Goal: Task Accomplishment & Management: Use online tool/utility

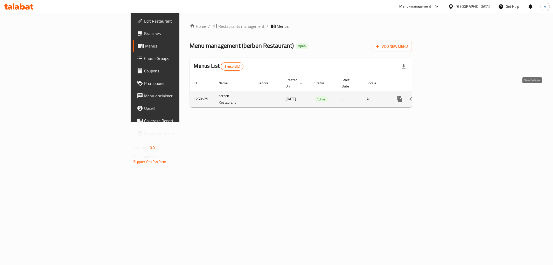
click at [444, 93] on link "enhanced table" at bounding box center [437, 99] width 12 height 12
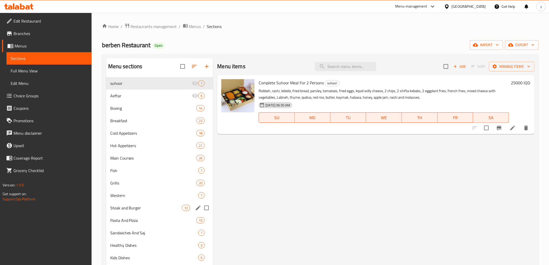
click at [144, 203] on div "Steak and Burger 12" at bounding box center [159, 208] width 107 height 12
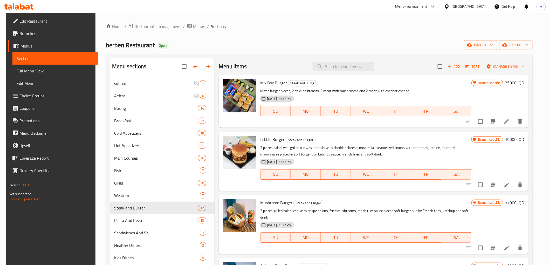
click at [456, 69] on span "Add" at bounding box center [454, 67] width 14 height 6
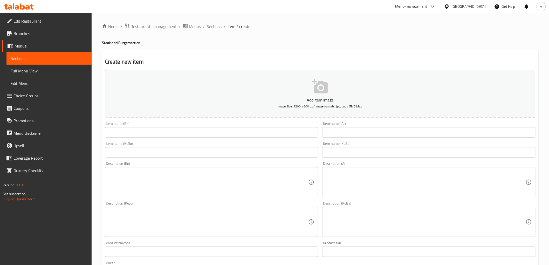
click at [138, 129] on div "Item name (En) Item name (En)" at bounding box center [211, 130] width 213 height 16
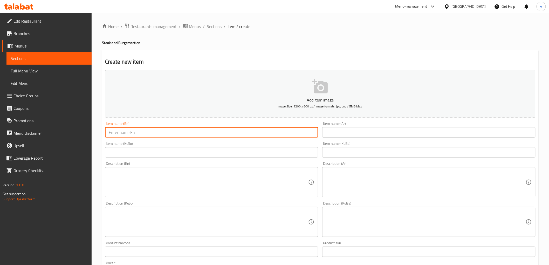
click at [139, 130] on input "text" at bounding box center [211, 132] width 213 height 10
paste input "مشروم ستيك"
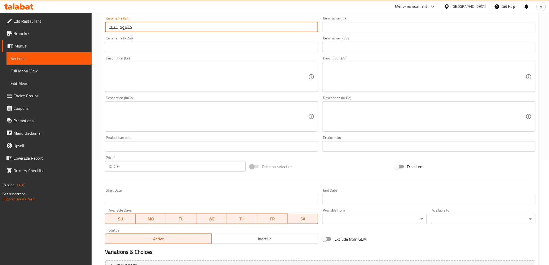
scroll to position [160, 0]
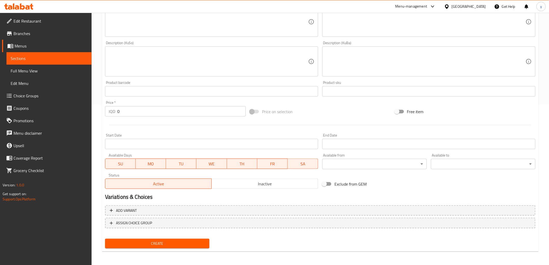
type input "مشروم ستيك"
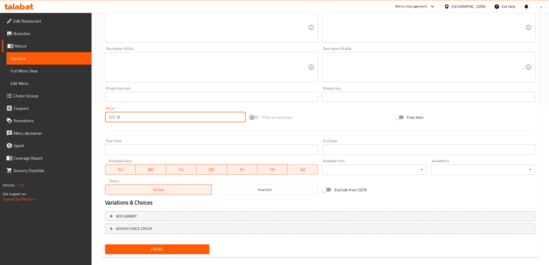
drag, startPoint x: 118, startPoint y: 114, endPoint x: 115, endPoint y: 114, distance: 2.9
click at [115, 114] on div "IQD 0 Price *" at bounding box center [175, 117] width 141 height 10
type input "25000"
click at [128, 122] on div "Price   * IQD 25000 Price *" at bounding box center [175, 114] width 145 height 20
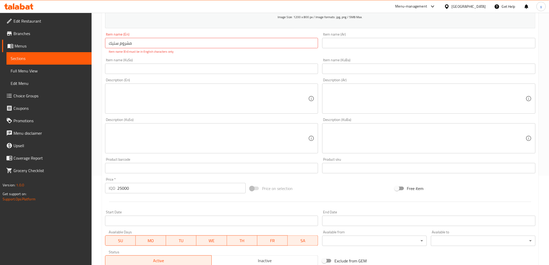
scroll to position [74, 0]
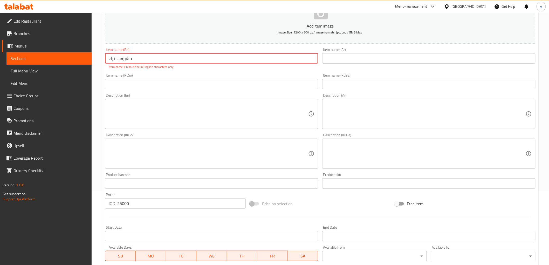
click at [135, 57] on input "مشروم ستيك" at bounding box center [211, 58] width 213 height 10
click at [333, 60] on input "text" at bounding box center [428, 58] width 213 height 10
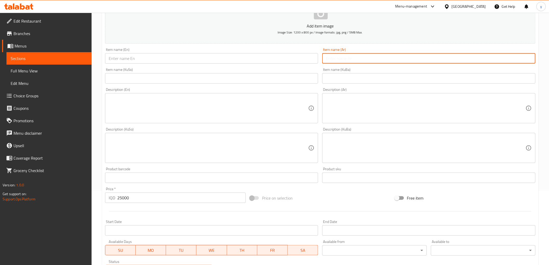
paste input "مشروم ستيك"
type input "مشروم ستيك"
click at [167, 102] on textarea at bounding box center [209, 108] width 200 height 25
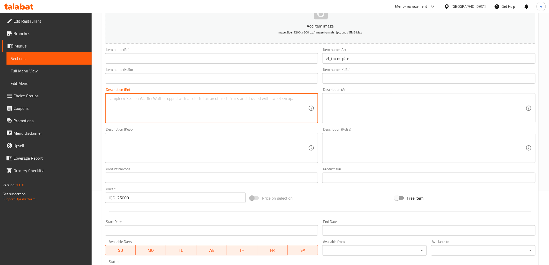
paste textarea "ستيك مشروم، لحمه حبل ظهر 4 قطع وزن 240 جم، خضره سوتيه، جزر، [GEOGRAPHIC_DATA]، …"
type textarea "ستيك مشروم، لحمه حبل ظهر 4 قطع وزن 240 جم، خضره سوتيه، جزر، بروكلي، كوسا، بطاطا…"
click at [345, 110] on textarea at bounding box center [426, 108] width 200 height 25
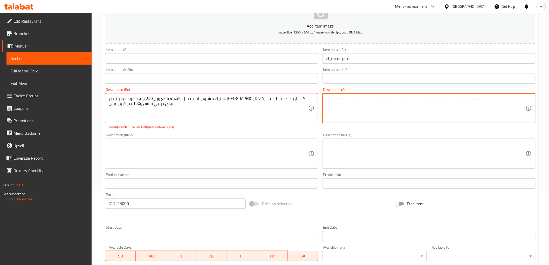
paste textarea "ستيك مشروم، لحمه حبل ظهر 4 قطع وزن 240 جم، خضره سوتيه، جزر، بروكلي، كوسا، بطاطا…"
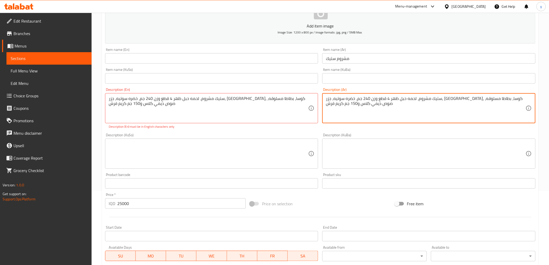
type textarea "ستيك مشروم، لحمه حبل ظهر 4 قطع وزن 240 جم، خضره سوتيه، جزر، بروكلي، كوسا، بطاطا…"
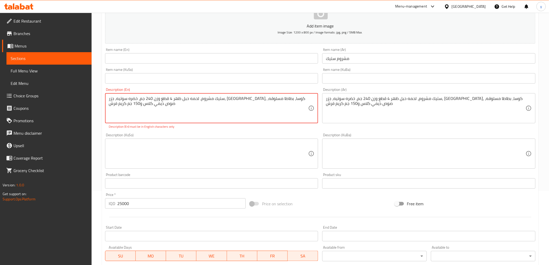
click at [292, 101] on textarea "ستيك مشروم، لحمه حبل ظهر 4 قطع وزن 240 جم، خضره سوتيه، جزر، بروكلي، كوسا، بطاطا…" at bounding box center [209, 108] width 200 height 25
paste textarea "Mushroom steak, 4 pieces Sirloin 240 gm weight, sauteed vegetables, carrots, br…"
type textarea "Mushroom steak, 4 pieces Sirloin 240 gm weight, sauteed vegetables, carrots, br…"
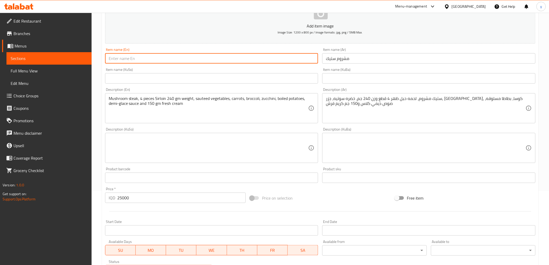
click at [168, 56] on input "text" at bounding box center [211, 58] width 213 height 10
type input "Mushroom Steak"
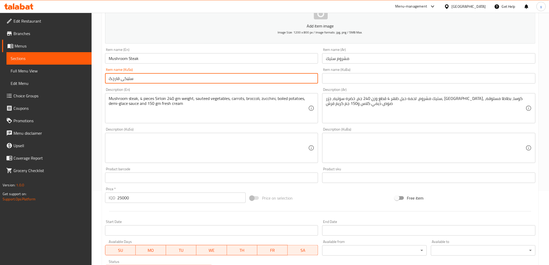
type input "ستێکی قارچک"
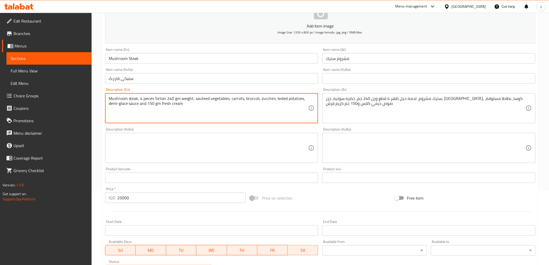
click at [268, 133] on div "Description (KuSo)" at bounding box center [211, 148] width 213 height 30
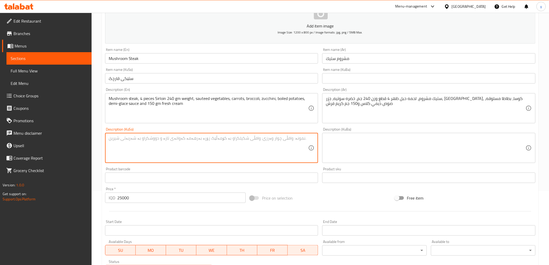
click at [347, 121] on div "ستيك مشروم، لحمه حبل ظهر 4 قطع وزن 240 جم، خضره سوتيه، جزر، بروكلي، كوسا، بطاطا…" at bounding box center [428, 108] width 213 height 30
click at [278, 141] on textarea at bounding box center [209, 148] width 200 height 25
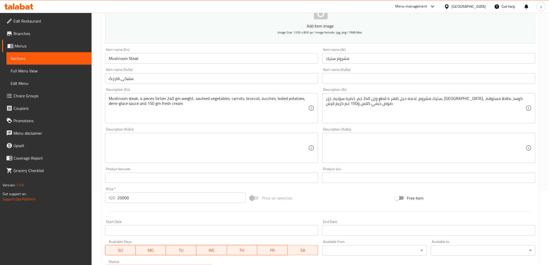
click at [329, 122] on div "ستيك مشروم، لحمه حبل ظهر 4 قطع وزن 240 جم، خضره سوتيه، جزر، بروكلي، كوسا، بطاطا…" at bounding box center [428, 108] width 213 height 30
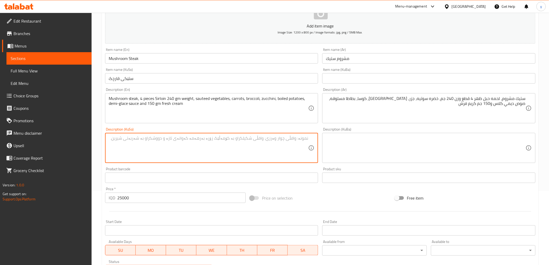
click at [234, 151] on textarea at bounding box center [209, 148] width 200 height 25
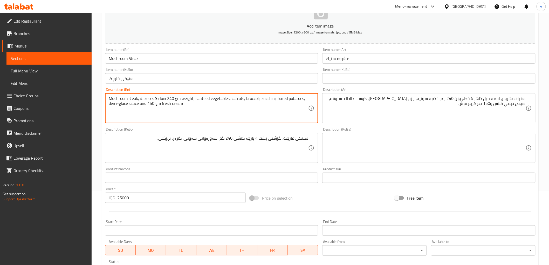
click at [269, 98] on textarea "Mushroom steak, 4 pieces Sirloin 240 gm weight, sauteed vegetables, carrots, br…" at bounding box center [209, 108] width 200 height 25
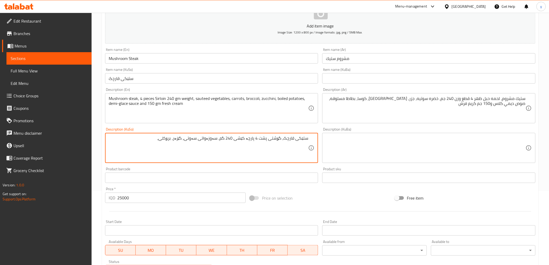
click at [151, 139] on textarea "ستێکی قارچک، گۆشتی پشت 4 پارچە کێشی 240 گم، سەوزەواتی سەوتی، گێزەر، برۆکلی،" at bounding box center [209, 148] width 200 height 25
paste textarea "کولەکە"
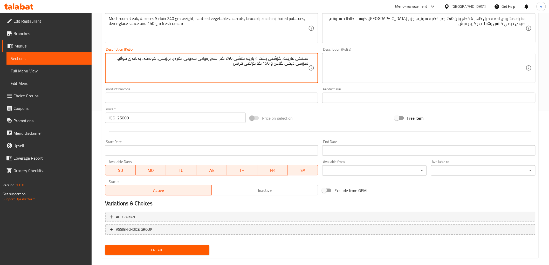
scroll to position [160, 0]
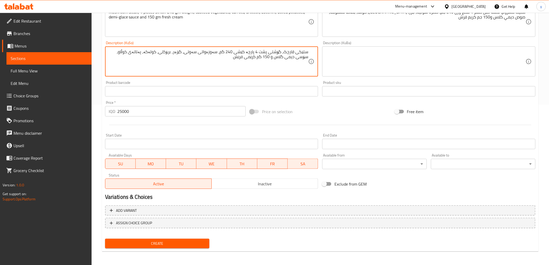
type textarea "ستێکی قارچک، گۆشتی پشت 4 پارچە کێشی 240 گم، سەوزەواتی سەوتی، گێزەر، برۆکلی، کول…"
click at [154, 248] on div "Create" at bounding box center [157, 244] width 109 height 14
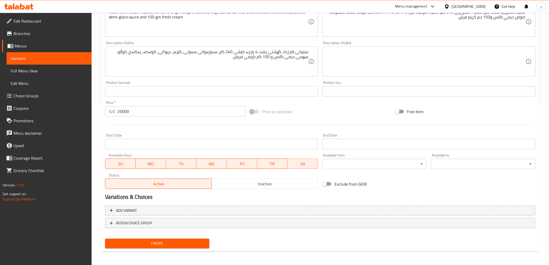
click at [152, 245] on span "Create" at bounding box center [157, 243] width 96 height 6
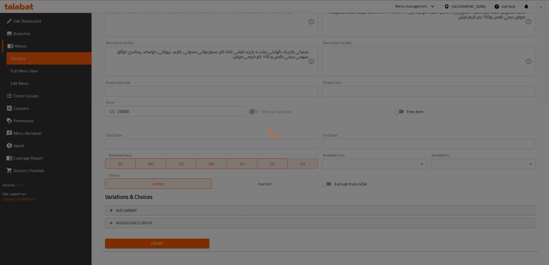
type input "0"
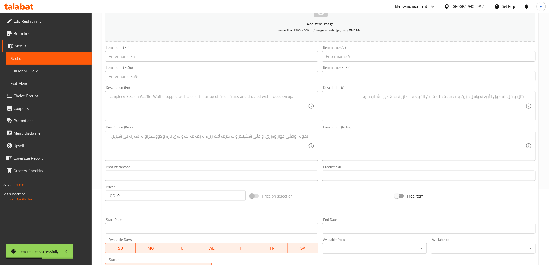
scroll to position [74, 0]
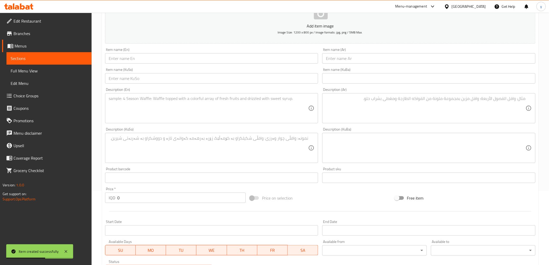
click at [162, 52] on div "Item name (En) Item name (En)" at bounding box center [211, 56] width 213 height 16
click at [162, 59] on input "text" at bounding box center [211, 58] width 213 height 10
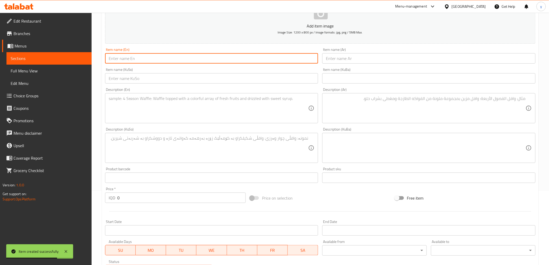
paste input "اسكالوب لحم"
type input "اسكالوب لحم"
click at [352, 58] on input "text" at bounding box center [428, 58] width 213 height 10
paste input "اسكالوب لحم"
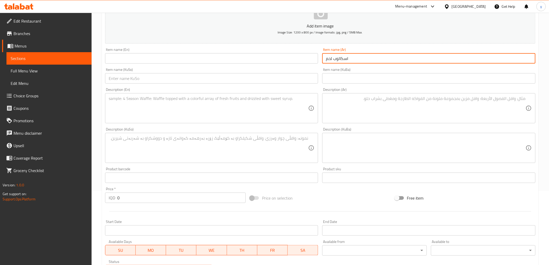
click at [348, 61] on input "اسكالوب لحم" at bounding box center [428, 58] width 213 height 10
type input "إسكالوب لحم"
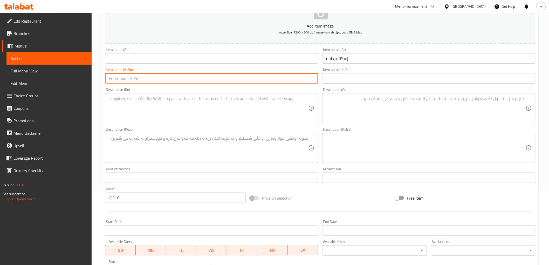
click at [285, 75] on input "text" at bounding box center [211, 78] width 213 height 10
type input "ئیسکالۆپی گۆشت"
click at [222, 60] on input "text" at bounding box center [211, 58] width 213 height 10
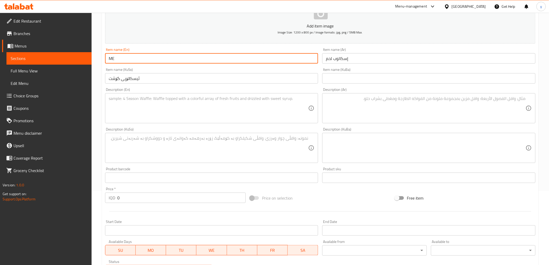
type input "M"
type input "Meat Escalope"
click at [253, 108] on textarea at bounding box center [209, 108] width 200 height 25
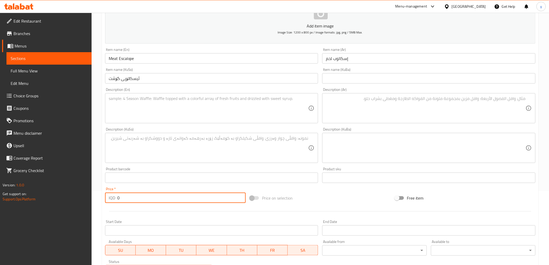
drag, startPoint x: 143, startPoint y: 195, endPoint x: 110, endPoint y: 201, distance: 34.0
click at [110, 201] on div "IQD 0 Price *" at bounding box center [175, 198] width 141 height 10
type input "20000"
click at [371, 108] on textarea at bounding box center [426, 108] width 200 height 25
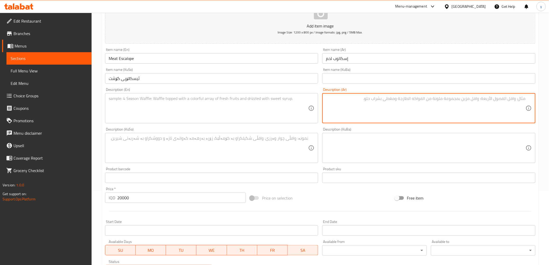
click at [194, 112] on textarea at bounding box center [209, 108] width 200 height 25
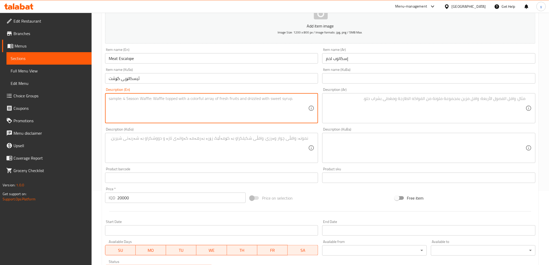
paste textarea "لحم حبل ضهر 150 جرام، فطر ابيض، حبش مدخن، جبن موزريلا، جبن عكاوي، سلطة خضراء، ب…"
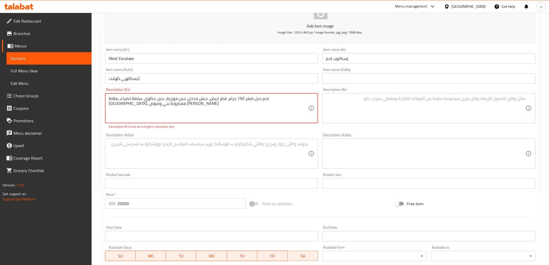
type textarea "لحم حبل ضهر 150 جرام، فطر ابيض، حبش مدخن، جبن موزريلا، جبن عكاوي، سلطة خضراء، ب…"
click at [341, 107] on textarea at bounding box center [426, 108] width 200 height 25
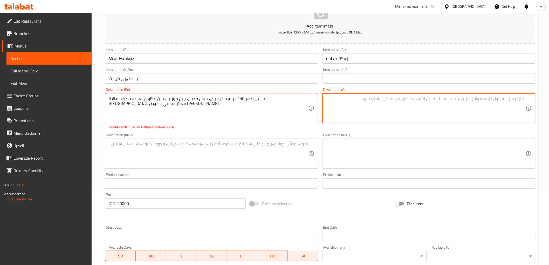
paste textarea "لحم حبل ضهر 150 جرام، فطر ابيض، حبش مدخن، جبن موزريلا، جبن عكاوي، سلطة خضراء، ب…"
type textarea "لحم حبل ضهر 150 جرام، فطر ابيض، حبش مدخن، جبن موزريلا، جبن عكاوي، سلطة خضراء، ب…"
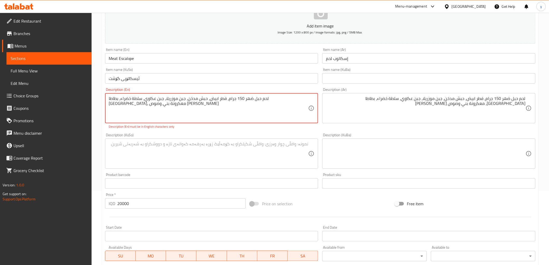
click at [256, 110] on textarea "لحم حبل ضهر 150 جرام، فطر ابيض، حبش مدخن، جبن موزريلا، جبن عكاوي، سلطة خضراء، ب…" at bounding box center [209, 108] width 200 height 25
paste textarea "150 Grams sirloin, white mushroom, smoked turkey, mozzarella cheese, akkawi che…"
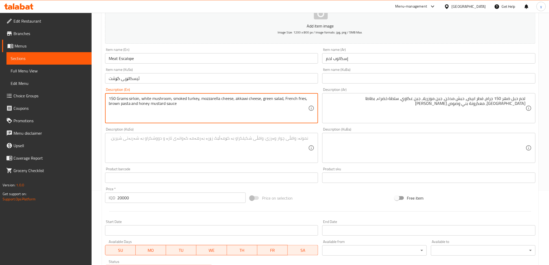
type textarea "150 Grams sirloin, white mushroom, smoked turkey, mozzarella cheese, akkawi che…"
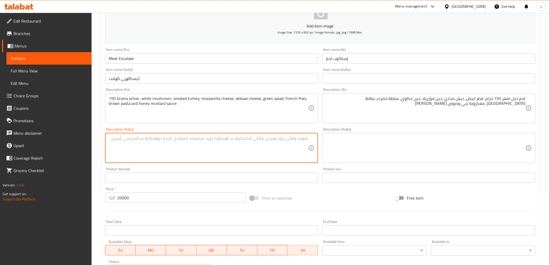
click at [161, 145] on textarea at bounding box center [209, 148] width 200 height 25
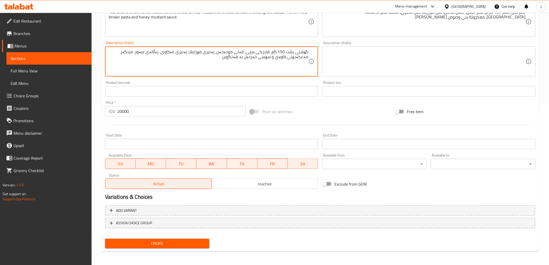
type textarea "گۆشتی پشت 150 گم، قارچکی سپی، قەلی مودەخەن، پەنیری مۆزارێلا، پەنیری عەکاوی، زەڵ…"
click at [155, 239] on button "Create" at bounding box center [157, 244] width 105 height 10
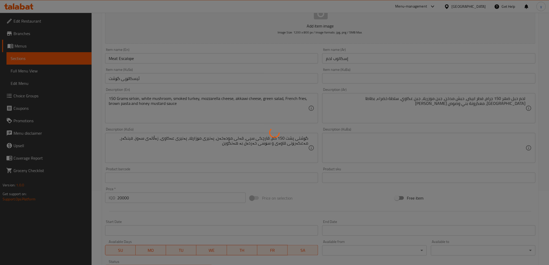
type input "0"
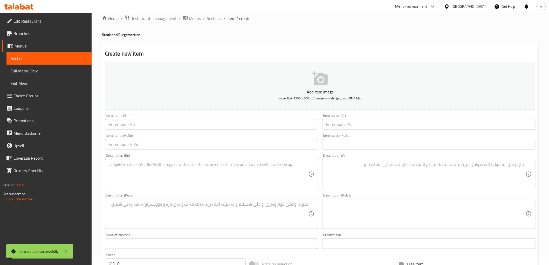
scroll to position [0, 0]
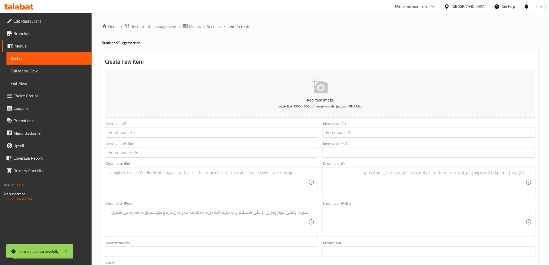
click at [47, 92] on link "Choice Groups" at bounding box center [47, 96] width 90 height 12
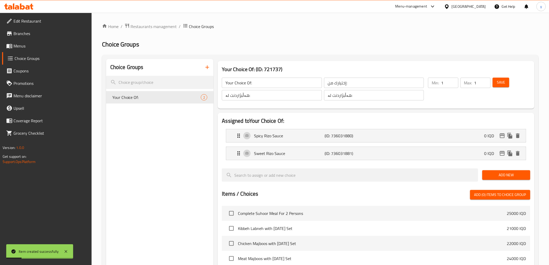
click at [209, 63] on div at bounding box center [274, 132] width 549 height 265
click at [208, 67] on icon "button" at bounding box center [207, 67] width 6 height 6
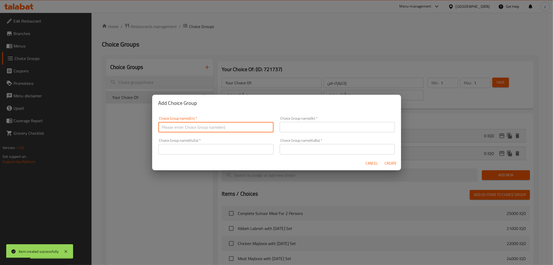
click at [195, 126] on input "text" at bounding box center [216, 127] width 115 height 10
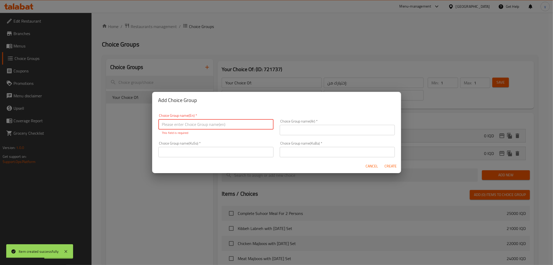
click at [262, 150] on input "text" at bounding box center [216, 152] width 115 height 10
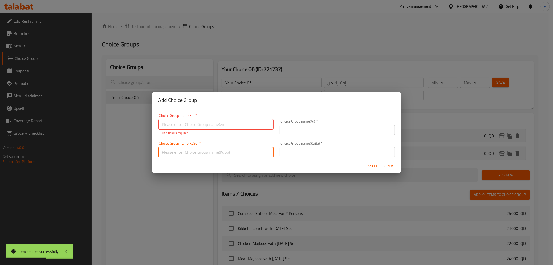
paste input "زیادە:"
type input "زیادە:"
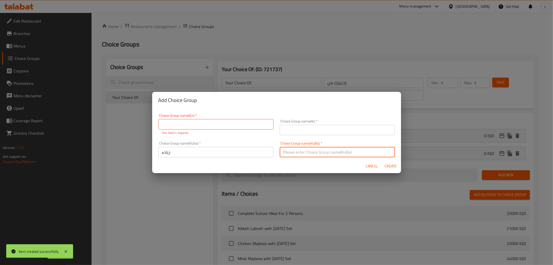
click at [286, 151] on input "text" at bounding box center [337, 152] width 115 height 10
paste input "زیادە:"
type input "زیادە:"
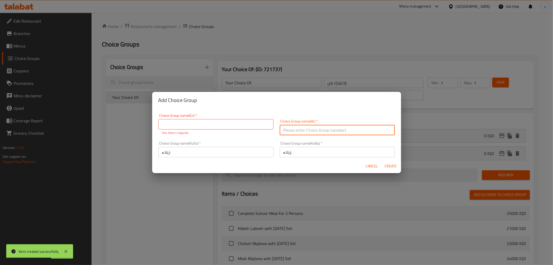
click at [307, 131] on input "text" at bounding box center [337, 130] width 115 height 10
paste input "Add On's:"
click at [283, 136] on div "Choice Group name(Ar)   * Add On's: Choice Group name(Ar) *" at bounding box center [337, 127] width 121 height 22
click at [283, 132] on input "Add On's:" at bounding box center [337, 130] width 115 height 10
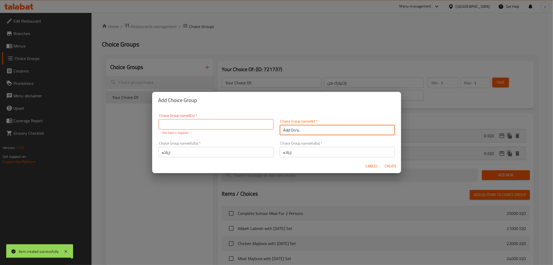
click at [283, 132] on input "Add On's:" at bounding box center [337, 130] width 115 height 10
paste input "الإضافات"
type input "الإضافات:"
drag, startPoint x: 256, startPoint y: 123, endPoint x: 251, endPoint y: 125, distance: 5.7
click at [256, 123] on input "text" at bounding box center [216, 124] width 115 height 10
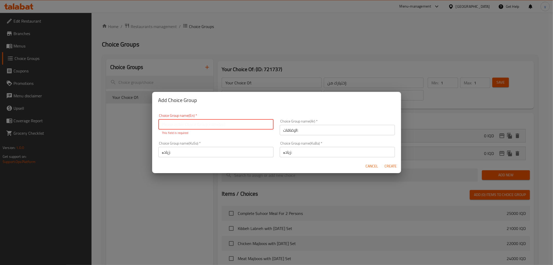
paste input "Add On's:"
type input "Add On's:"
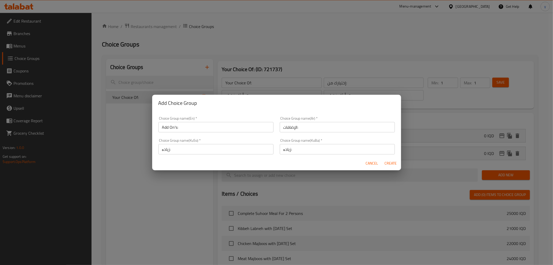
click at [349, 158] on form "Choice Group name(En)   * Add On's: Choice Group name(En) * Choice Group name(A…" at bounding box center [276, 140] width 249 height 59
click at [392, 162] on span "Create" at bounding box center [391, 163] width 12 height 6
type input "Add On's:"
type input "الإضافات:"
type input "زیادە:"
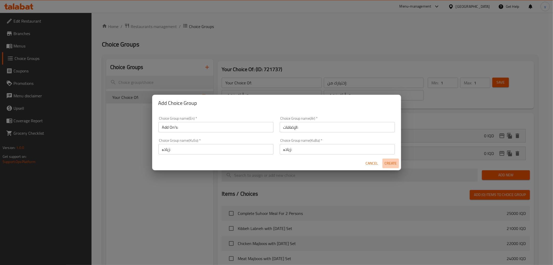
type input "زیادە:"
type input "0"
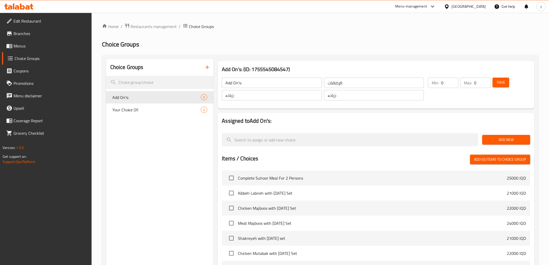
click at [504, 79] on button "Save" at bounding box center [501, 83] width 17 height 10
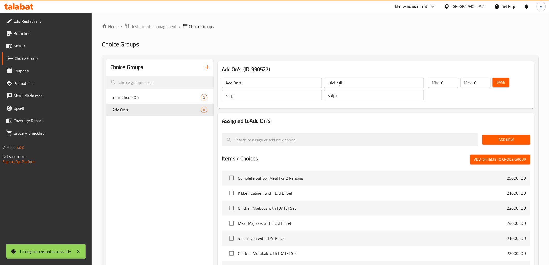
click at [507, 136] on span "Add New" at bounding box center [507, 139] width 40 height 6
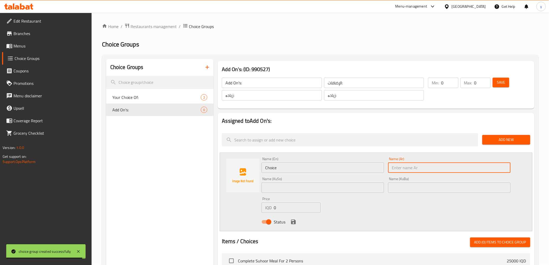
click at [401, 170] on input "text" at bounding box center [449, 167] width 122 height 10
paste input "حمص بطحينية"
type input "حمص بطحينية"
click at [346, 168] on input "Choice" at bounding box center [323, 167] width 122 height 10
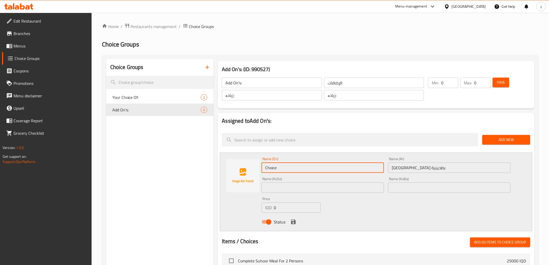
click at [346, 168] on input "Choice" at bounding box center [323, 167] width 122 height 10
type input "Hummus with Tahini"
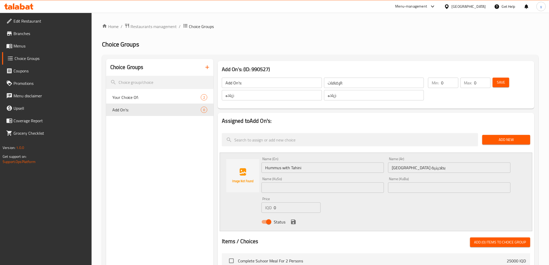
click at [312, 193] on div "Name (KuSo) Name (KuSo)" at bounding box center [322, 185] width 127 height 20
click at [322, 186] on input "text" at bounding box center [323, 187] width 122 height 10
type input "حومس بە تەحینی"
click at [292, 221] on icon "save" at bounding box center [293, 222] width 6 height 6
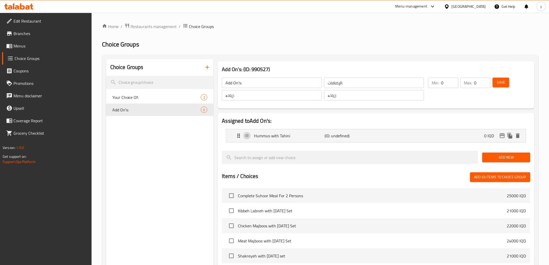
click at [504, 160] on span "Add New" at bounding box center [507, 157] width 40 height 6
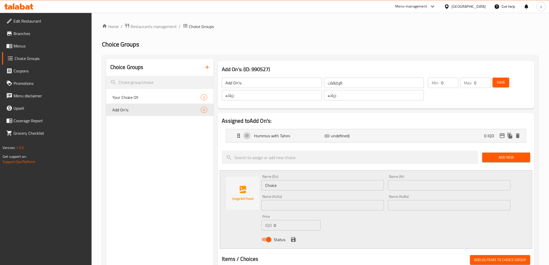
click at [398, 181] on input "text" at bounding box center [449, 185] width 122 height 10
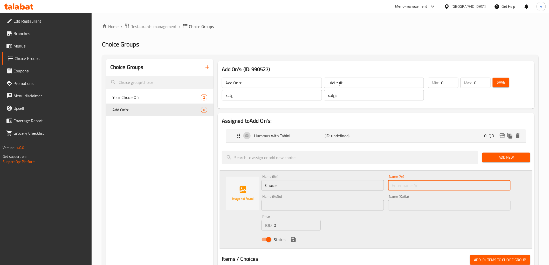
paste input "سلطة ناعمة"
type input "سلطة ناعمة"
click at [347, 187] on input "Choice" at bounding box center [323, 185] width 122 height 10
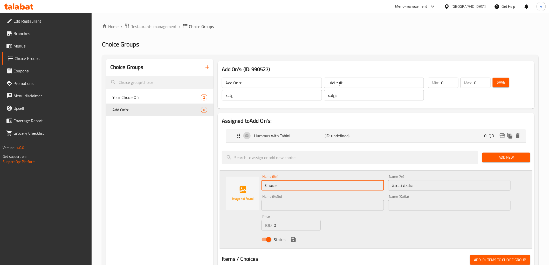
click at [347, 187] on input "Choice" at bounding box center [323, 185] width 122 height 10
type input "ذ"
type input "ش"
type input "Soft Salad"
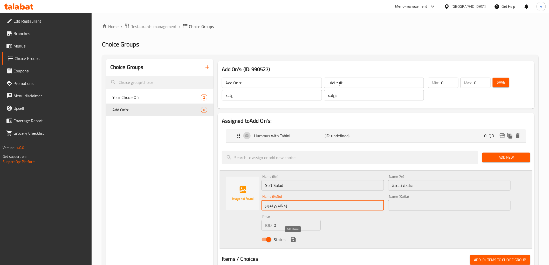
type input "زەڵاتەی نەرم"
click at [295, 242] on icon "save" at bounding box center [293, 239] width 5 height 5
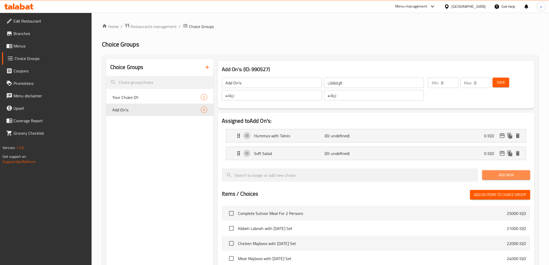
click at [505, 178] on span "Add New" at bounding box center [507, 175] width 40 height 6
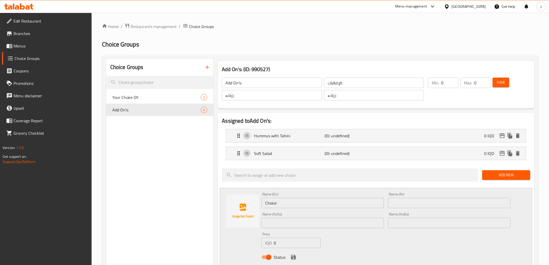
click at [432, 201] on input "text" at bounding box center [449, 203] width 122 height 10
paste input "متبل باذنجان"
type input "متبل باذنجان"
click at [384, 204] on div "Name (En) Choice Name (En)" at bounding box center [322, 200] width 127 height 20
click at [364, 203] on input "Choice" at bounding box center [323, 203] width 122 height 10
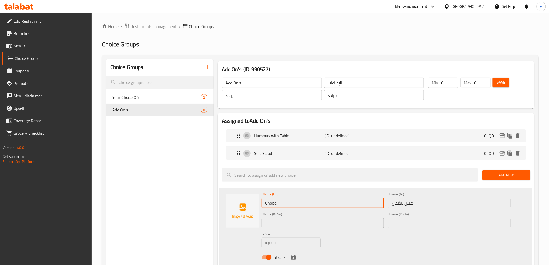
click at [364, 203] on input "Choice" at bounding box center [323, 203] width 122 height 10
type input "Muttabal Eggplanet"
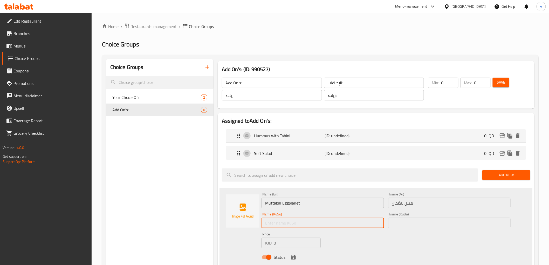
type input "م"
type input "ب"
type input "مووتەپەل باینجان"
click at [294, 256] on icon "save" at bounding box center [293, 257] width 5 height 5
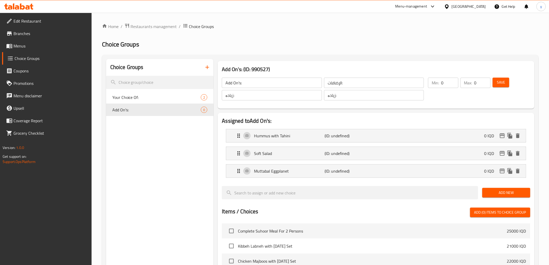
click at [494, 189] on button "Add New" at bounding box center [506, 193] width 48 height 10
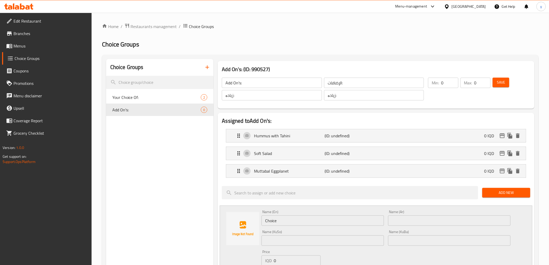
click at [409, 219] on input "text" at bounding box center [449, 220] width 122 height 10
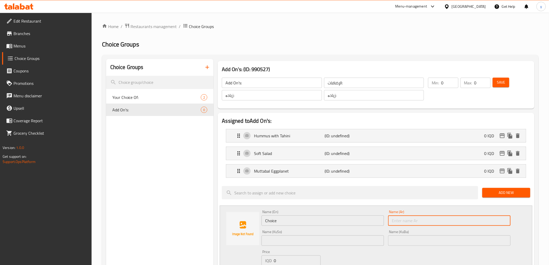
paste input "جاجيك"
type input "جاجيك"
click at [366, 218] on input "Choice" at bounding box center [323, 220] width 122 height 10
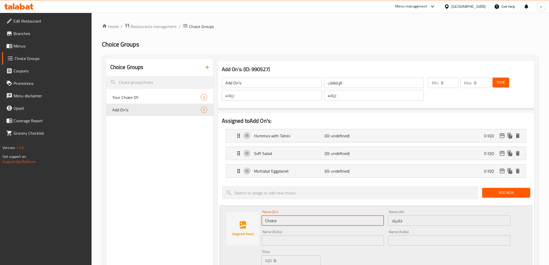
click at [355, 218] on input "Choice" at bounding box center [323, 220] width 122 height 10
type input "Jajik"
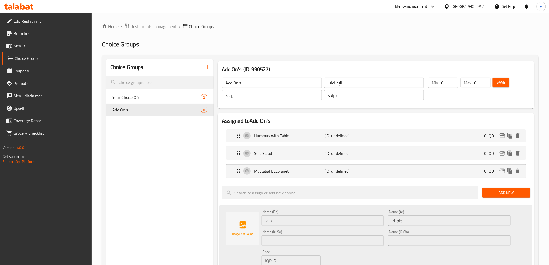
drag, startPoint x: 313, startPoint y: 234, endPoint x: 315, endPoint y: 238, distance: 4.7
click at [315, 238] on div "Name (KuSo) Name (KuSo)" at bounding box center [323, 238] width 122 height 16
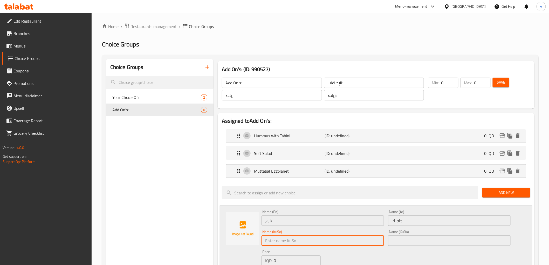
click at [317, 238] on input "text" at bounding box center [323, 240] width 122 height 10
type input "جاجیک"
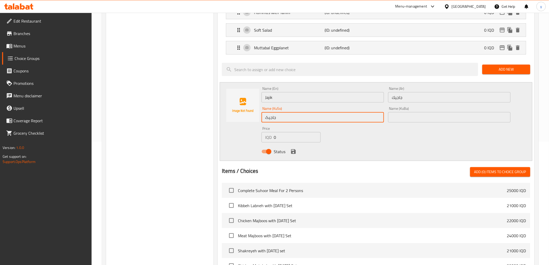
scroll to position [173, 0]
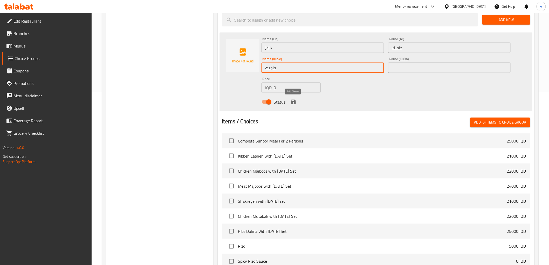
click at [290, 102] on icon "save" at bounding box center [293, 102] width 6 height 6
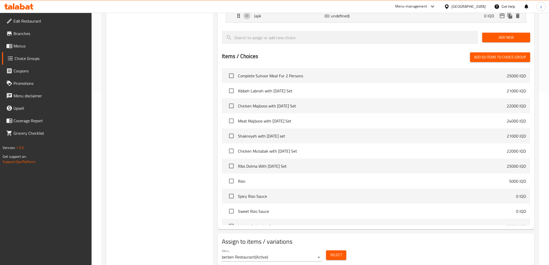
click at [493, 38] on span "Add New" at bounding box center [507, 37] width 40 height 6
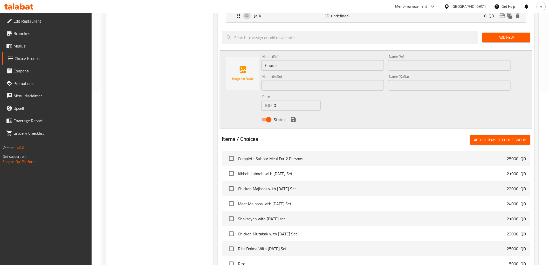
click at [404, 64] on input "text" at bounding box center [449, 65] width 122 height 10
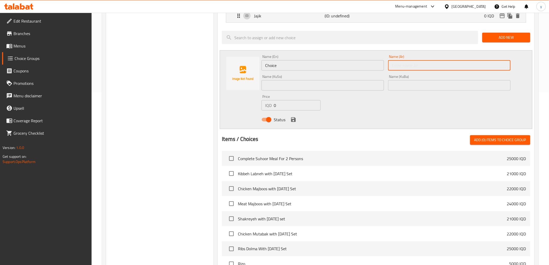
paste input "بسبوسة"
type input "بسبوسة"
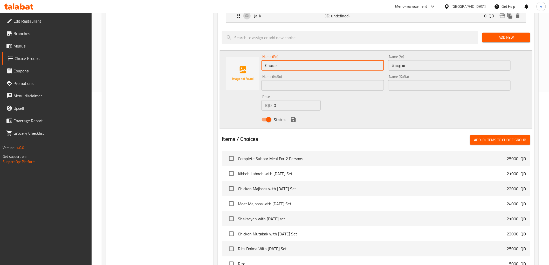
click at [335, 67] on input "Choice" at bounding box center [323, 65] width 122 height 10
type input "a"
type input "Basbousa"
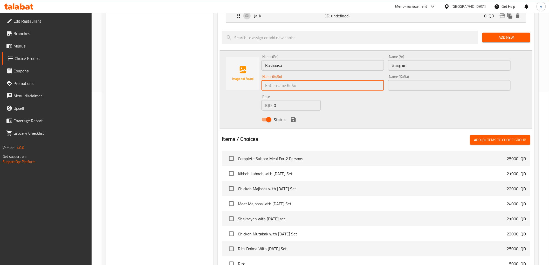
click at [293, 82] on input "text" at bounding box center [323, 85] width 122 height 10
type input "بەسبوسە"
click at [296, 118] on icon "save" at bounding box center [293, 120] width 6 height 6
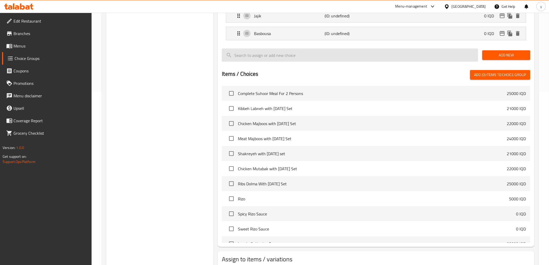
click at [516, 53] on span "Add New" at bounding box center [507, 55] width 40 height 6
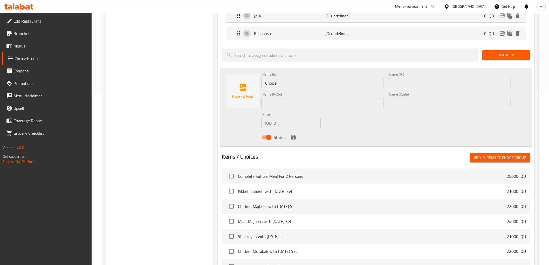
click at [278, 85] on input "Choice" at bounding box center [323, 83] width 122 height 10
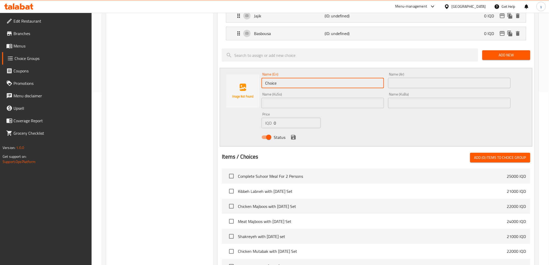
click at [293, 85] on input "Choice" at bounding box center [323, 83] width 122 height 10
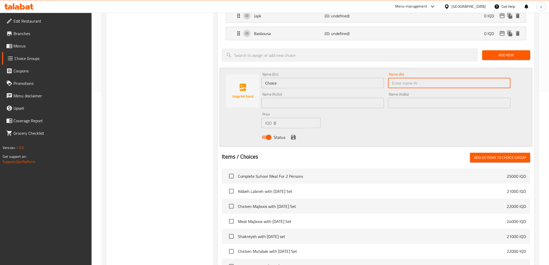
click at [478, 79] on input "text" at bounding box center [449, 83] width 122 height 10
paste input "ببسي كبير"
type input "ببسي كبير"
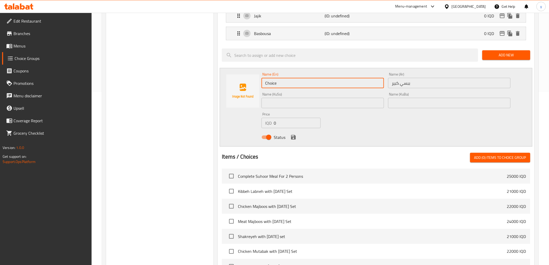
click at [348, 84] on input "Choice" at bounding box center [323, 83] width 122 height 10
type input "Large Pepsi"
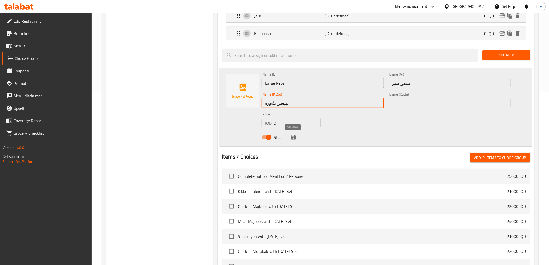
type input "بیپسی گەورە"
click at [295, 138] on icon "save" at bounding box center [293, 137] width 5 height 5
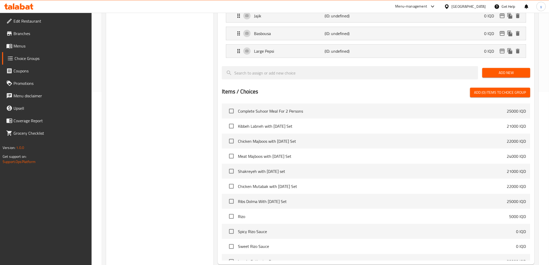
click at [516, 75] on span "Add New" at bounding box center [507, 73] width 40 height 6
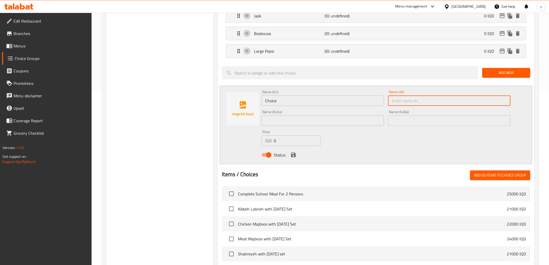
drag, startPoint x: 418, startPoint y: 100, endPoint x: 403, endPoint y: 103, distance: 14.6
click at [418, 100] on input "text" at bounding box center [449, 100] width 122 height 10
paste input "سيت طعام"
type input "سيت طعام"
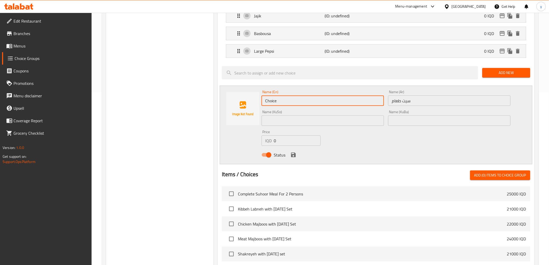
click at [357, 103] on input "Choice" at bounding box center [323, 100] width 122 height 10
type input "Food Set"
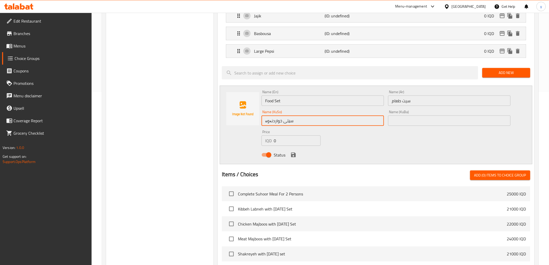
type input "سێتی خواردنەوە"
drag, startPoint x: 356, startPoint y: 100, endPoint x: 294, endPoint y: 154, distance: 82.2
click at [294, 154] on icon "save" at bounding box center [293, 155] width 5 height 5
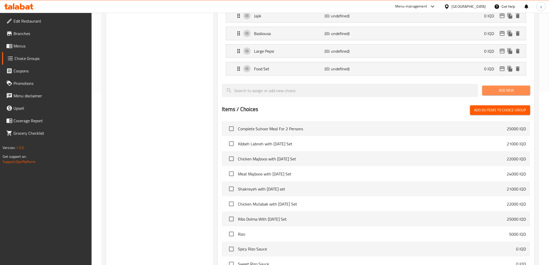
click at [495, 93] on span "Add New" at bounding box center [507, 90] width 40 height 6
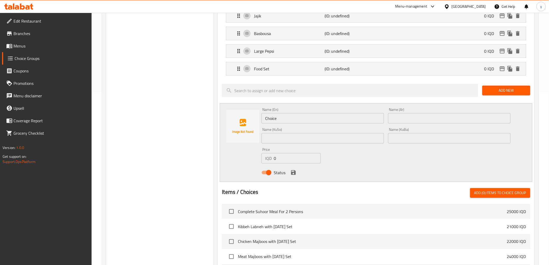
drag, startPoint x: 415, startPoint y: 118, endPoint x: 395, endPoint y: 118, distance: 20.0
click at [415, 118] on input "text" at bounding box center [449, 118] width 122 height 10
paste input "قصبة"
type input "قصبة"
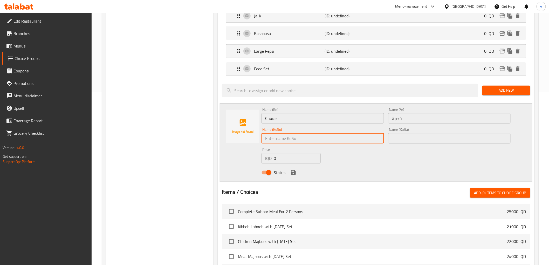
click at [336, 138] on input "text" at bounding box center [323, 138] width 122 height 10
click at [395, 122] on input "قصبة" at bounding box center [449, 118] width 122 height 10
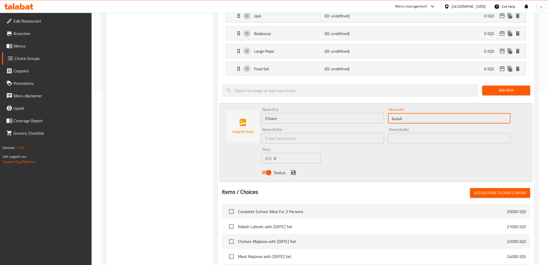
click at [395, 122] on input "قصبة" at bounding box center [449, 118] width 122 height 10
click at [352, 141] on input "text" at bounding box center [323, 138] width 122 height 10
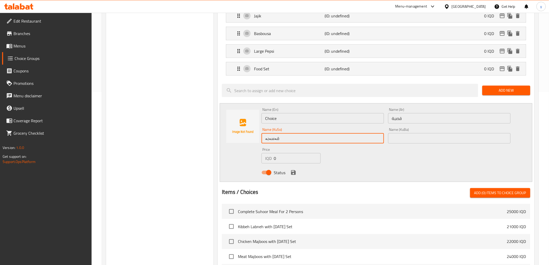
type input "قەسەبە"
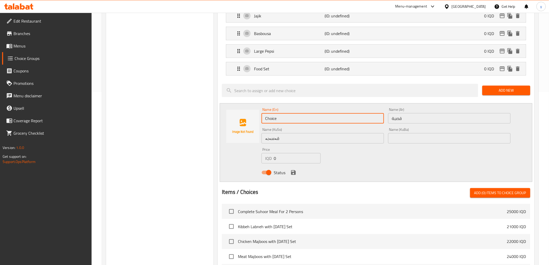
click at [298, 122] on input "Choice" at bounding box center [323, 118] width 122 height 10
type input "Straw"
click at [399, 160] on div "Name (En) Straw Name (En) Name (Ar) قصبة Name (Ar) Name (KuSo) قەسەبە Name (KuS…" at bounding box center [385, 143] width 253 height 74
click at [295, 174] on icon "save" at bounding box center [293, 172] width 5 height 5
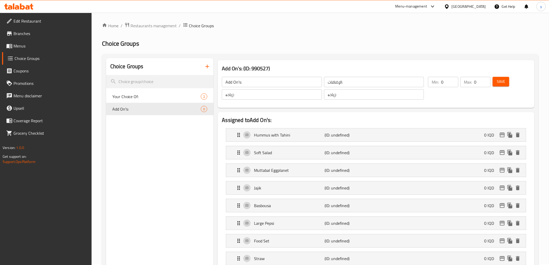
scroll to position [0, 0]
click at [497, 81] on span "Save" at bounding box center [501, 82] width 8 height 6
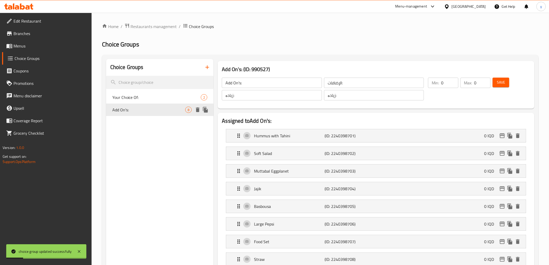
click at [206, 112] on icon "duplicate" at bounding box center [205, 110] width 5 height 6
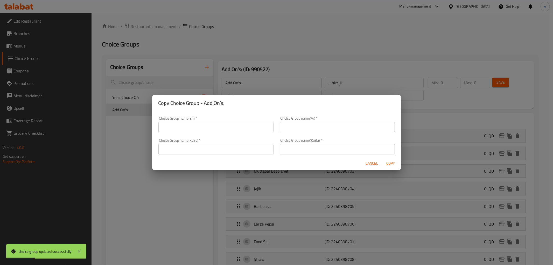
click at [371, 161] on span "Cancel" at bounding box center [372, 163] width 12 height 6
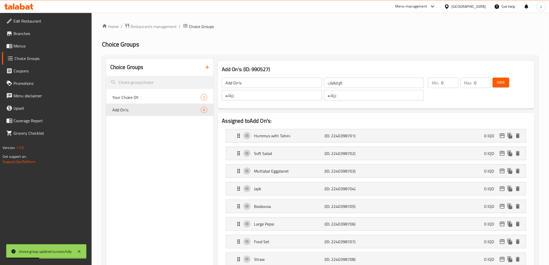
click at [242, 84] on input "Add On's:" at bounding box center [272, 83] width 100 height 10
click at [342, 82] on input "الإضافات:" at bounding box center [374, 83] width 100 height 10
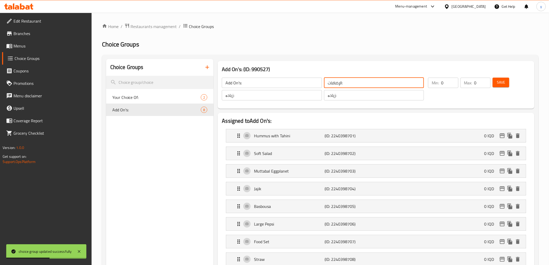
click at [342, 82] on input "الإضافات:" at bounding box center [374, 83] width 100 height 10
click at [269, 92] on input "زیادە:" at bounding box center [272, 95] width 100 height 10
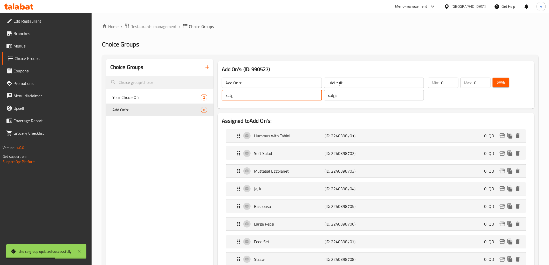
click at [269, 92] on input "زیادە:" at bounding box center [272, 95] width 100 height 10
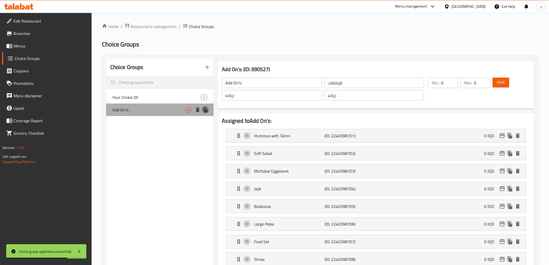
click at [204, 107] on icon "duplicate" at bounding box center [205, 110] width 5 height 6
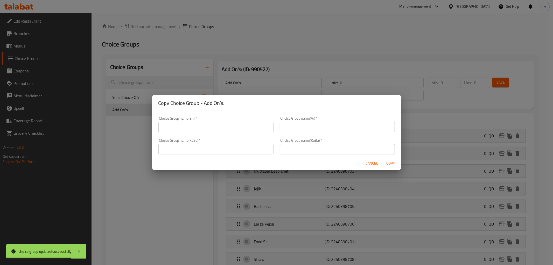
click at [236, 144] on input "text" at bounding box center [216, 149] width 115 height 10
click at [299, 149] on input "text" at bounding box center [337, 149] width 115 height 10
paste input "زیادە:"
type input "زیادە:"
click at [240, 146] on input "text" at bounding box center [216, 149] width 115 height 10
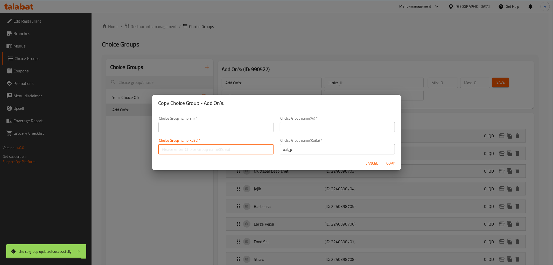
paste input "زیادە:"
type input "زیادە:"
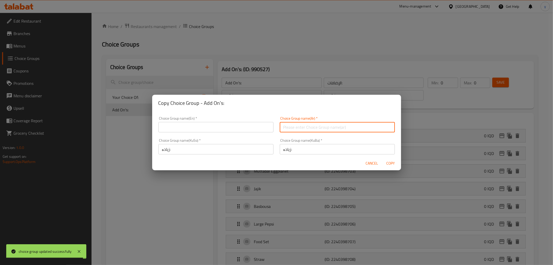
click at [288, 130] on input "text" at bounding box center [337, 127] width 115 height 10
paste input "الإضافات:"
type input "الإضافات:"
drag, startPoint x: 227, startPoint y: 128, endPoint x: 220, endPoint y: 131, distance: 7.7
click at [227, 128] on input "text" at bounding box center [216, 127] width 115 height 10
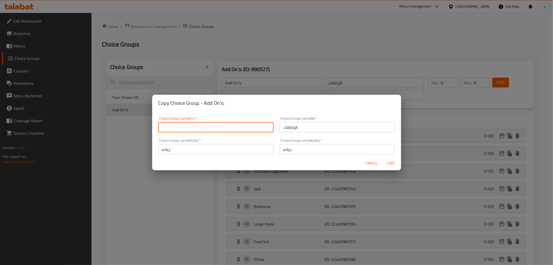
paste input "زیادە:"
drag, startPoint x: 147, startPoint y: 118, endPoint x: 163, endPoint y: 121, distance: 15.9
click at [148, 118] on div "Copy Choice Group - Add On's: Choice Group name(En)   * زیادە: Choice Group nam…" at bounding box center [276, 132] width 553 height 265
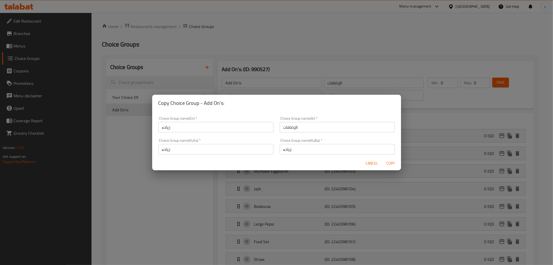
click at [163, 121] on div "Choice Group name(En)   * زیادە: Choice Group name(En) *" at bounding box center [216, 125] width 115 height 16
click at [163, 125] on input "زیادە:" at bounding box center [216, 127] width 115 height 10
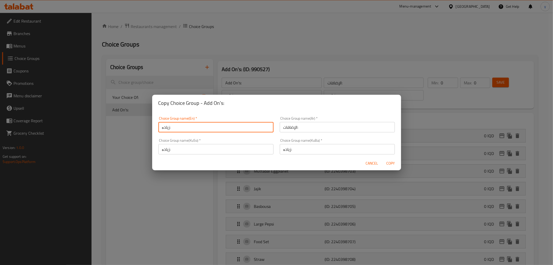
click at [163, 125] on input "زیادە:" at bounding box center [216, 127] width 115 height 10
paste input "Add On's:"
click at [207, 128] on input "Add On's:" at bounding box center [216, 127] width 115 height 10
type input "Add On's:"
click at [387, 162] on span "Copy" at bounding box center [391, 163] width 12 height 6
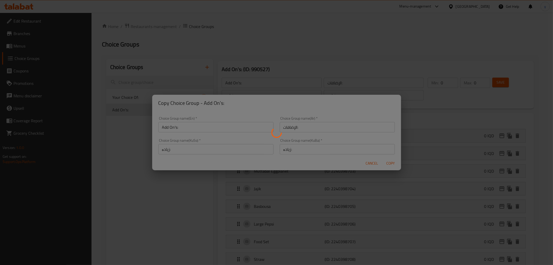
type input "Add On's:"
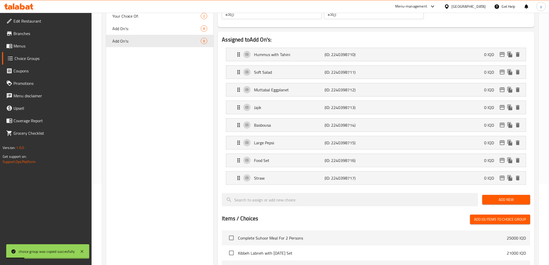
scroll to position [86, 0]
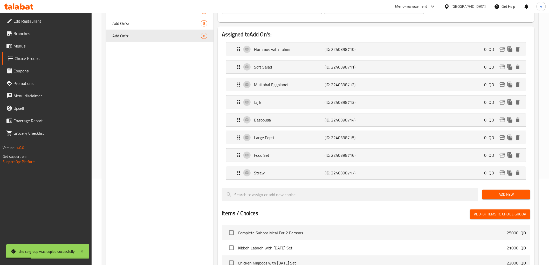
click at [498, 190] on div "Add New" at bounding box center [506, 194] width 52 height 17
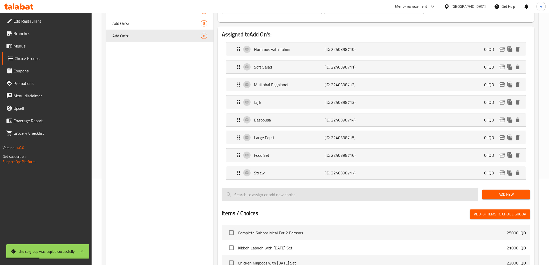
click at [522, 193] on button "Add New" at bounding box center [506, 195] width 48 height 10
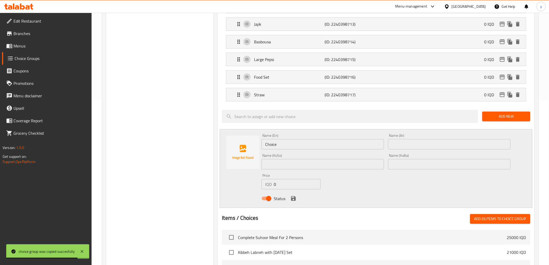
scroll to position [173, 0]
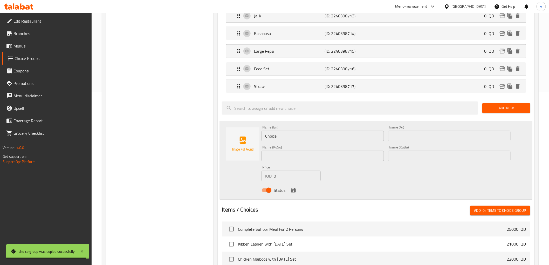
click at [281, 130] on div "Name (En) Choice Name (En)" at bounding box center [323, 133] width 122 height 16
click at [424, 135] on input "text" at bounding box center [449, 136] width 122 height 10
paste input "طرشي"
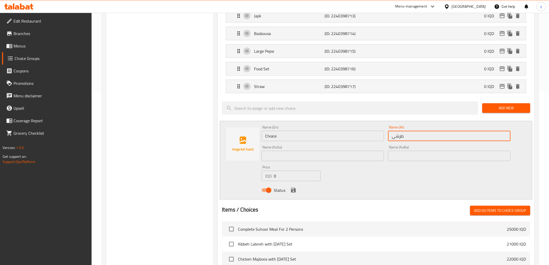
type input "طرشي"
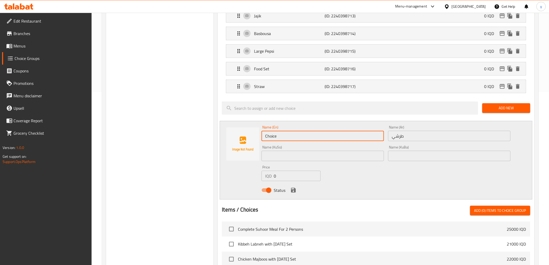
click at [336, 133] on input "Choice" at bounding box center [323, 136] width 122 height 10
type input "Pickles"
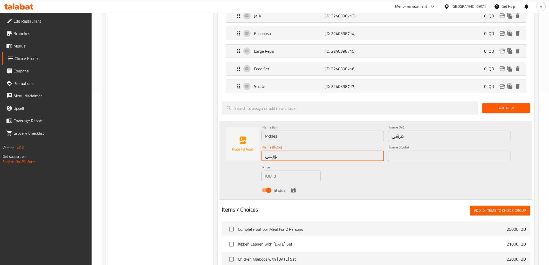
type input "تورشی"
click at [295, 191] on icon "save" at bounding box center [293, 190] width 5 height 5
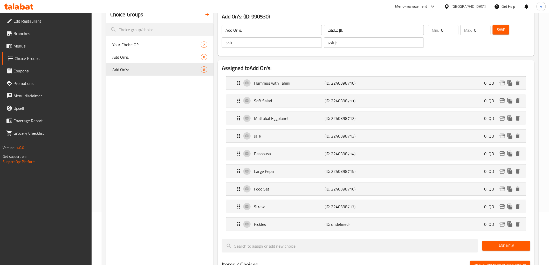
scroll to position [0, 0]
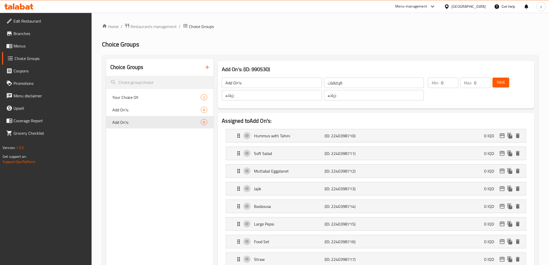
click at [500, 79] on span "Save" at bounding box center [501, 82] width 8 height 6
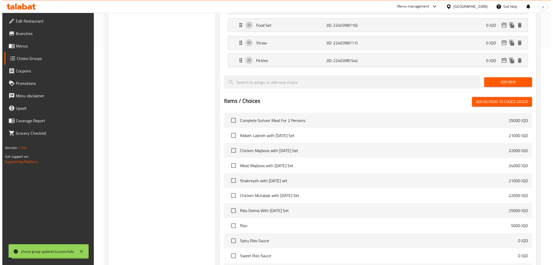
scroll to position [279, 0]
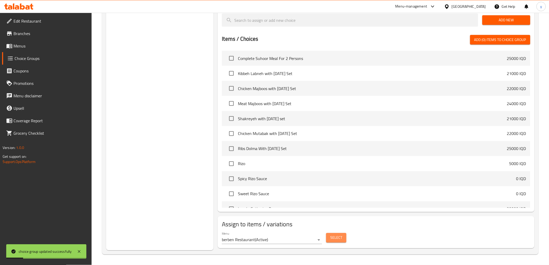
click at [331, 239] on span "Select" at bounding box center [336, 238] width 12 height 6
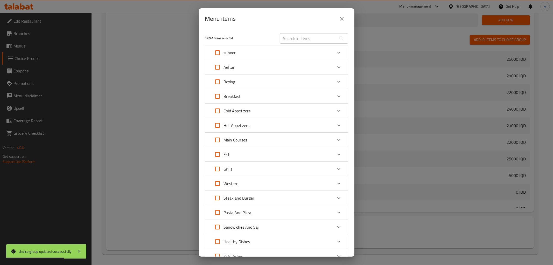
click at [265, 203] on div "Steak and Burger" at bounding box center [271, 198] width 121 height 12
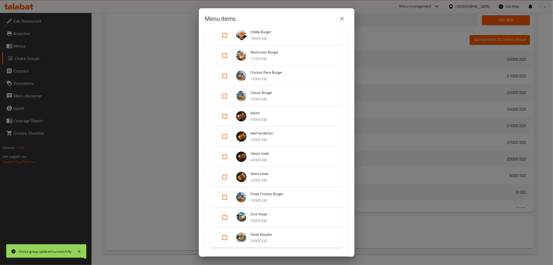
scroll to position [173, 0]
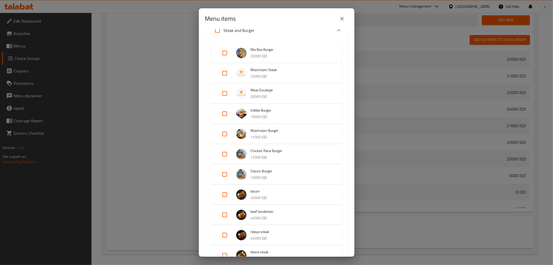
click at [224, 77] on input "Expand" at bounding box center [225, 73] width 12 height 12
checkbox input "true"
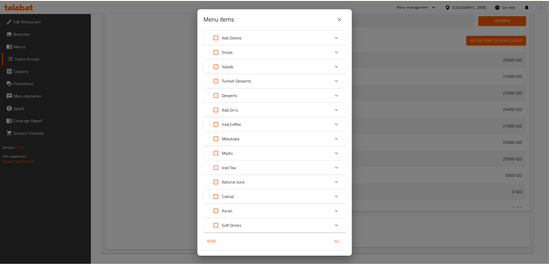
scroll to position [546, 0]
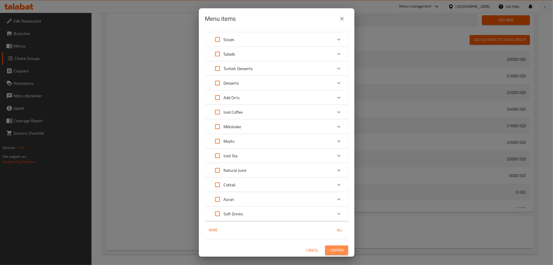
click at [339, 251] on span "Confirm" at bounding box center [337, 250] width 15 height 6
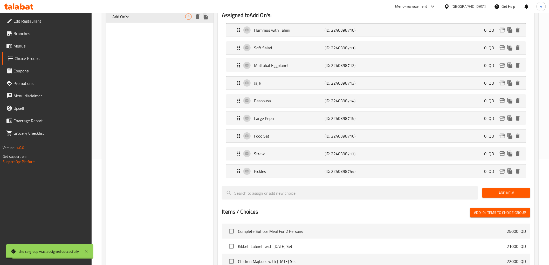
scroll to position [0, 0]
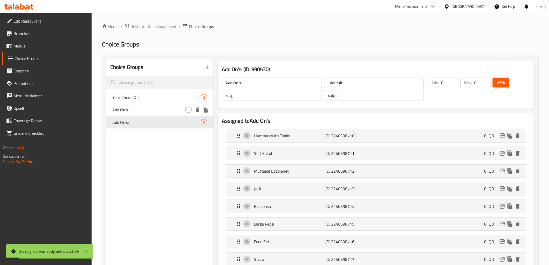
click at [160, 112] on span "Add On's:" at bounding box center [148, 110] width 73 height 6
type input "Add On's:"
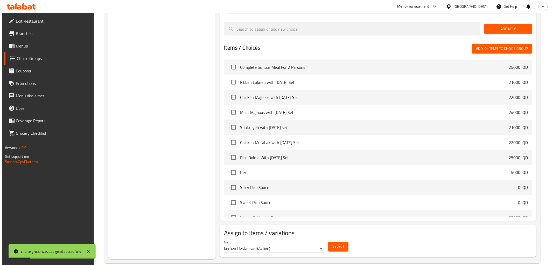
scroll to position [261, 0]
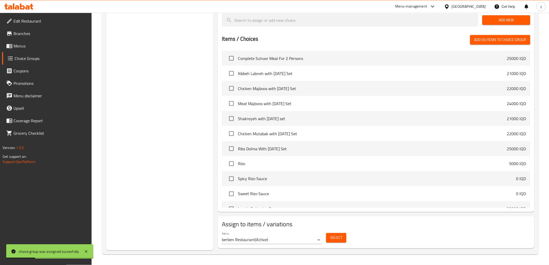
click at [330, 234] on button "Select" at bounding box center [336, 238] width 20 height 10
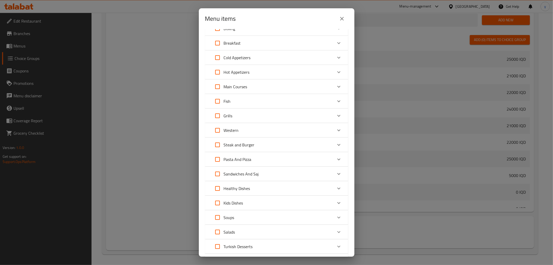
scroll to position [0, 0]
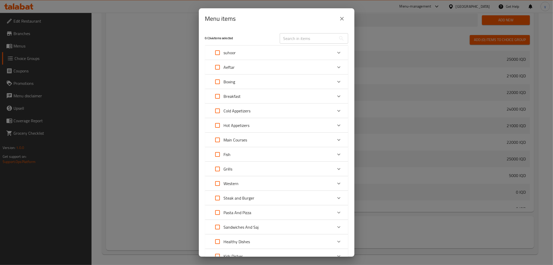
click at [253, 195] on p "Steak and Burger" at bounding box center [239, 198] width 31 height 6
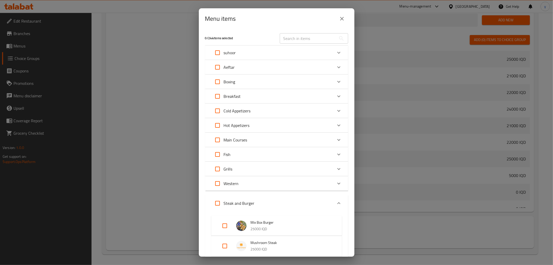
scroll to position [86, 0]
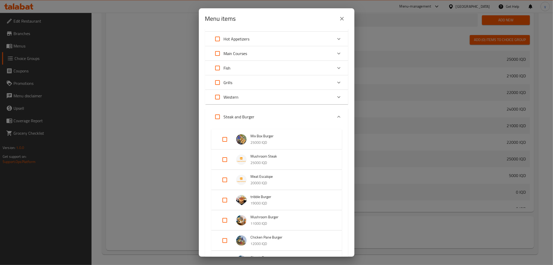
click at [229, 176] on input "Expand" at bounding box center [225, 180] width 12 height 12
checkbox input "true"
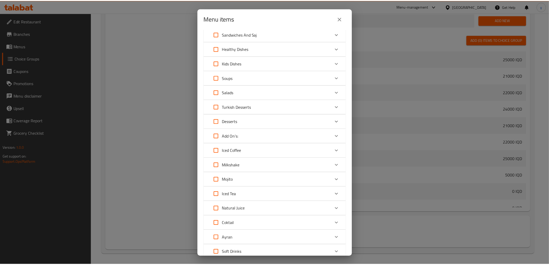
scroll to position [546, 0]
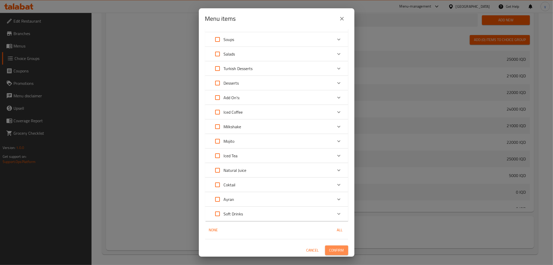
click at [332, 247] on span "Confirm" at bounding box center [337, 250] width 15 height 6
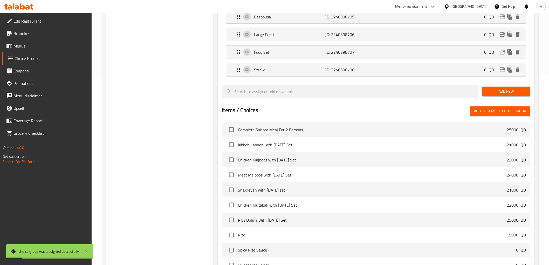
scroll to position [261, 0]
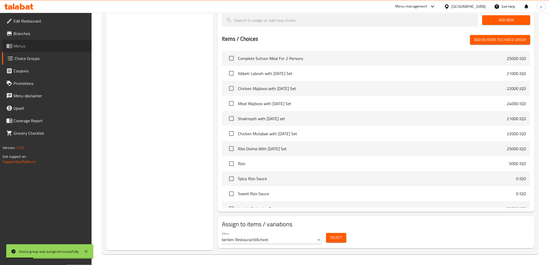
click at [46, 46] on span "Menus" at bounding box center [50, 46] width 74 height 6
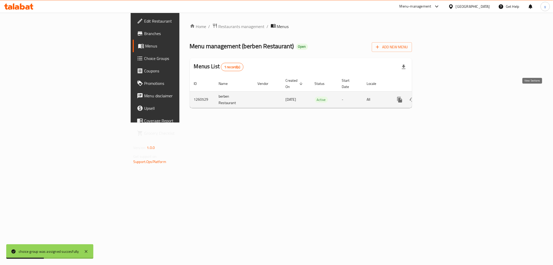
click at [444, 94] on link "enhanced table" at bounding box center [437, 99] width 12 height 12
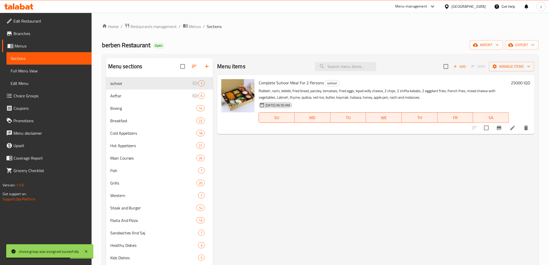
click at [334, 74] on div "Menu items Add Sort Manage items" at bounding box center [375, 66] width 317 height 17
click at [338, 70] on input "search" at bounding box center [345, 66] width 61 height 9
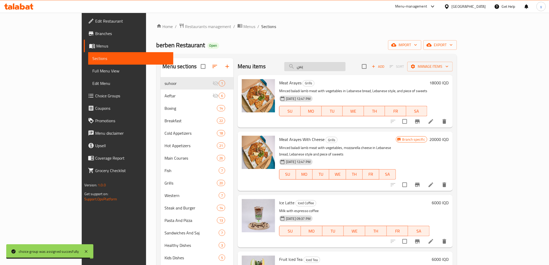
type input "ي"
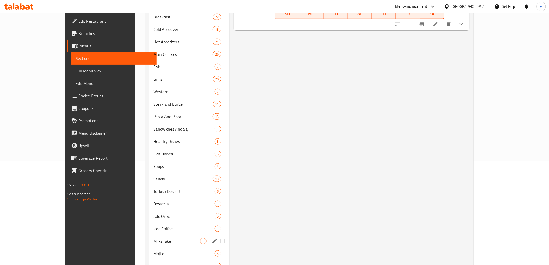
scroll to position [86, 0]
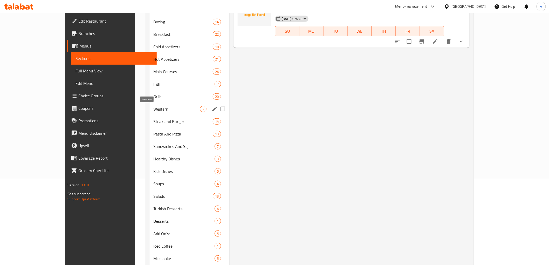
type input "escal"
click at [154, 111] on span "Western" at bounding box center [177, 109] width 46 height 6
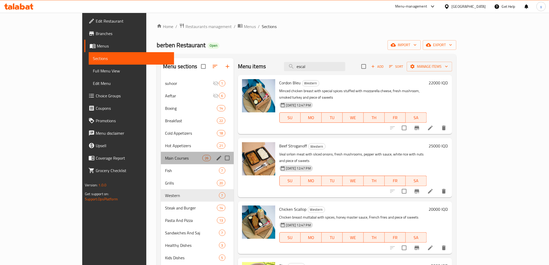
click at [170, 154] on div "Main Courses 26" at bounding box center [197, 158] width 73 height 12
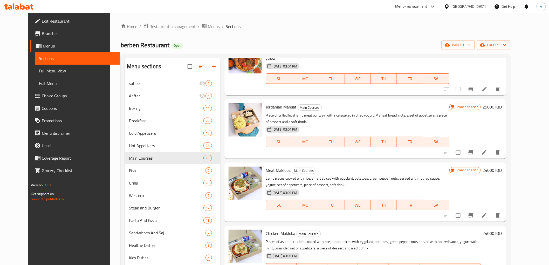
scroll to position [1143, 0]
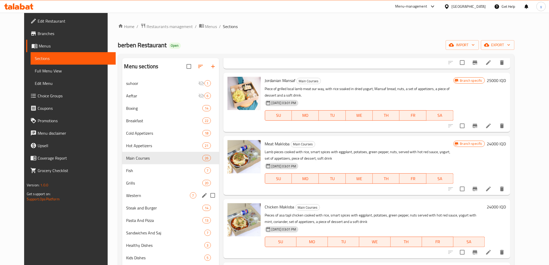
click at [134, 195] on span "Western" at bounding box center [158, 195] width 64 height 6
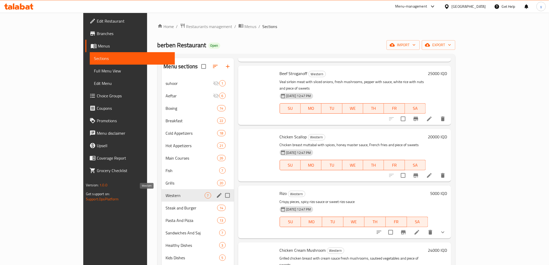
scroll to position [40, 0]
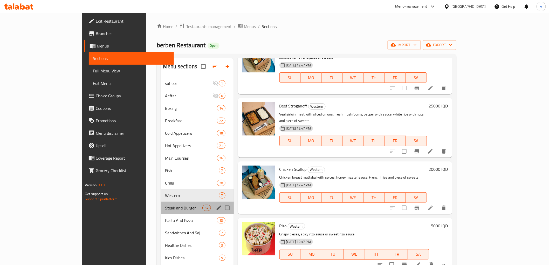
click at [161, 202] on div "Steak and Burger 14" at bounding box center [197, 208] width 73 height 12
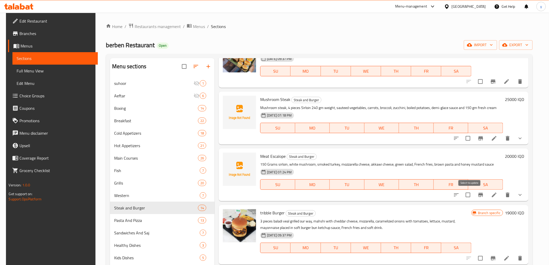
drag, startPoint x: 470, startPoint y: 193, endPoint x: 467, endPoint y: 193, distance: 3.4
click at [469, 194] on input "checkbox" at bounding box center [468, 194] width 11 height 11
checkbox input "true"
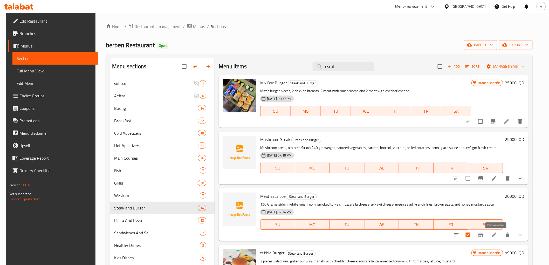
click at [495, 232] on icon at bounding box center [494, 235] width 6 height 6
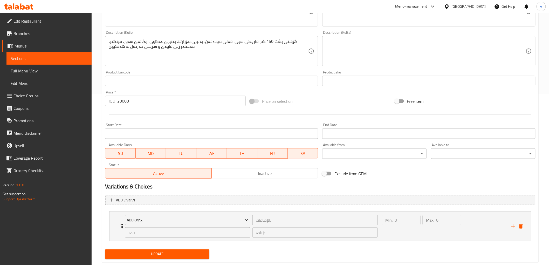
scroll to position [86, 0]
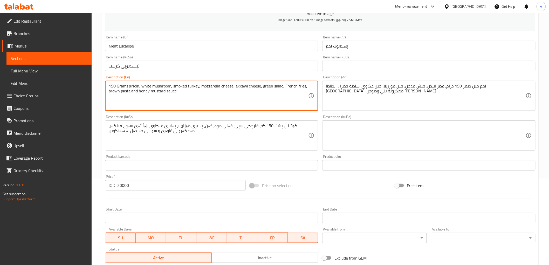
click at [192, 87] on textarea "150 Grams sirloin, white mushroom, smoked turkey, mozzarella cheese, akkawi che…" at bounding box center [209, 96] width 200 height 25
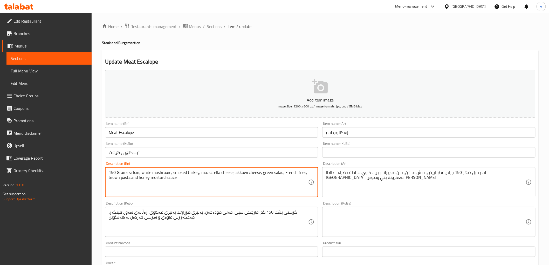
click at [209, 27] on span "Sections" at bounding box center [214, 26] width 15 height 6
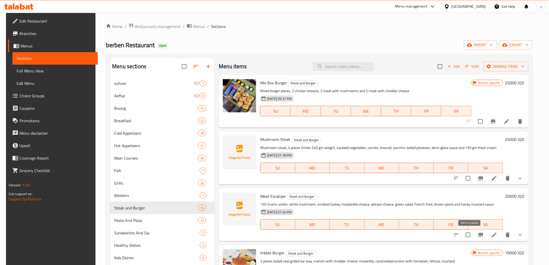
click at [472, 231] on input "checkbox" at bounding box center [468, 234] width 11 height 11
click at [501, 64] on span "Manage items" at bounding box center [505, 66] width 37 height 6
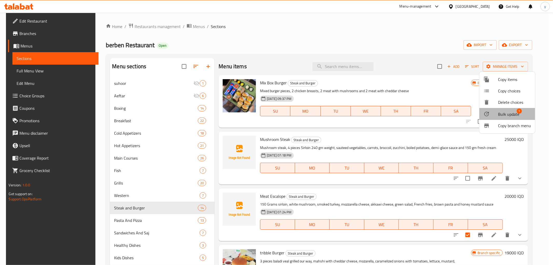
click at [515, 116] on span "Bulk update" at bounding box center [508, 114] width 21 height 6
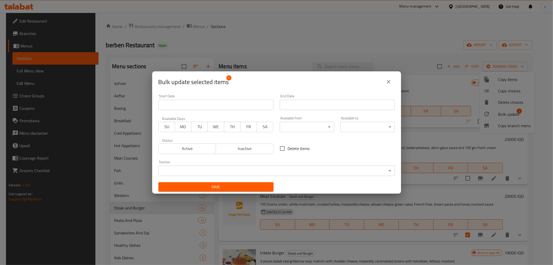
click at [287, 172] on body "​ Menu-management Iraq Get Help y Edit Restaurant Branches Menus Sections Full …" at bounding box center [276, 139] width 553 height 252
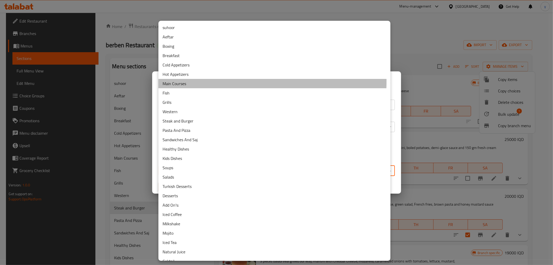
click at [191, 81] on li "Main Courses" at bounding box center [275, 83] width 232 height 9
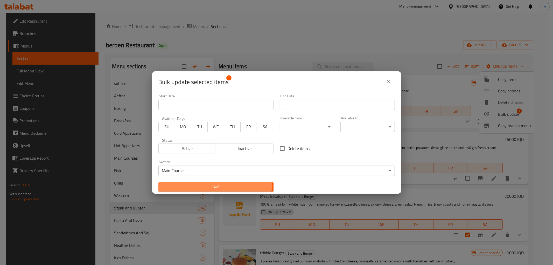
click at [199, 184] on span "Save" at bounding box center [216, 187] width 107 height 6
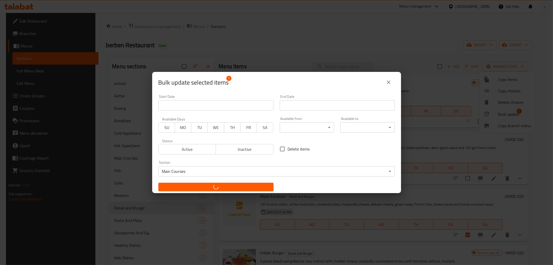
checkbox input "false"
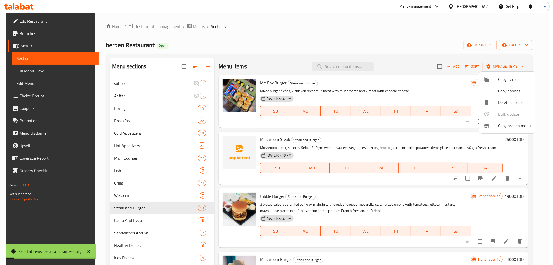
click at [165, 189] on div at bounding box center [276, 132] width 553 height 265
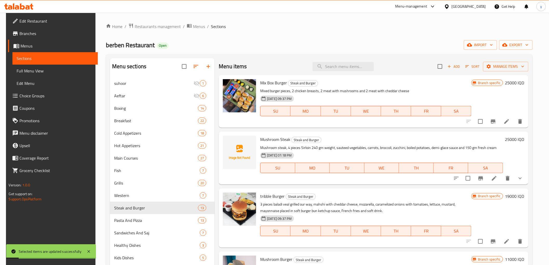
click at [165, 190] on div "Western 7" at bounding box center [162, 195] width 105 height 12
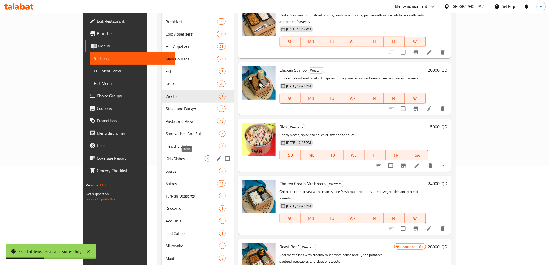
scroll to position [91, 0]
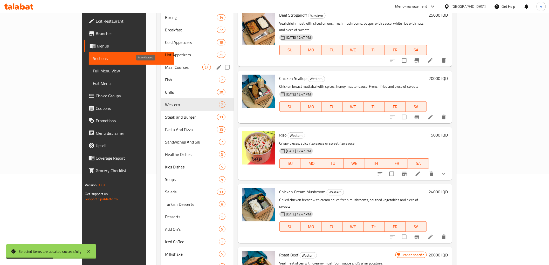
click at [165, 66] on span "Main Courses" at bounding box center [183, 67] width 37 height 6
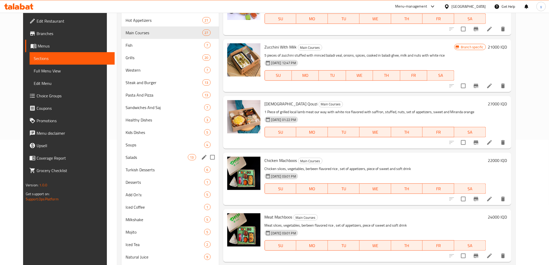
scroll to position [91, 0]
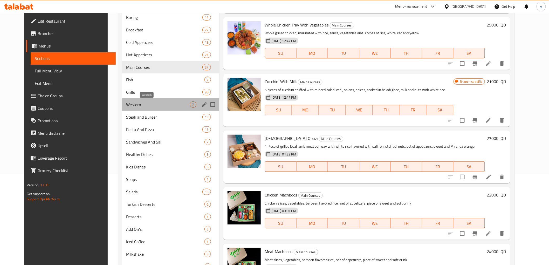
click at [146, 104] on span "Western" at bounding box center [158, 104] width 64 height 6
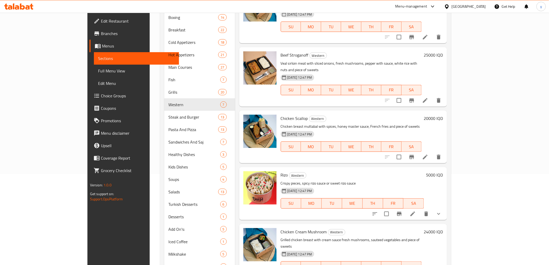
scroll to position [4, 0]
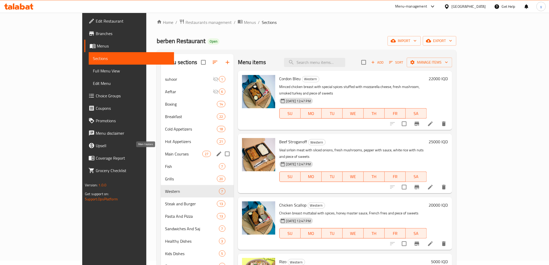
click at [165, 152] on span "Main Courses" at bounding box center [183, 154] width 37 height 6
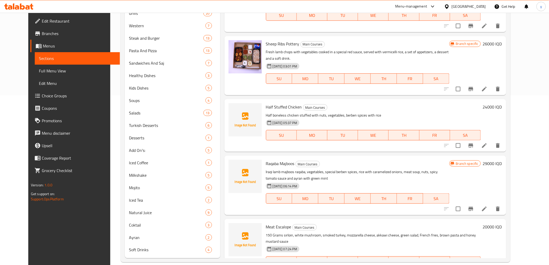
scroll to position [177, 0]
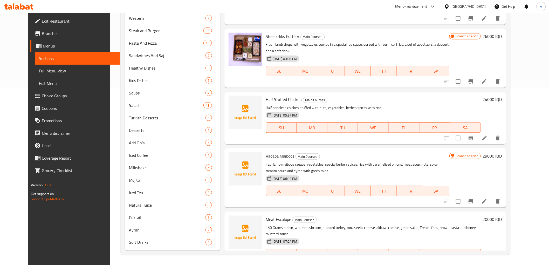
click at [276, 215] on span "Meat Escalope" at bounding box center [278, 219] width 25 height 8
click at [278, 215] on span "Meat Escalope" at bounding box center [278, 219] width 25 height 8
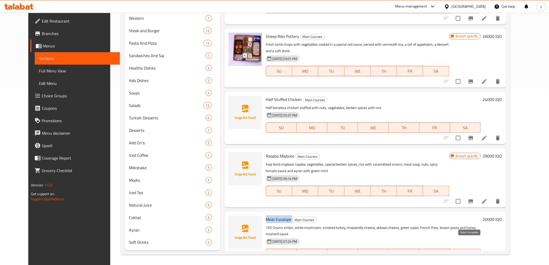
click at [451, 259] on input "checkbox" at bounding box center [445, 264] width 11 height 11
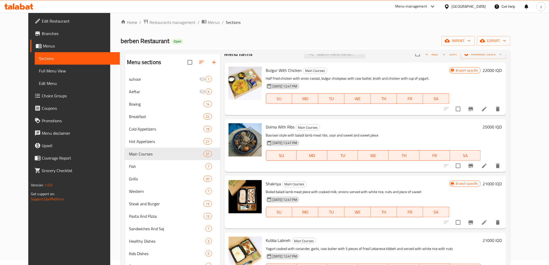
scroll to position [0, 0]
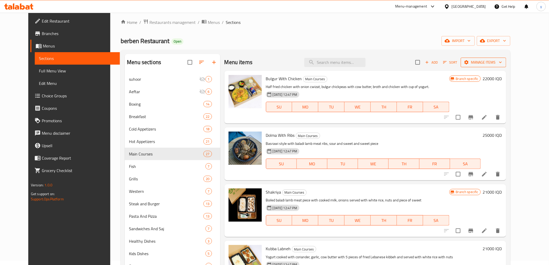
click at [495, 59] on span "Manage items" at bounding box center [483, 62] width 37 height 6
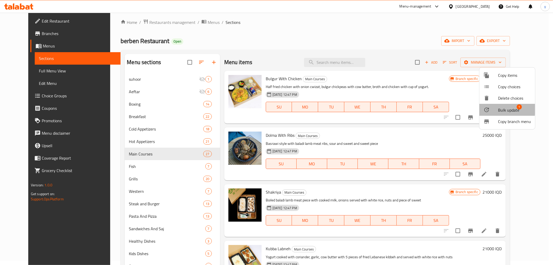
click at [501, 107] on span "Bulk update" at bounding box center [508, 110] width 21 height 6
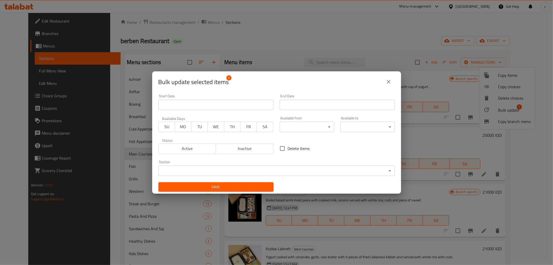
click at [289, 174] on body "​ Menu-management Iraq Get Help y Edit Restaurant Branches Menus Sections Full …" at bounding box center [276, 135] width 553 height 252
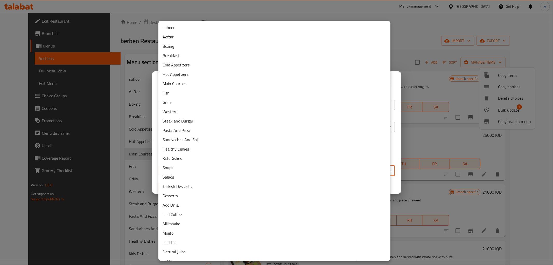
click at [215, 109] on li "Western" at bounding box center [275, 111] width 232 height 9
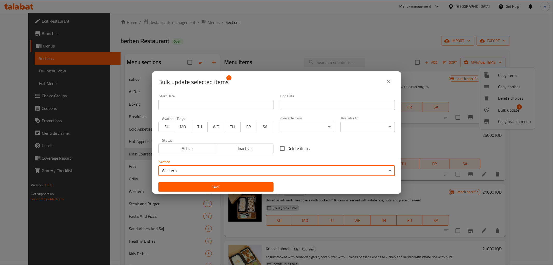
click at [214, 185] on span "Save" at bounding box center [216, 187] width 107 height 6
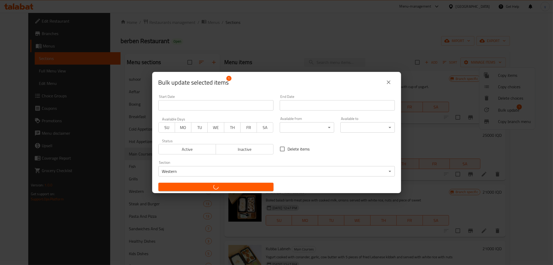
checkbox input "false"
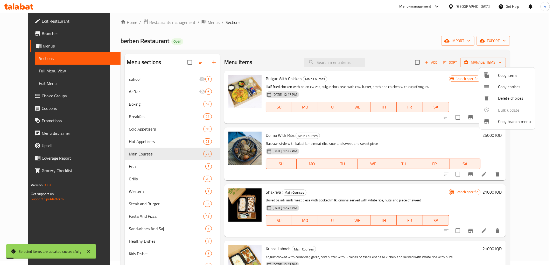
click at [151, 165] on div at bounding box center [276, 132] width 553 height 265
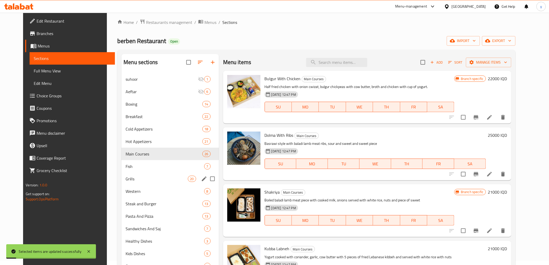
click at [148, 173] on div "Grills 20" at bounding box center [170, 179] width 98 height 12
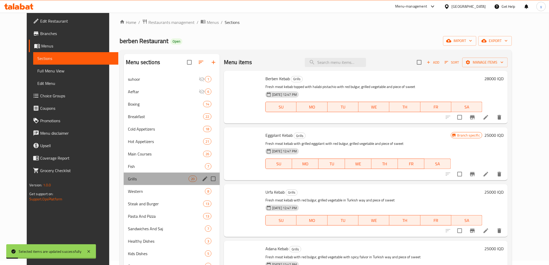
click at [147, 177] on span "Grills" at bounding box center [158, 179] width 61 height 6
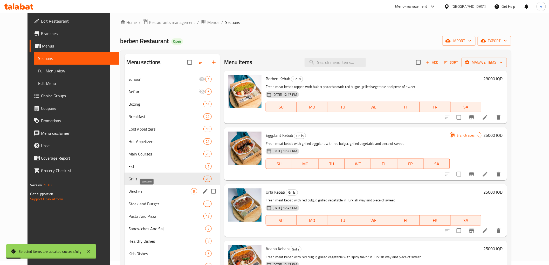
click at [155, 188] on span "Western" at bounding box center [160, 191] width 62 height 6
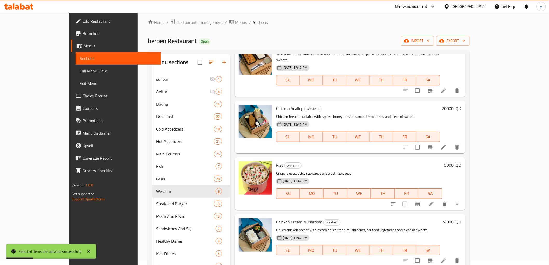
scroll to position [177, 0]
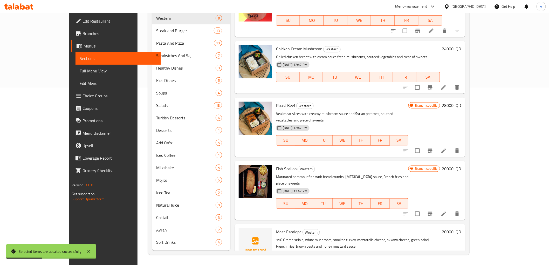
click at [276, 228] on span "Meat Escalope" at bounding box center [288, 232] width 25 height 8
copy h6 "Meat Escalope"
click at [76, 62] on link "Sections" at bounding box center [118, 58] width 85 height 12
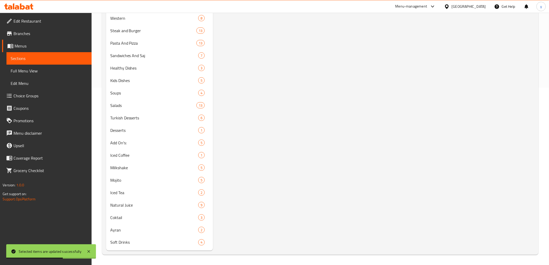
click at [56, 66] on link "Full Menu View" at bounding box center [48, 71] width 85 height 12
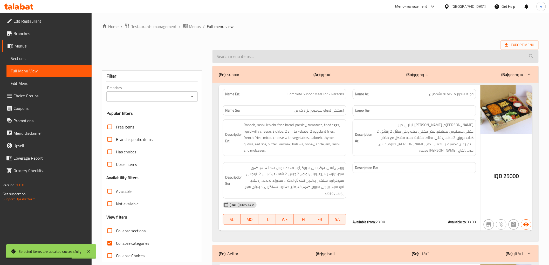
click at [258, 59] on input "search" at bounding box center [376, 56] width 326 height 13
paste input "Meat Escalope"
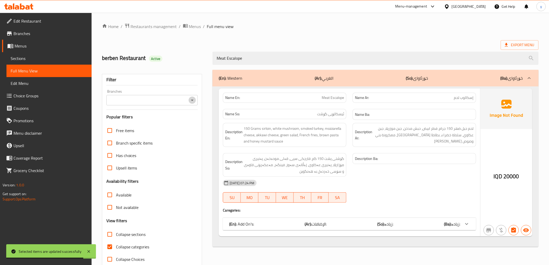
click at [191, 97] on icon "Open" at bounding box center [192, 100] width 6 height 6
type input "Meat Escalope"
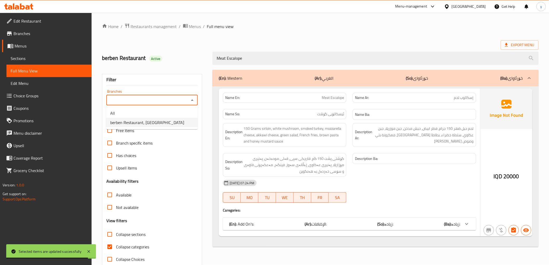
click at [173, 118] on li "berben Restaurant, Al Ashar" at bounding box center [152, 122] width 92 height 9
type input "berben Restaurant, Al Ashar"
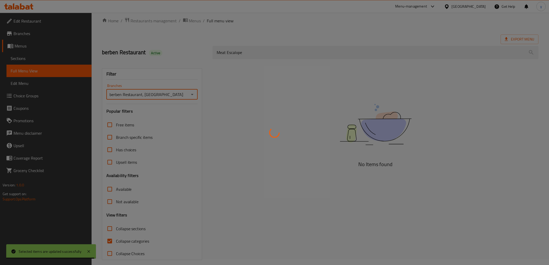
scroll to position [11, 0]
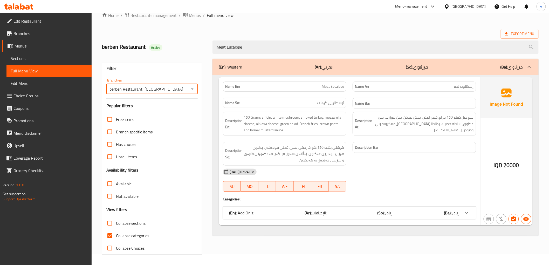
click at [109, 235] on div "Home / Restaurants management / Menus / Full menu view Export Menu berben Resta…" at bounding box center [320, 133] width 437 height 243
click at [109, 235] on input "Collapse categories" at bounding box center [110, 235] width 12 height 12
checkbox input "false"
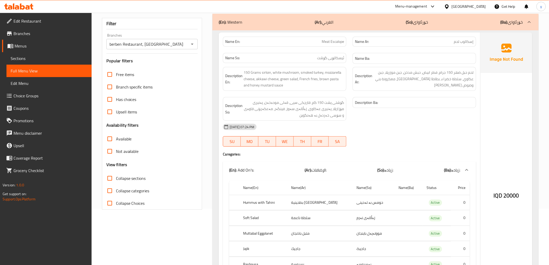
scroll to position [0, 0]
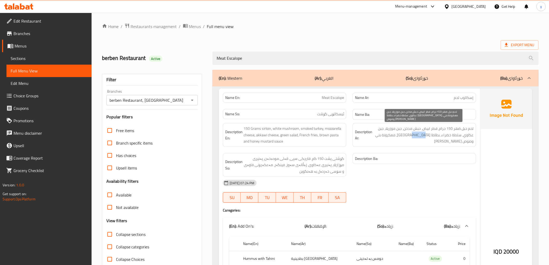
drag, startPoint x: 407, startPoint y: 136, endPoint x: 421, endPoint y: 137, distance: 13.8
click at [421, 137] on span "لحم حبل ضهر 150 جرام، فطر ابيض، حبش مدخن، جبن موزريلا، جبن عكاوي، سلطة خضراء، ب…" at bounding box center [423, 134] width 100 height 19
copy span "معكرونة"
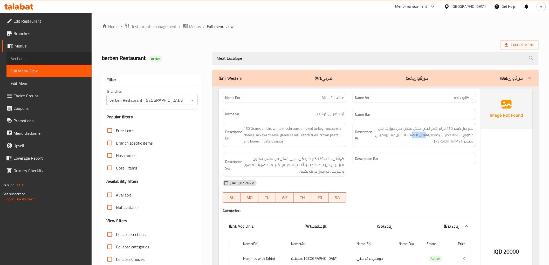
click at [39, 60] on span "Sections" at bounding box center [49, 58] width 77 height 6
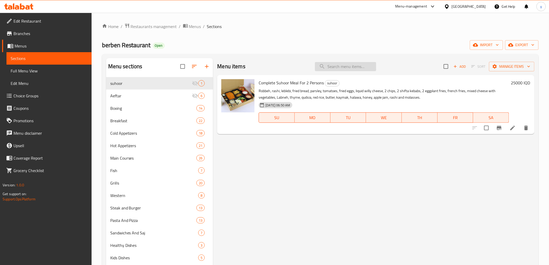
drag, startPoint x: 338, startPoint y: 59, endPoint x: 338, endPoint y: 63, distance: 4.2
click at [338, 63] on div "Menu items Add Sort Manage items" at bounding box center [375, 66] width 317 height 17
click at [338, 63] on input "search" at bounding box center [345, 66] width 61 height 9
paste input "Meat Escalope"
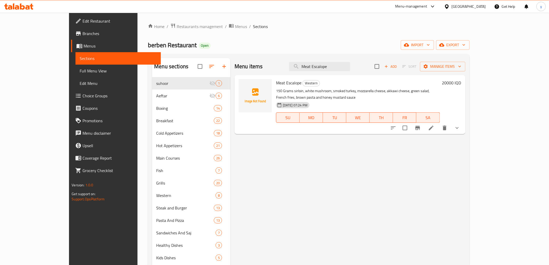
type input "Meat Escalope"
click at [439, 123] on li at bounding box center [431, 127] width 15 height 9
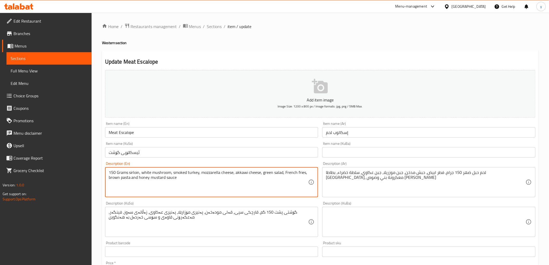
click at [127, 178] on textarea "150 Grams sirloin, white mushroom, smoked turkey, mozzarella cheese, akkawi che…" at bounding box center [209, 182] width 200 height 25
paste textarea "Macarons"
click at [121, 177] on textarea "150 Grams sirloin, white mushroom, smoked turkey, mozzarella cheese, akkawi che…" at bounding box center [209, 182] width 200 height 25
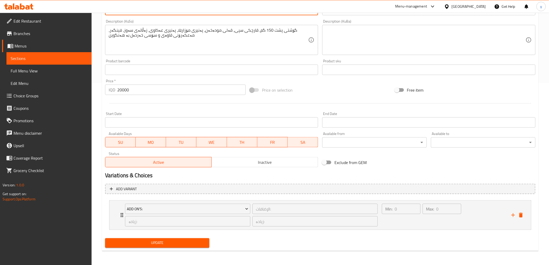
type textarea "150 Grams sirloin, white mushroom, smoked turkey, mozzarella cheese, akkawi che…"
click at [165, 238] on button "Update" at bounding box center [157, 243] width 105 height 10
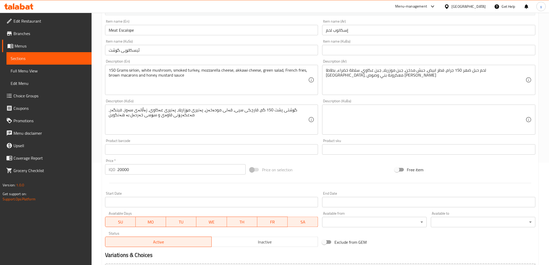
scroll to position [182, 0]
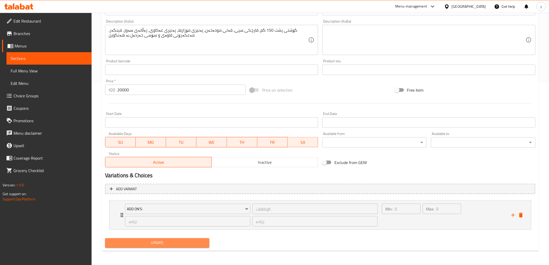
click at [167, 245] on span "Update" at bounding box center [157, 243] width 96 height 6
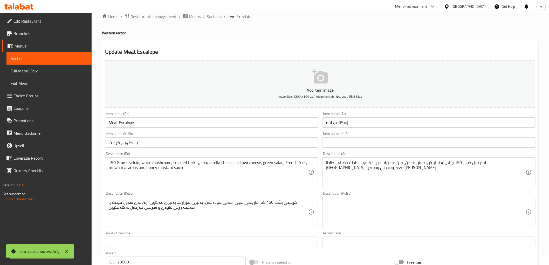
scroll to position [0, 0]
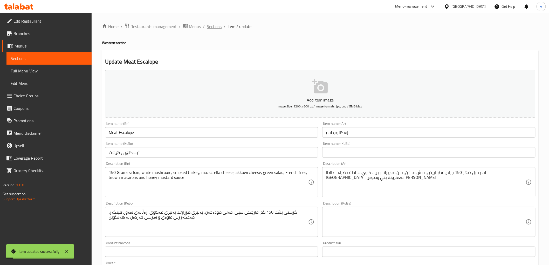
click at [211, 28] on span "Sections" at bounding box center [214, 26] width 15 height 6
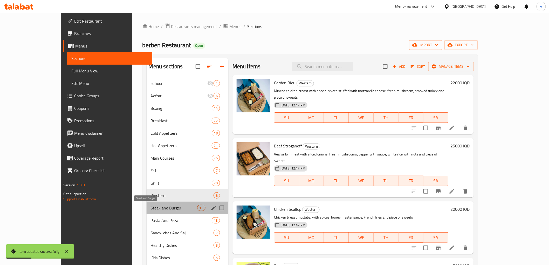
click at [151, 209] on span "Steak and Burger" at bounding box center [174, 208] width 46 height 6
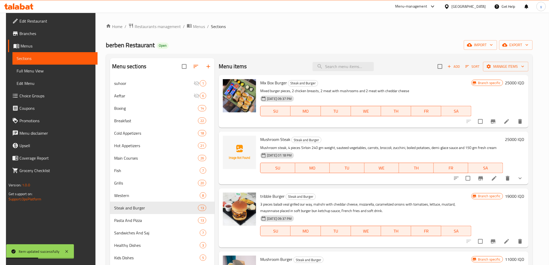
click at [279, 135] on span "Mushroom Steak" at bounding box center [275, 139] width 30 height 8
copy h6 "Mushroom Steak"
click at [43, 69] on span "Full Menu View" at bounding box center [55, 71] width 77 height 6
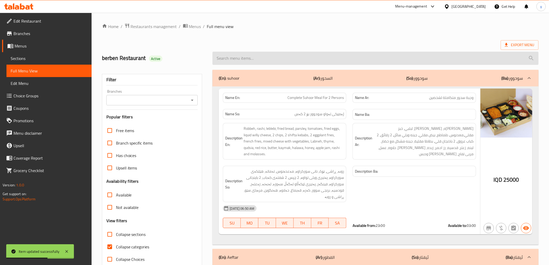
click at [297, 64] on input "search" at bounding box center [376, 58] width 326 height 13
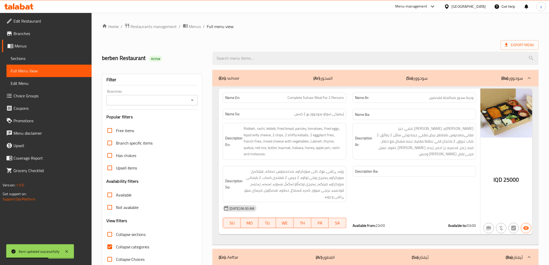
paste input "Mushroom Steak"
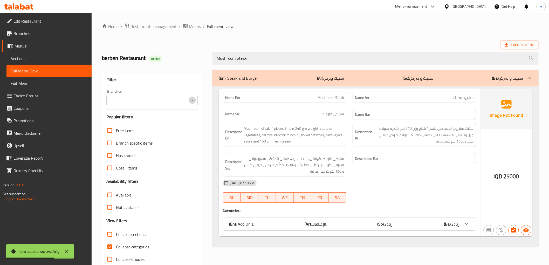
click at [194, 99] on icon "Open" at bounding box center [192, 100] width 6 height 6
type input "Mushroom Steak"
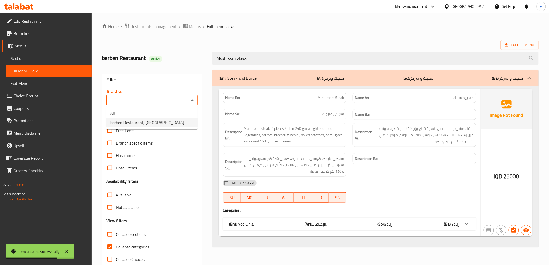
click at [152, 120] on span "berben Restaurant, Al Ashar" at bounding box center [147, 122] width 74 height 6
type input "berben Restaurant, Al Ashar"
click at [113, 244] on input "Collapse categories" at bounding box center [110, 247] width 12 height 12
checkbox input "false"
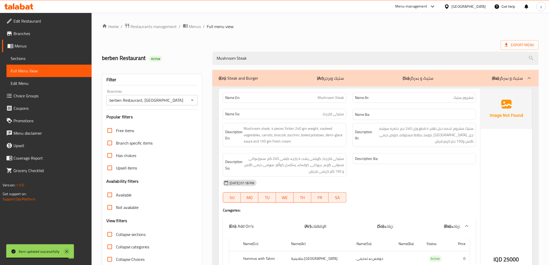
click at [65, 248] on icon at bounding box center [67, 251] width 6 height 6
click at [59, 58] on span "Sections" at bounding box center [49, 58] width 77 height 6
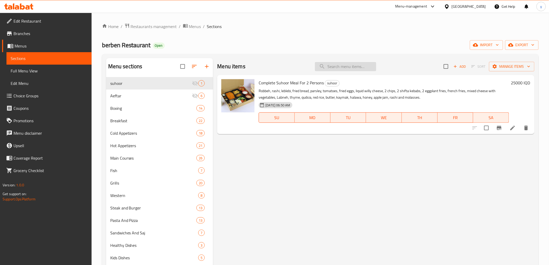
click at [350, 64] on input "search" at bounding box center [345, 66] width 61 height 9
paste input "Mushroom Steak"
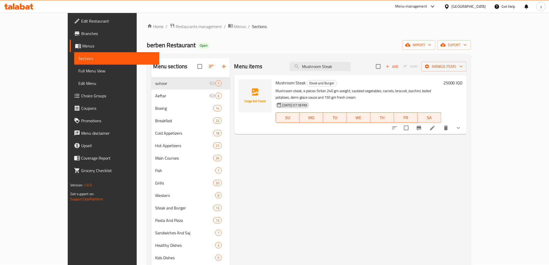
type input "Mushroom Steak"
click at [440, 124] on li at bounding box center [432, 127] width 15 height 9
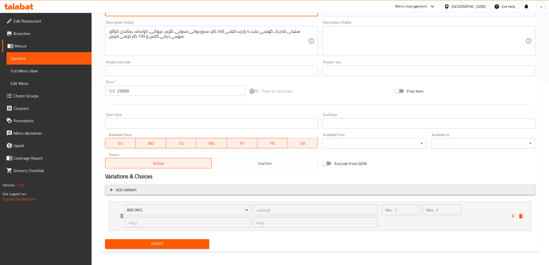
scroll to position [182, 0]
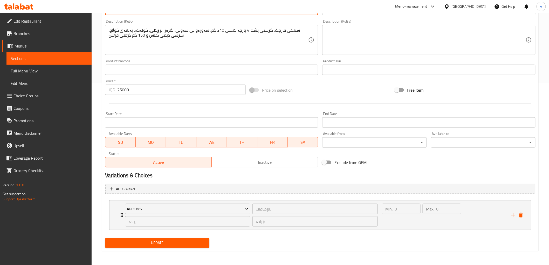
type textarea "Mushroom steak, 4 pieces sirloin 240 gm weight, sauteed vegetables, carrots, br…"
click at [178, 237] on div "Update" at bounding box center [157, 243] width 109 height 14
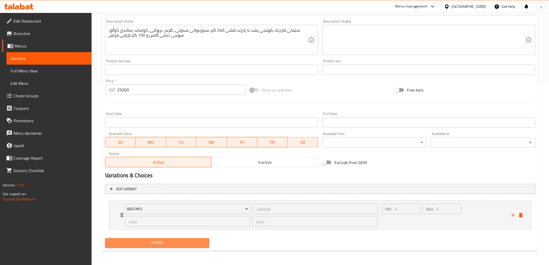
click at [179, 239] on button "Update" at bounding box center [157, 243] width 105 height 10
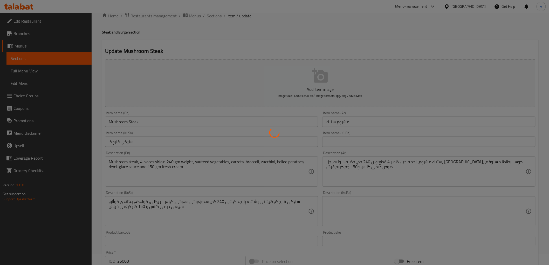
scroll to position [0, 0]
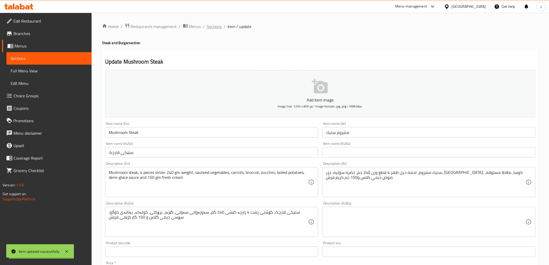
click at [213, 29] on span "Sections" at bounding box center [214, 26] width 15 height 6
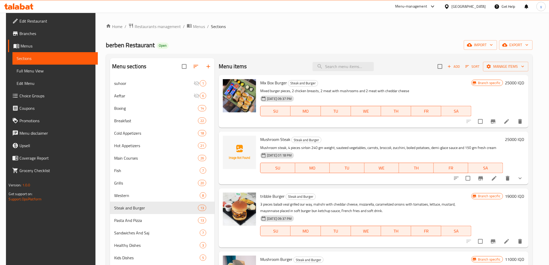
click at [277, 140] on span "Mushroom Steak" at bounding box center [275, 139] width 30 height 8
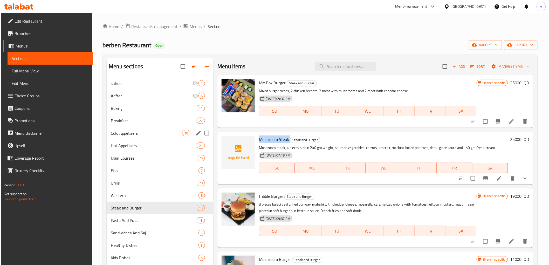
copy h6 "Mushroom Steak"
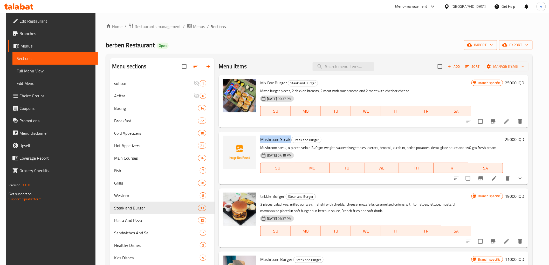
click at [58, 71] on span "Full Menu View" at bounding box center [55, 71] width 77 height 6
click at [46, 71] on span "Full Menu View" at bounding box center [55, 71] width 77 height 6
click at [50, 73] on span "Full Menu View" at bounding box center [55, 71] width 77 height 6
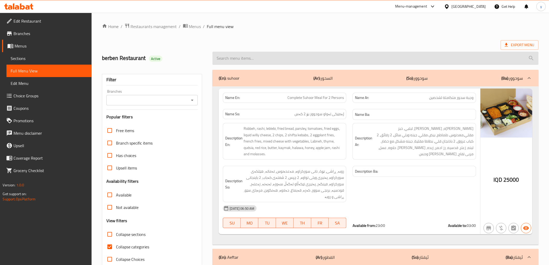
click at [247, 57] on input "search" at bounding box center [376, 58] width 326 height 13
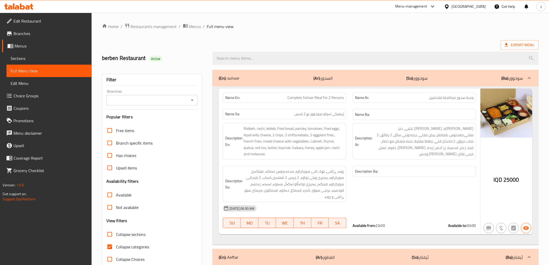
paste input "Mushroom Steak"
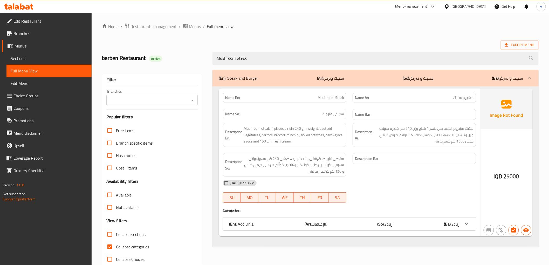
click at [189, 102] on div at bounding box center [192, 100] width 7 height 7
type input "Mushroom Steak"
click at [194, 101] on icon "Open" at bounding box center [192, 100] width 6 height 6
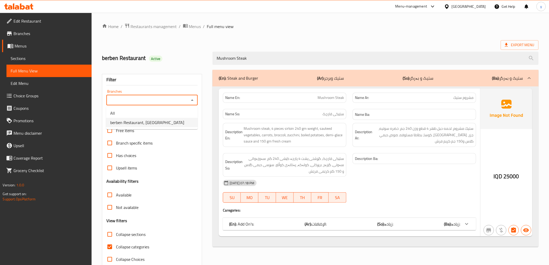
click at [132, 120] on span "berben Restaurant, Al Ashar" at bounding box center [147, 122] width 74 height 6
type input "berben Restaurant, Al Ashar"
click at [110, 245] on input "Collapse categories" at bounding box center [110, 247] width 12 height 12
checkbox input "false"
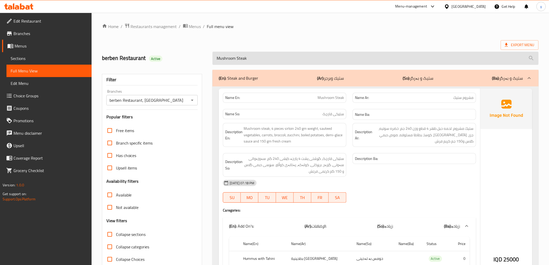
click at [244, 63] on input "Mushroom Steak" at bounding box center [376, 58] width 326 height 13
paste input "eat Escalope"
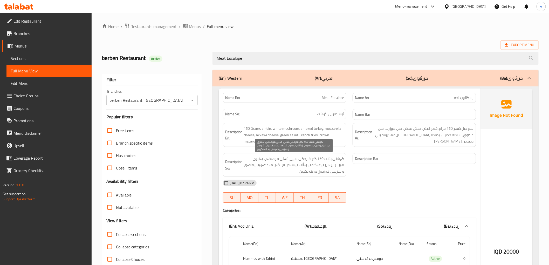
scroll to position [143, 0]
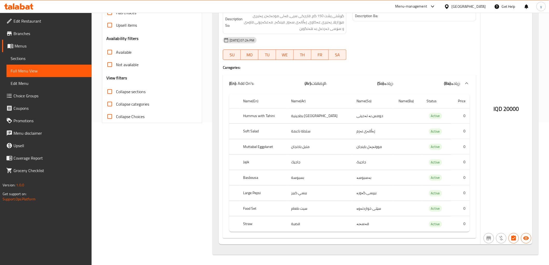
type input "Meat Escalope"
click at [19, 33] on span "Branches" at bounding box center [50, 33] width 74 height 6
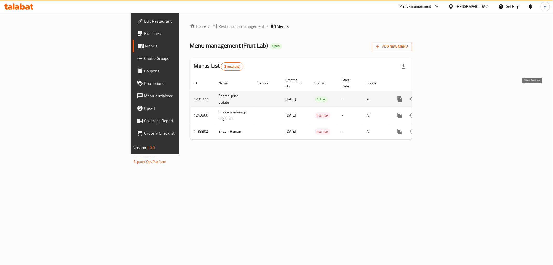
click at [441, 96] on icon "enhanced table" at bounding box center [437, 99] width 6 height 6
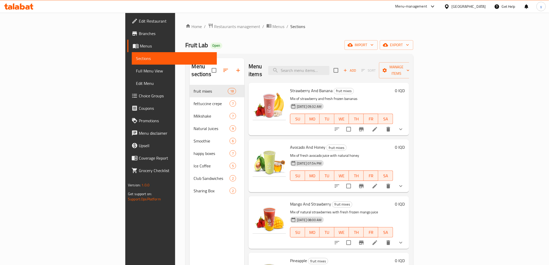
click at [132, 75] on link "Full Menu View" at bounding box center [174, 71] width 85 height 12
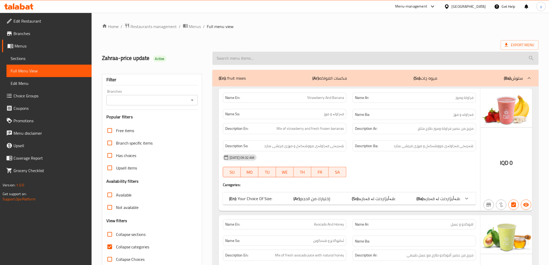
click at [233, 59] on input "search" at bounding box center [376, 58] width 326 height 13
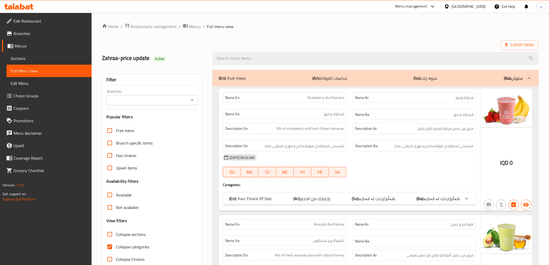
paste input "Fettuccine Pistachio"
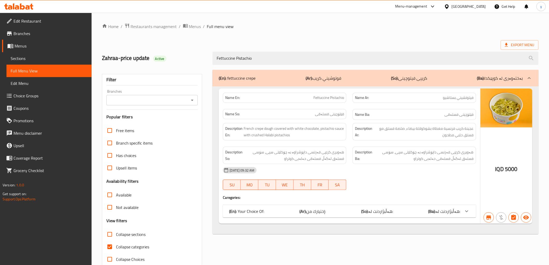
click at [194, 100] on icon "Open" at bounding box center [192, 100] width 6 height 6
type input "Fettuccine Pistachio"
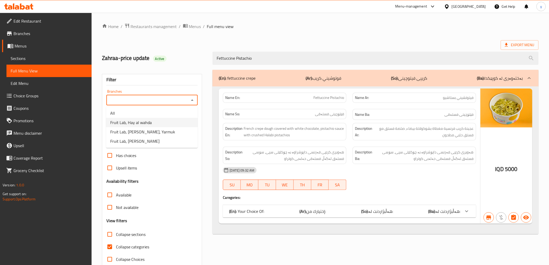
click at [162, 124] on li "Fruit Lab, Hay al wahda" at bounding box center [152, 122] width 92 height 9
type input "Fruit Lab, Hay al wahda"
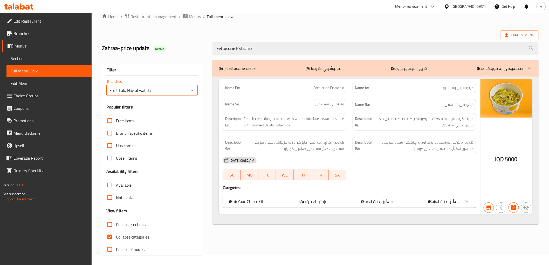
scroll to position [11, 0]
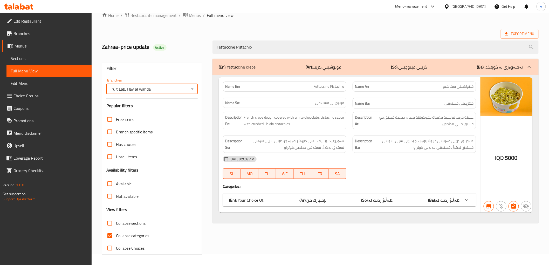
click at [112, 237] on input "Collapse categories" at bounding box center [110, 235] width 12 height 12
checkbox input "false"
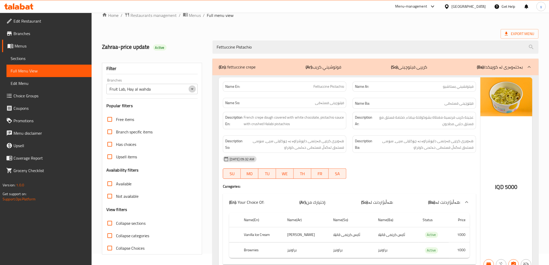
click at [190, 88] on icon "Open" at bounding box center [192, 89] width 6 height 6
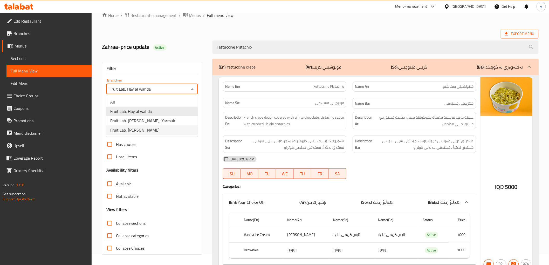
click at [154, 131] on li "Fruit Lab, [PERSON_NAME]" at bounding box center [152, 129] width 92 height 9
type input "Fruit Lab, [PERSON_NAME]"
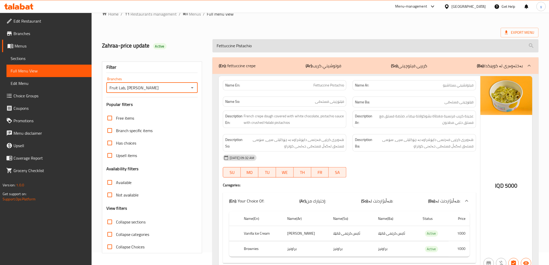
scroll to position [0, 0]
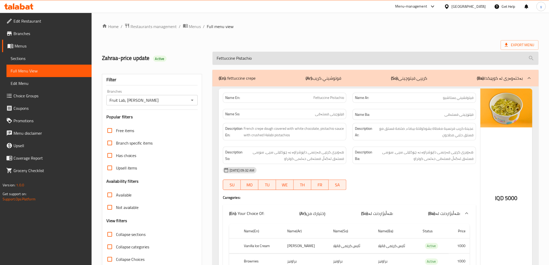
click at [253, 58] on input "Fettuccine Pistachio" at bounding box center [376, 58] width 326 height 13
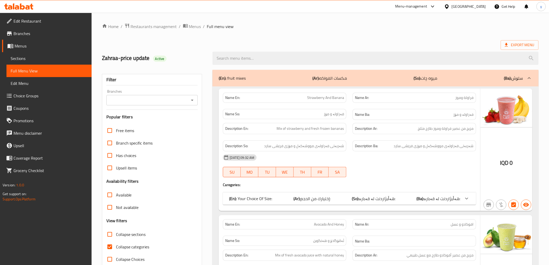
click at [193, 100] on icon "Open" at bounding box center [192, 100] width 3 height 1
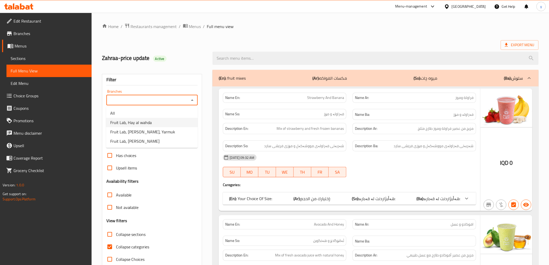
drag, startPoint x: 167, startPoint y: 122, endPoint x: 167, endPoint y: 134, distance: 11.2
click at [167, 134] on ul "All Fruit Lab, Hay al wahda Fruit Lab, Al Yarmouk, Yarmuk Fruit Lab, Al Amriya" at bounding box center [152, 127] width 92 height 42
click at [159, 143] on li "Fruit Lab, Al Amriya" at bounding box center [152, 140] width 92 height 9
type input "Fruit Lab, Al Amriya"
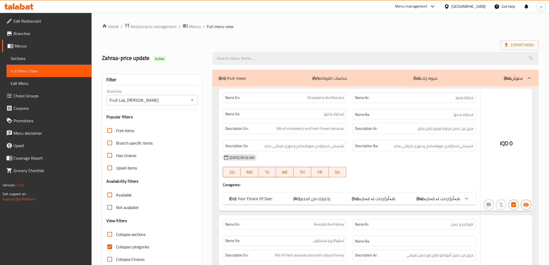
click at [108, 245] on div at bounding box center [274, 132] width 549 height 265
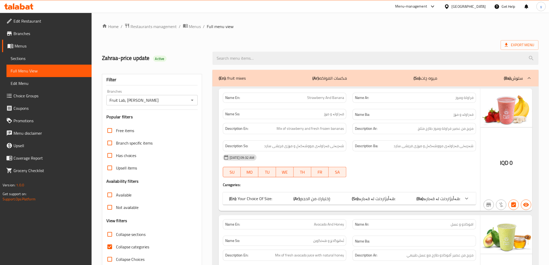
click at [110, 244] on input "Collapse categories" at bounding box center [110, 247] width 12 height 12
checkbox input "false"
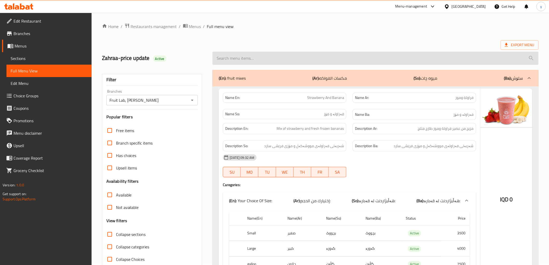
click at [261, 59] on input "search" at bounding box center [376, 58] width 326 height 13
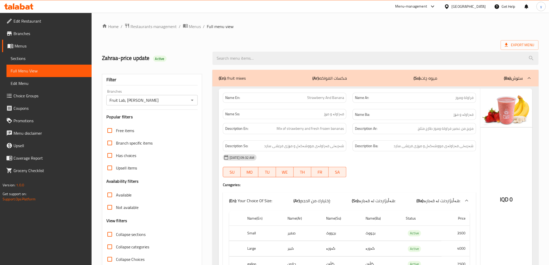
paste input "Fettuccine Lotus"
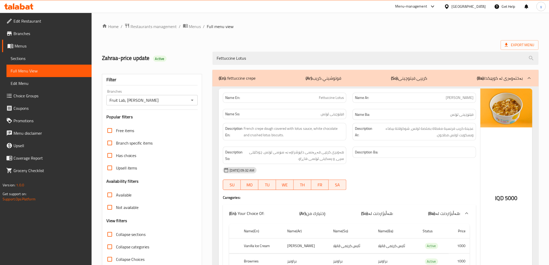
type input "Fettuccine Lotus"
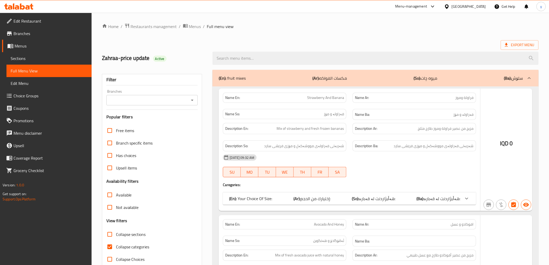
click at [270, 64] on div at bounding box center [274, 132] width 549 height 265
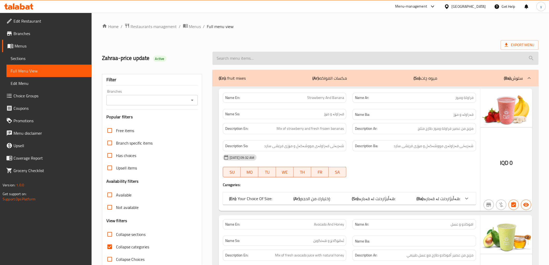
click at [274, 62] on input "search" at bounding box center [376, 58] width 326 height 13
paste input "Fettuccini Bueno"
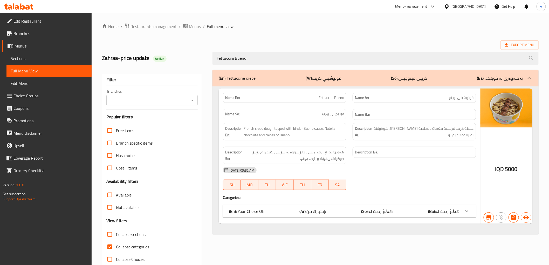
click at [192, 100] on icon "Open" at bounding box center [192, 100] width 3 height 1
type input "Fettuccini Bueno"
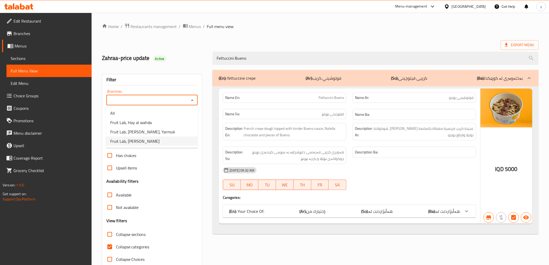
click at [160, 141] on li "Fruit Lab, Al Amriya" at bounding box center [152, 140] width 92 height 9
type input "Fruit Lab, Al Amriya"
click at [111, 246] on input "Collapse categories" at bounding box center [110, 247] width 12 height 12
checkbox input "false"
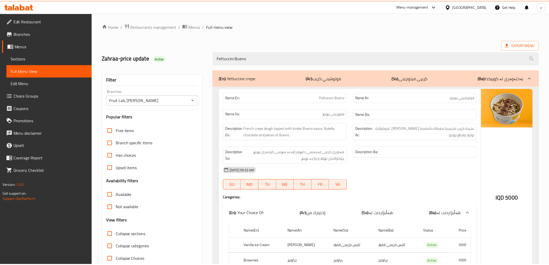
scroll to position [38, 0]
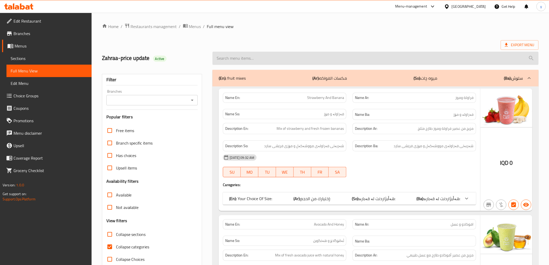
click at [322, 58] on input "search" at bounding box center [376, 58] width 326 height 13
paste input "Fettuccini Old Boy"
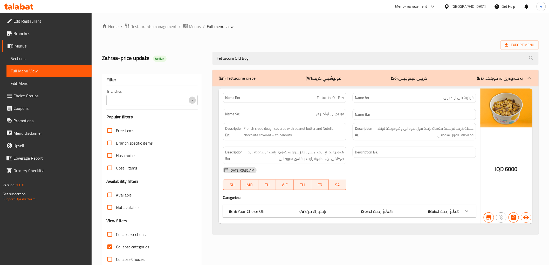
click at [191, 98] on icon "Open" at bounding box center [192, 100] width 6 height 6
type input "Fettuccini Old Boy"
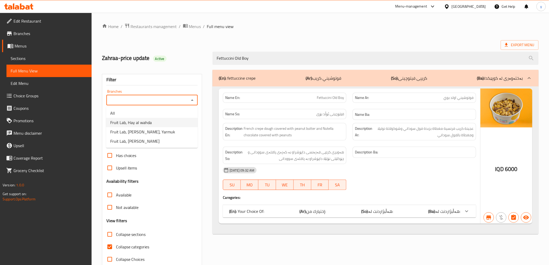
drag, startPoint x: 164, startPoint y: 123, endPoint x: 164, endPoint y: 136, distance: 13.0
click at [164, 136] on ul "All Fruit Lab, Hay al wahda Fruit Lab, Al Yarmouk, Yarmuk Fruit Lab, Al Amriya" at bounding box center [152, 127] width 92 height 42
click at [163, 146] on ul "All Fruit Lab, Hay al wahda Fruit Lab, Al Yarmouk, Yarmuk Fruit Lab, Al Amriya" at bounding box center [152, 127] width 92 height 42
click at [171, 141] on li "Fruit Lab, [PERSON_NAME]" at bounding box center [152, 140] width 92 height 9
type input "Fruit Lab, [PERSON_NAME]"
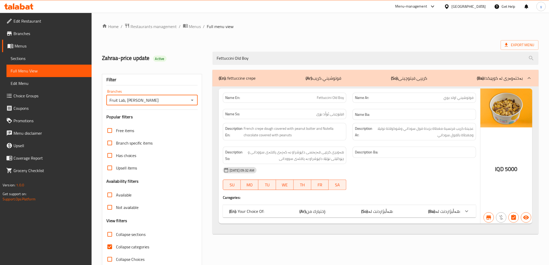
click at [110, 244] on input "Collapse categories" at bounding box center [110, 247] width 12 height 12
checkbox input "false"
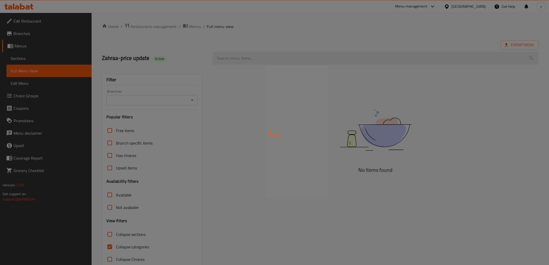
click at [258, 59] on div at bounding box center [274, 132] width 549 height 265
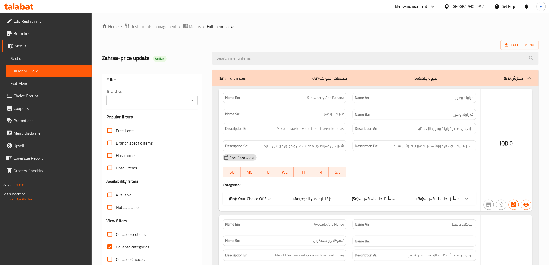
click at [258, 59] on div at bounding box center [274, 132] width 549 height 265
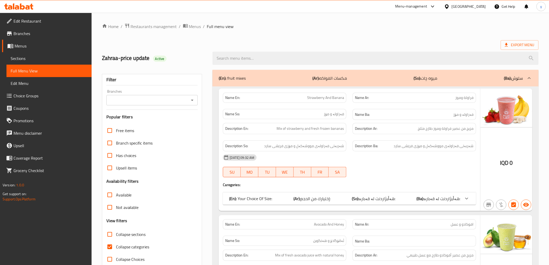
click at [258, 59] on input "search" at bounding box center [376, 58] width 326 height 13
paste input "Fettuccine Oreo"
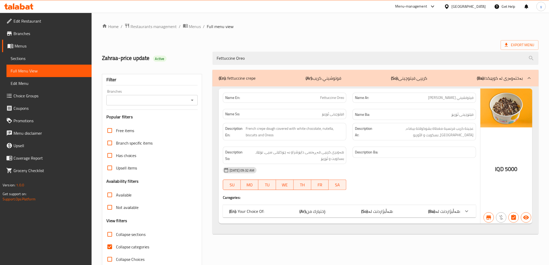
click at [194, 100] on icon "Open" at bounding box center [192, 100] width 6 height 6
type input "Fettuccine Oreo"
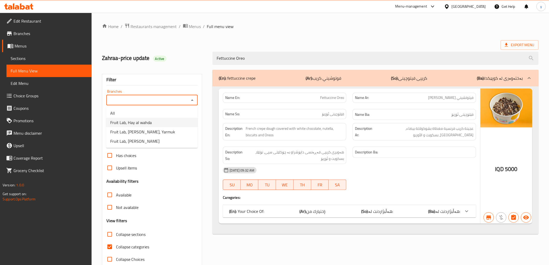
click at [151, 121] on li "Fruit Lab, Hay al wahda" at bounding box center [152, 122] width 92 height 9
click at [193, 101] on icon "Open" at bounding box center [192, 100] width 6 height 6
click at [169, 137] on li "Fruit Lab, Al Amriya" at bounding box center [152, 140] width 92 height 9
type input "Fruit Lab, Al Amriya"
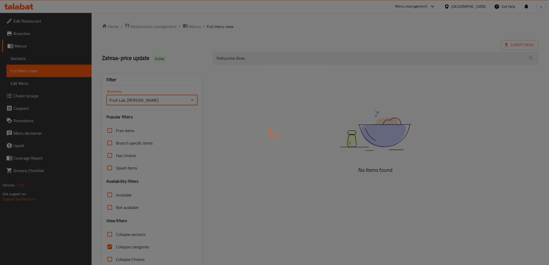
click at [113, 249] on div at bounding box center [274, 132] width 549 height 265
click at [110, 246] on div at bounding box center [274, 132] width 549 height 265
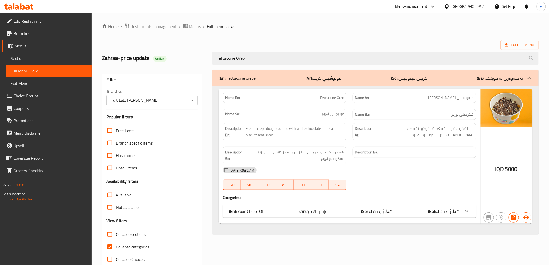
click at [110, 246] on div at bounding box center [274, 132] width 549 height 265
click at [110, 246] on input "Collapse categories" at bounding box center [110, 247] width 12 height 12
checkbox input "false"
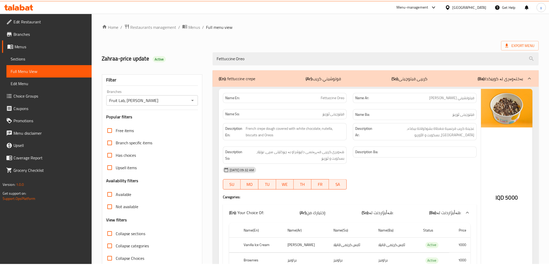
scroll to position [38, 0]
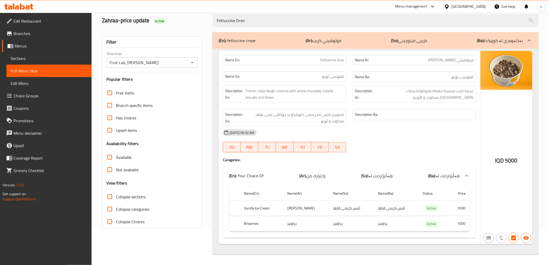
click at [23, 11] on div at bounding box center [19, 6] width 38 height 10
click at [28, 7] on icon at bounding box center [27, 7] width 4 height 4
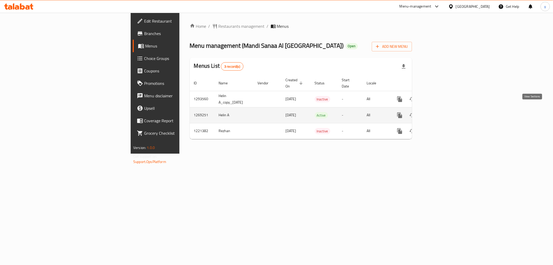
click at [444, 112] on link "enhanced table" at bounding box center [437, 115] width 12 height 12
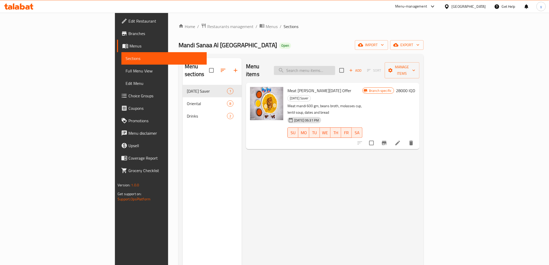
click at [335, 67] on input "search" at bounding box center [304, 70] width 61 height 9
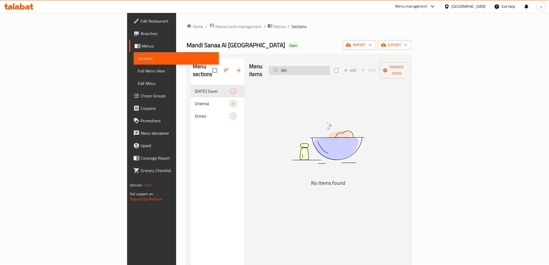
type input "W"
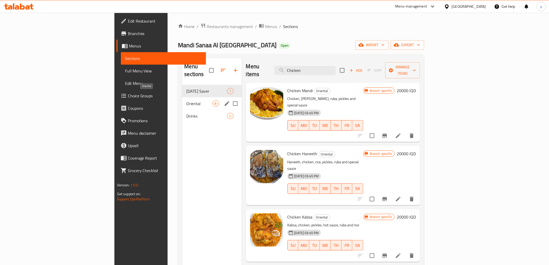
type input "Chicken"
click at [186, 100] on span "Oriental" at bounding box center [199, 103] width 26 height 6
click at [186, 113] on span "Drinks" at bounding box center [199, 116] width 26 height 6
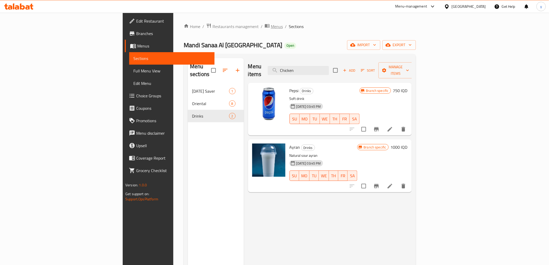
click at [265, 28] on icon "breadcrumb" at bounding box center [267, 25] width 5 height 5
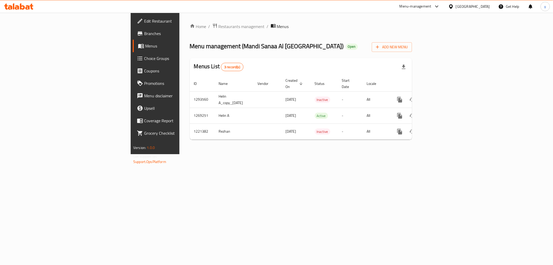
click at [271, 28] on icon "breadcrumb" at bounding box center [273, 25] width 5 height 5
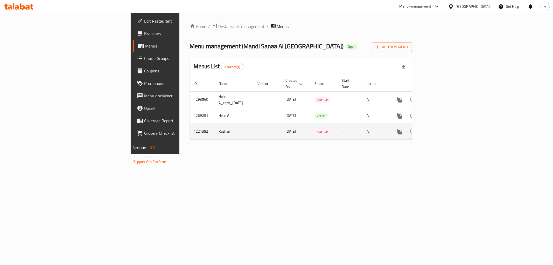
click at [441, 128] on icon "enhanced table" at bounding box center [437, 131] width 6 height 6
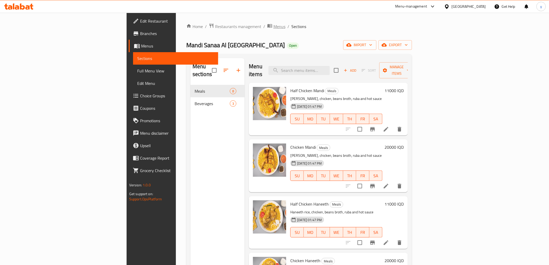
click at [273, 24] on span "Menus" at bounding box center [279, 26] width 12 height 6
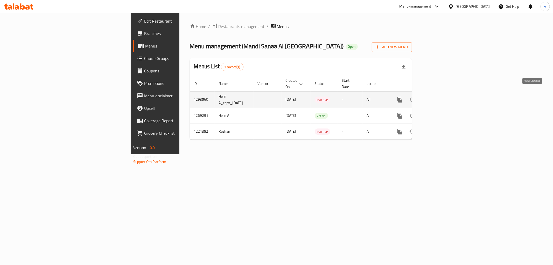
click at [441, 97] on icon "enhanced table" at bounding box center [437, 100] width 6 height 6
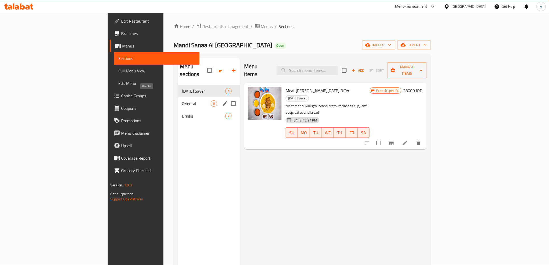
click at [182, 100] on span "Oriental" at bounding box center [196, 103] width 29 height 6
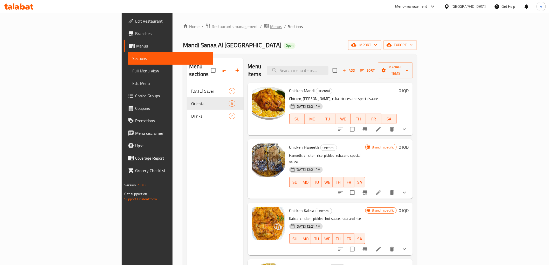
click at [270, 25] on span "Menus" at bounding box center [276, 26] width 12 height 6
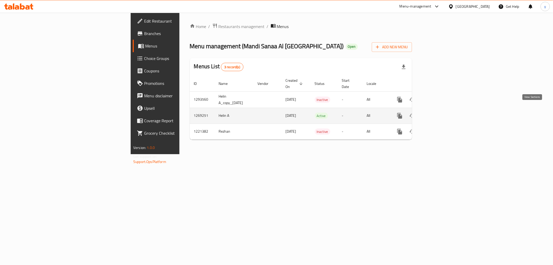
click at [441, 113] on icon "enhanced table" at bounding box center [437, 116] width 6 height 6
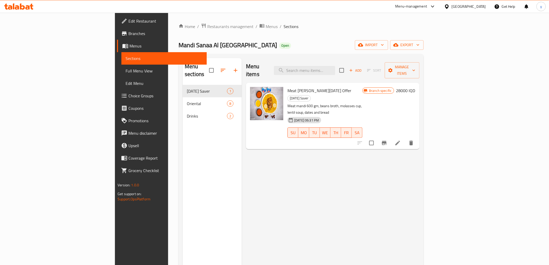
click at [27, 9] on icon at bounding box center [27, 7] width 4 height 4
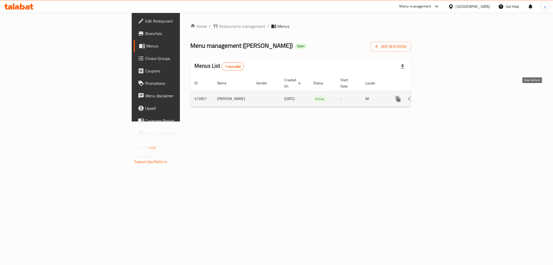
click at [439, 96] on icon "enhanced table" at bounding box center [436, 99] width 6 height 6
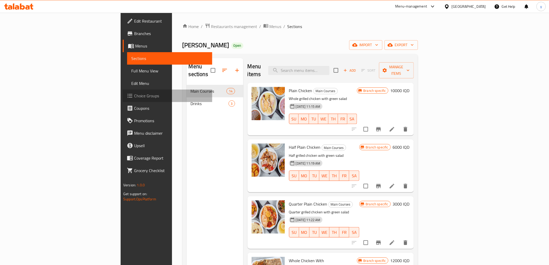
click at [123, 90] on link "Choice Groups" at bounding box center [168, 96] width 90 height 12
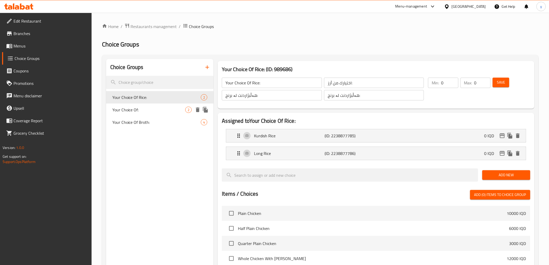
click at [146, 111] on span "Your Choice Of:" at bounding box center [148, 110] width 73 height 6
type input "Your Choice Of:"
type input "إختيارك من:"
type input "هەڵبژاردنت لە:"
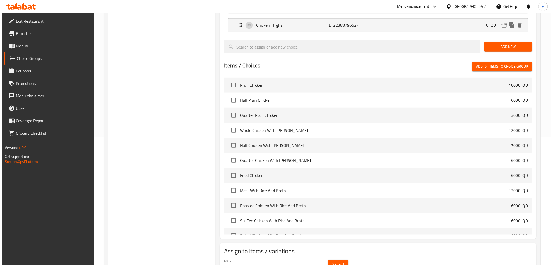
scroll to position [155, 0]
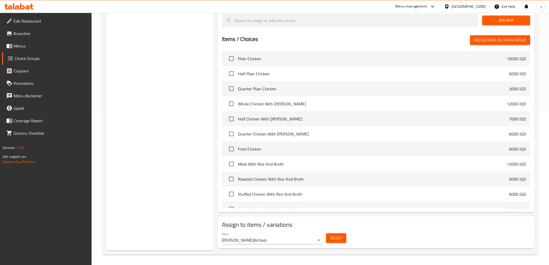
click at [338, 239] on span "Select" at bounding box center [336, 238] width 12 height 6
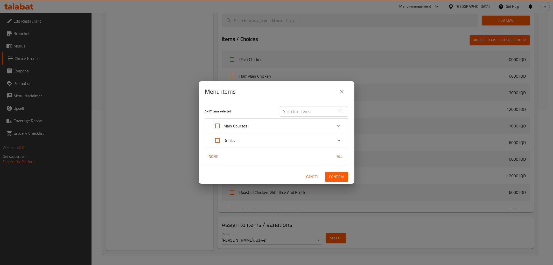
click at [261, 125] on div "Main Courses" at bounding box center [271, 126] width 121 height 12
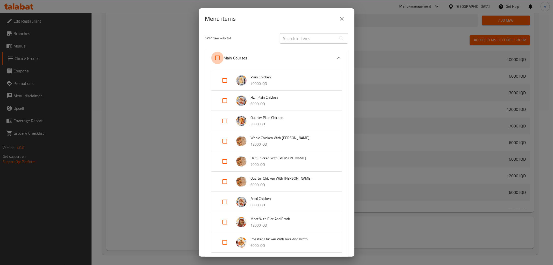
click at [218, 58] on input "Expand" at bounding box center [217, 58] width 12 height 12
checkbox input "true"
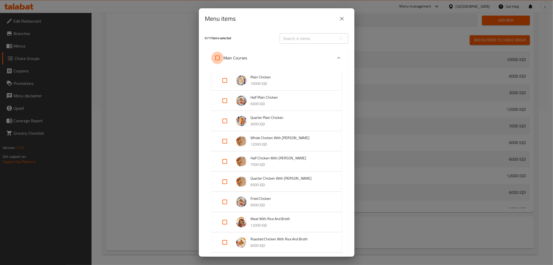
checkbox input "true"
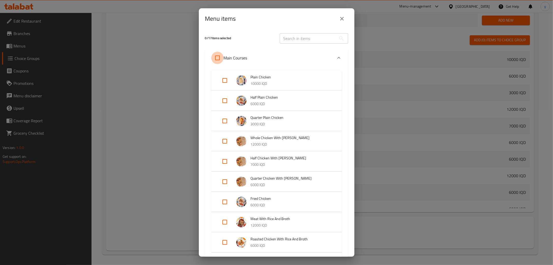
checkbox input "true"
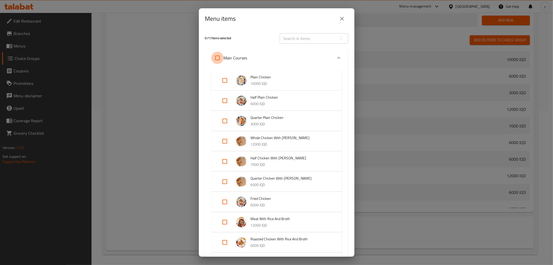
checkbox input "true"
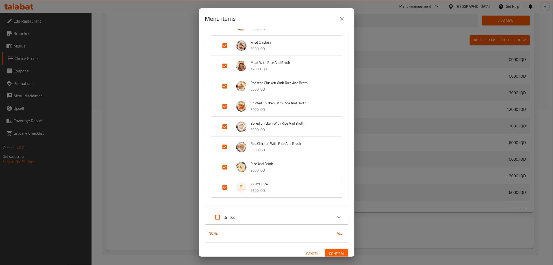
scroll to position [160, 0]
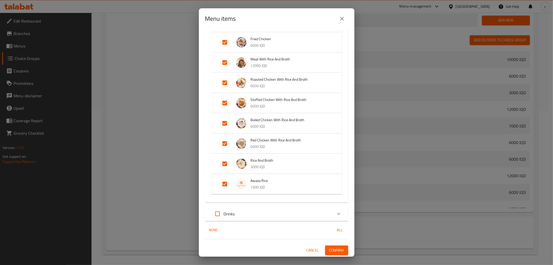
click at [226, 167] on input "Expand" at bounding box center [225, 164] width 12 height 12
checkbox input "false"
click at [223, 191] on input "Expand" at bounding box center [225, 192] width 12 height 12
click at [228, 195] on input "Expand" at bounding box center [225, 192] width 12 height 12
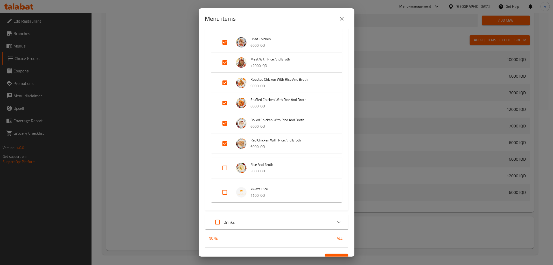
checkbox input "true"
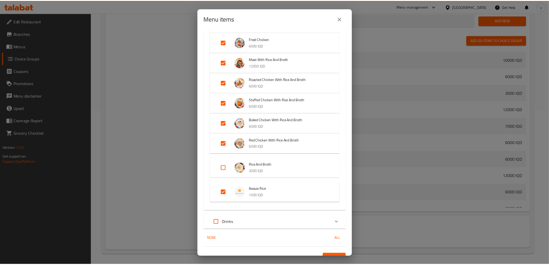
scroll to position [168, 0]
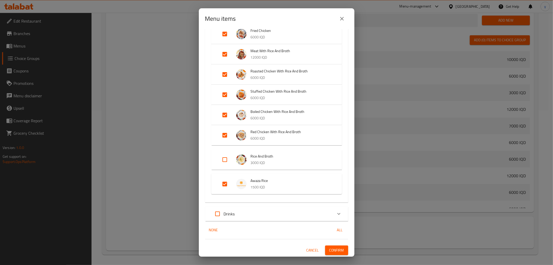
click at [335, 252] on span "Confirm" at bounding box center [337, 250] width 15 height 6
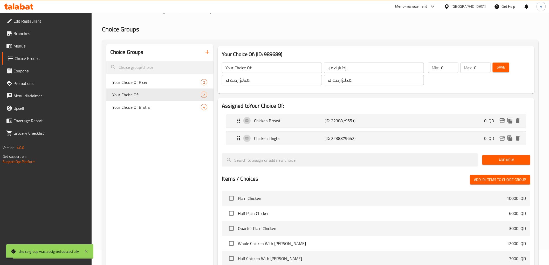
scroll to position [0, 0]
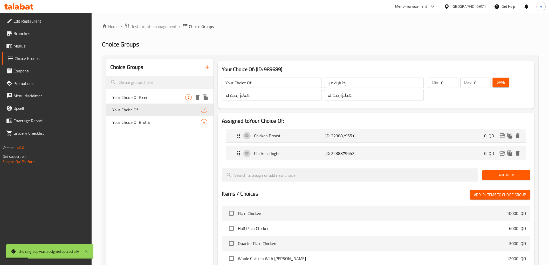
click at [177, 102] on div "Your Choice Of Rice: 2" at bounding box center [160, 97] width 108 height 12
type input "Your Choice Of Rice:"
type input "اختيارك من أرز:"
type input "هەڵبژاردنت لە برنج:"
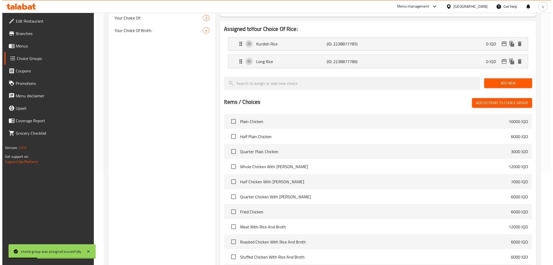
scroll to position [155, 0]
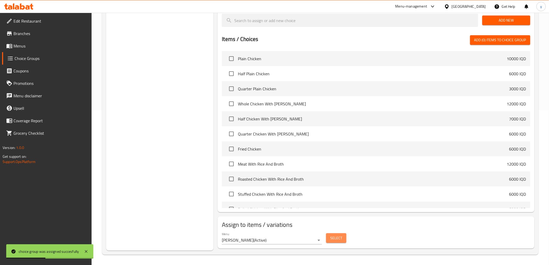
click at [344, 240] on button "Select" at bounding box center [336, 238] width 20 height 10
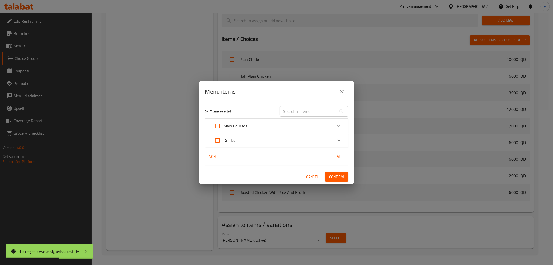
click at [219, 123] on input "Expand" at bounding box center [217, 126] width 12 height 12
checkbox input "true"
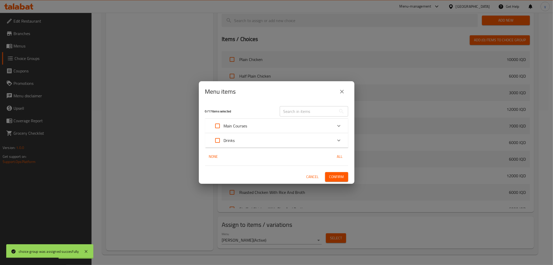
checkbox input "true"
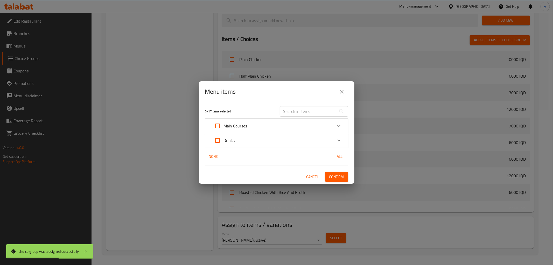
checkbox input "true"
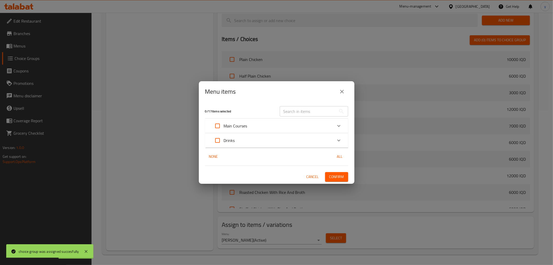
checkbox input "true"
click at [338, 178] on span "Confirm" at bounding box center [337, 177] width 15 height 6
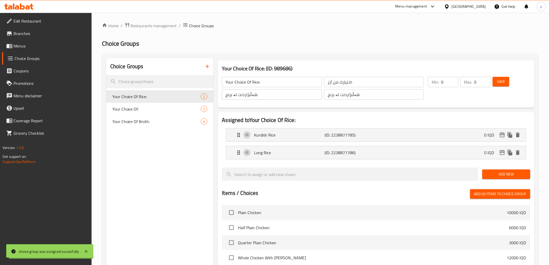
scroll to position [0, 0]
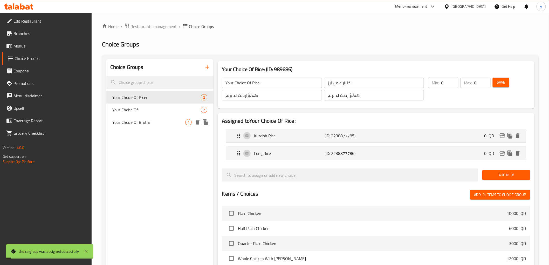
click at [176, 124] on span "Your Choice Of Broth:" at bounding box center [148, 122] width 73 height 6
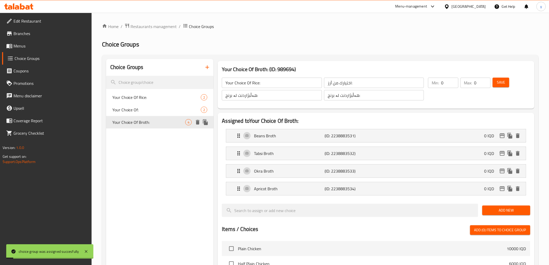
type input "Your Choice Of Broth:"
type input "إختيارك من مرق:"
type input "هەڵبژاردنت لە شلە:"
type input "2"
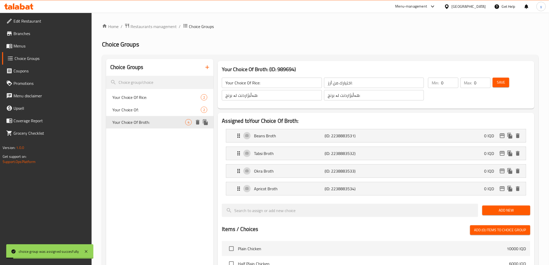
type input "2"
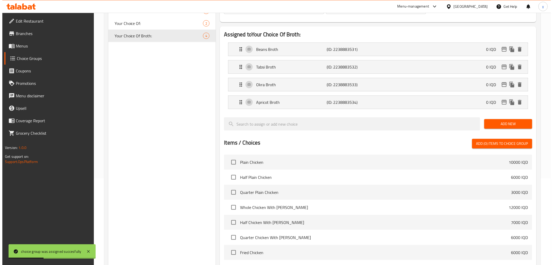
scroll to position [190, 0]
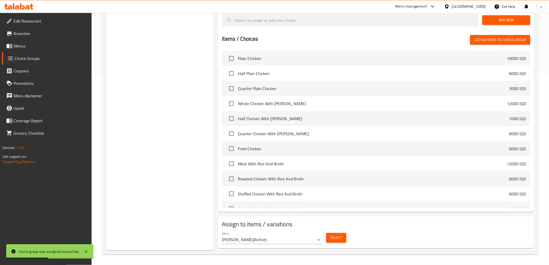
click at [335, 233] on button "Select" at bounding box center [336, 238] width 20 height 10
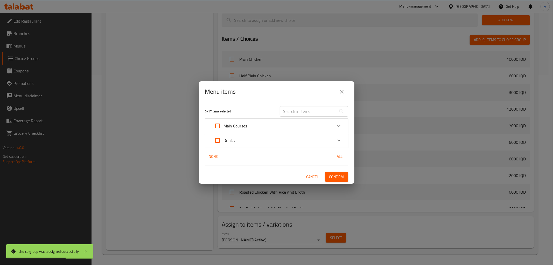
click at [284, 130] on div "Main Courses" at bounding box center [271, 126] width 121 height 12
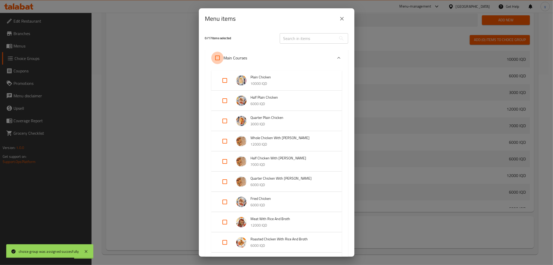
click at [221, 63] on input "Expand" at bounding box center [217, 58] width 12 height 12
checkbox input "true"
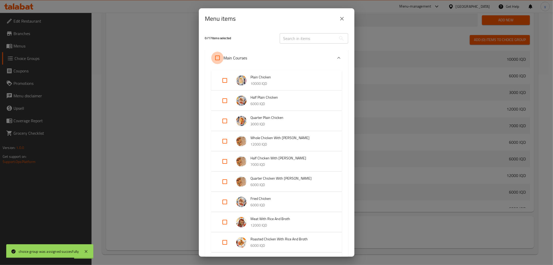
checkbox input "true"
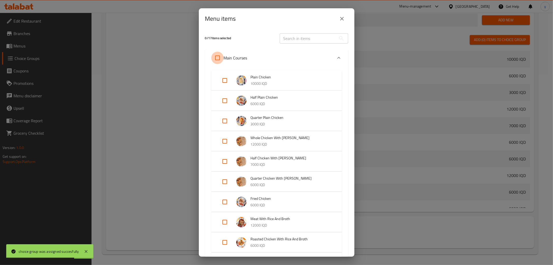
checkbox input "true"
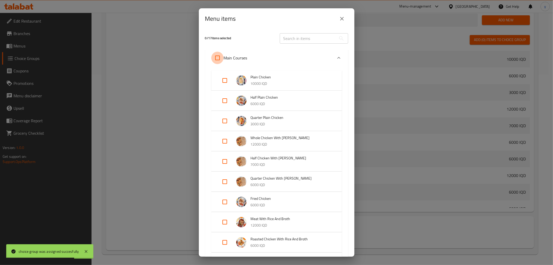
checkbox input "true"
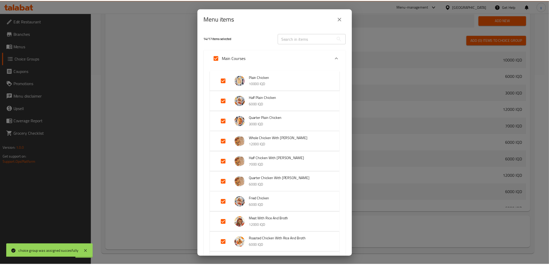
scroll to position [160, 0]
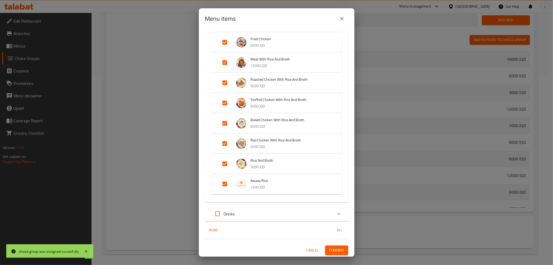
click at [329, 244] on div "14 / 17 items selected ​ Main Courses Plain Chicken 10000 IQD Half Plain Chicke…" at bounding box center [277, 143] width 156 height 228
click at [329, 245] on button "Confirm" at bounding box center [336, 250] width 23 height 10
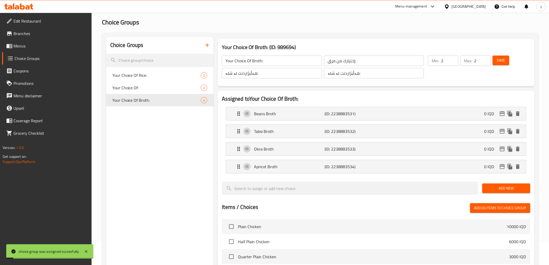
scroll to position [0, 0]
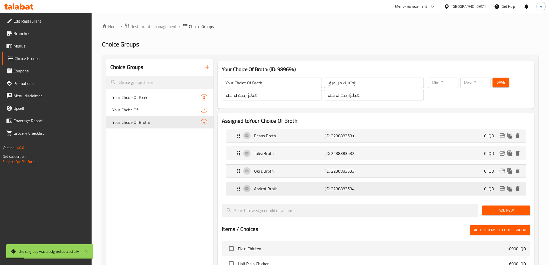
click at [372, 188] on div "Apricot Broth (ID: 2238883534) 0 IQD" at bounding box center [378, 188] width 284 height 13
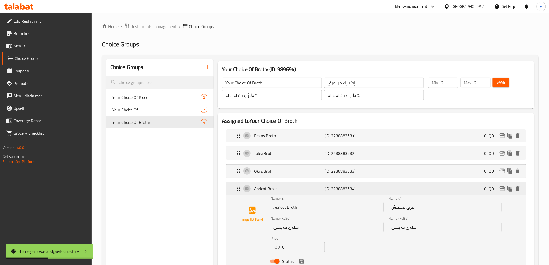
click at [312, 193] on div "Apricot Broth (ID: 2238883534) 0 IQD" at bounding box center [378, 188] width 284 height 13
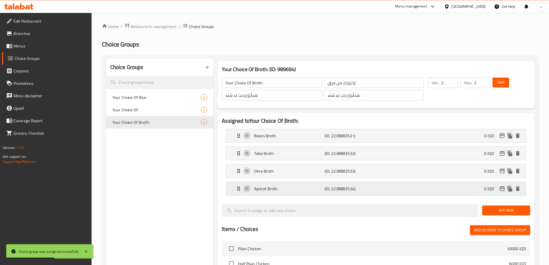
click at [317, 187] on p "Apricot Broth" at bounding box center [289, 189] width 71 height 6
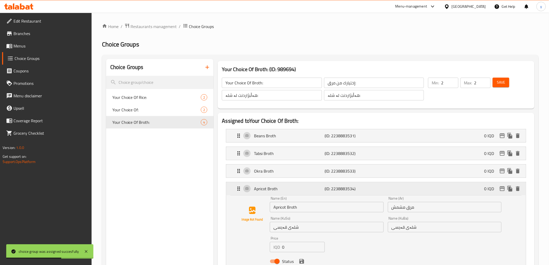
click at [322, 190] on p "Apricot Broth" at bounding box center [289, 189] width 71 height 6
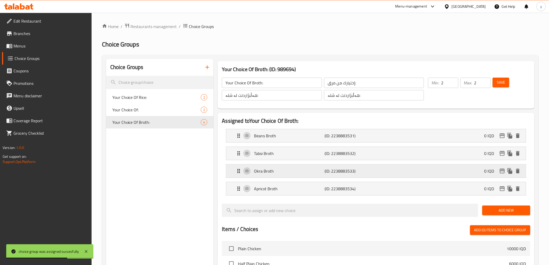
click at [319, 173] on p "Okra Broth" at bounding box center [289, 171] width 71 height 6
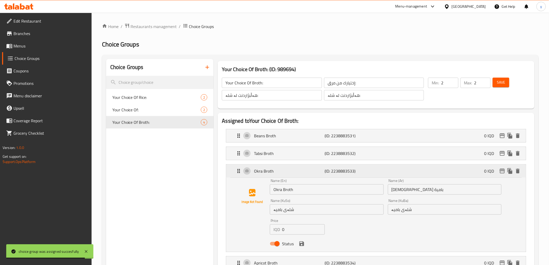
click at [301, 176] on div "Okra Broth (ID: 2238883533) 0 IQD" at bounding box center [378, 171] width 284 height 13
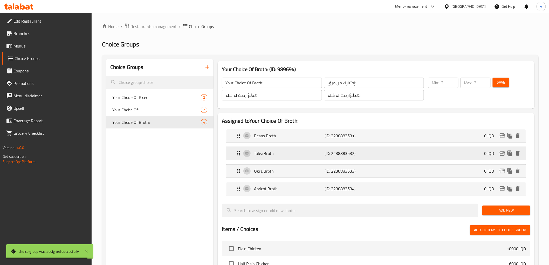
click at [310, 156] on p "Tabsi Broth" at bounding box center [289, 153] width 71 height 6
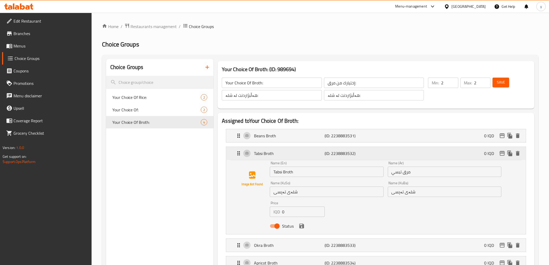
click at [277, 148] on div "Tabsi Broth (ID: 2238883532) 0 IQD" at bounding box center [378, 153] width 284 height 13
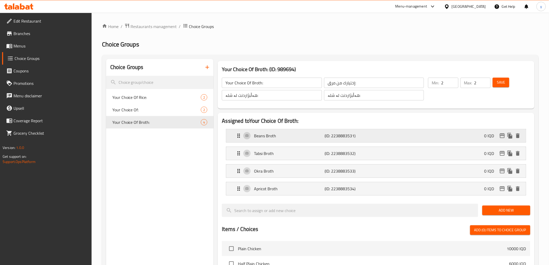
click at [291, 131] on div "Beans Broth (ID: 2238883531) 0 IQD" at bounding box center [378, 135] width 284 height 13
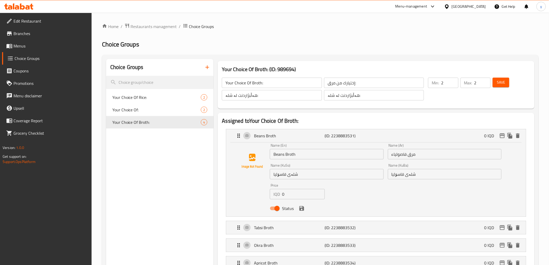
click at [295, 143] on div "Name (En) Beans Broth Name (En)" at bounding box center [327, 151] width 118 height 20
click at [254, 131] on div "Beans Broth (ID: 2238883531) 0 IQD" at bounding box center [378, 135] width 284 height 13
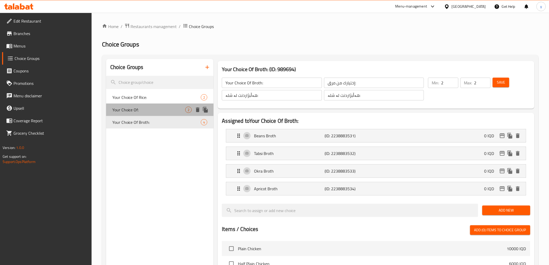
click at [164, 105] on div "Your Choice Of: 2" at bounding box center [160, 110] width 108 height 12
type input "Your Choice Of:"
type input "إختيارك من:"
type input "هەڵبژاردنت لە:"
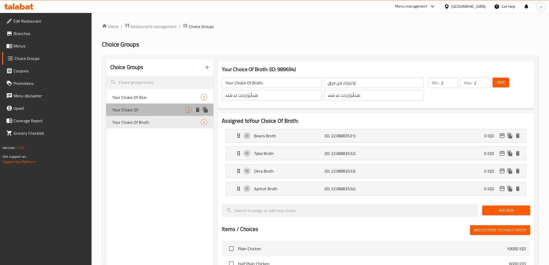
type input "0"
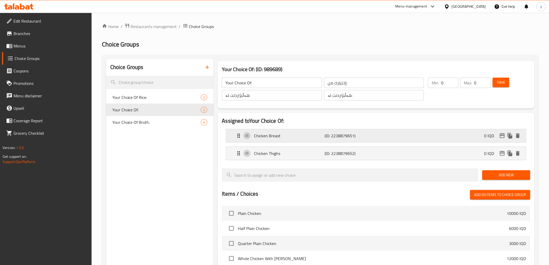
click at [317, 133] on p "Chicken Breast" at bounding box center [289, 136] width 71 height 6
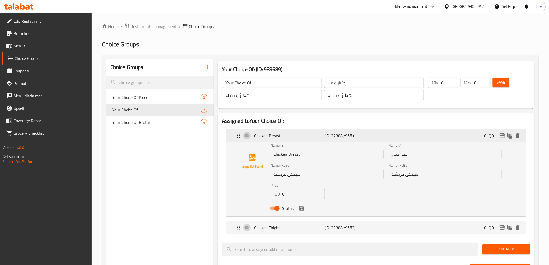
click at [305, 137] on p "Chicken Breast" at bounding box center [289, 136] width 71 height 6
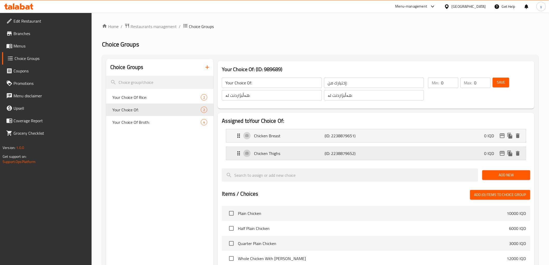
click at [312, 156] on p "Chicken Thighs" at bounding box center [289, 153] width 71 height 6
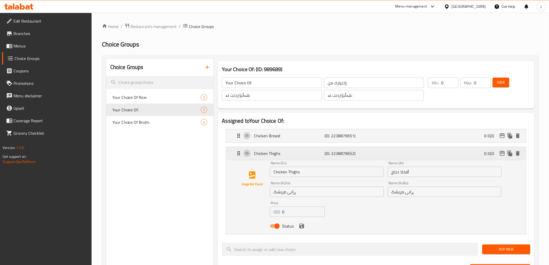
click at [400, 156] on div "Chicken Thighs (ID: 2238879652) 0 IQD" at bounding box center [378, 153] width 284 height 13
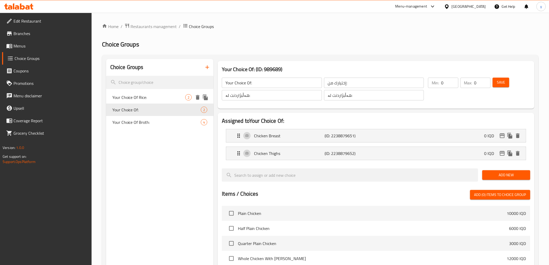
click at [168, 100] on span "Your Choice Of Rice:" at bounding box center [148, 97] width 73 height 6
type input "Your Choice Of Rice:"
type input "اختيارك من أرز:"
type input "هەڵبژاردنت لە برنج:"
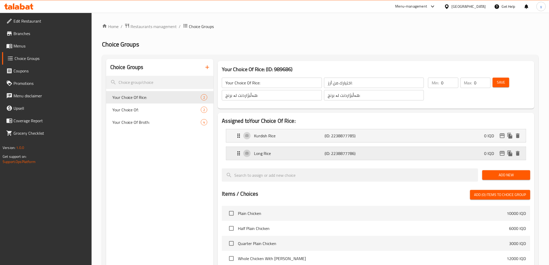
click at [302, 149] on div "Long Rice (ID: 2238877786) 0 IQD" at bounding box center [378, 153] width 284 height 13
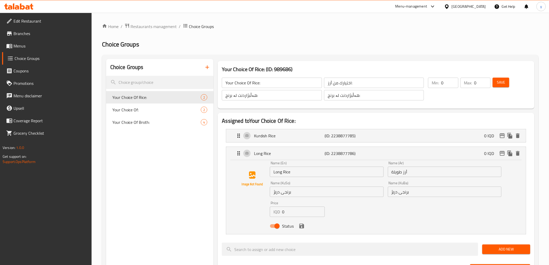
click at [313, 165] on div "Name (En) Long Rice Name (En)" at bounding box center [327, 169] width 114 height 16
click at [318, 154] on p "Long Rice" at bounding box center [289, 153] width 71 height 6
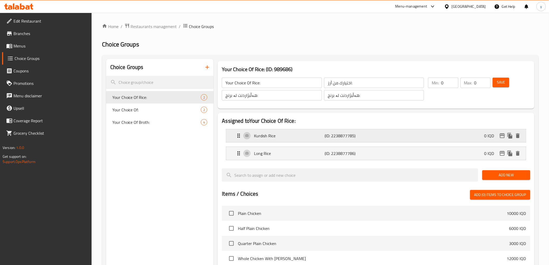
click at [327, 135] on p "(ID: 2238877785)" at bounding box center [348, 136] width 47 height 6
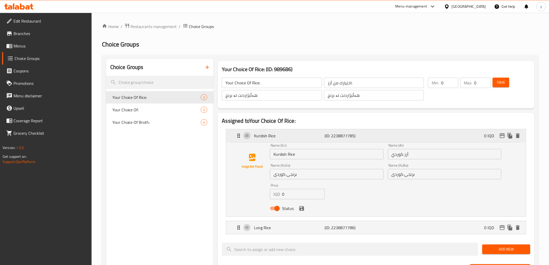
click at [343, 137] on p "(ID: 2238877785)" at bounding box center [348, 136] width 47 height 6
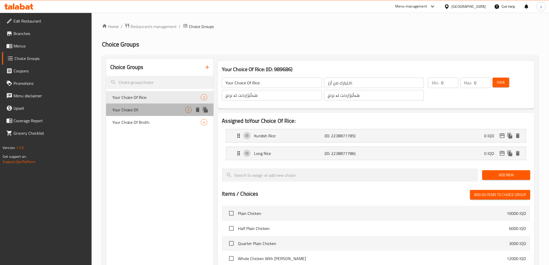
click at [151, 110] on span "Your Choice Of:" at bounding box center [148, 110] width 73 height 6
type input "Your Choice Of:"
type input "إختيارك من:"
type input "هەڵبژاردنت لە:"
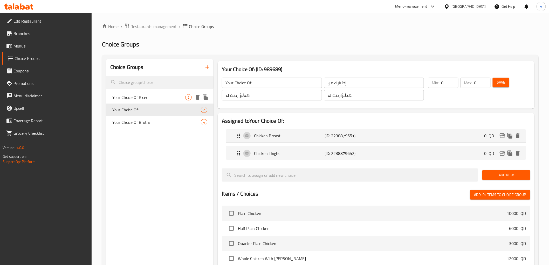
click at [164, 100] on span "Your Choice Of Rice:" at bounding box center [148, 97] width 73 height 6
type input "Your Choice Of Rice:"
type input "اختيارك من أرز:"
type input "هەڵبژاردنت لە برنج:"
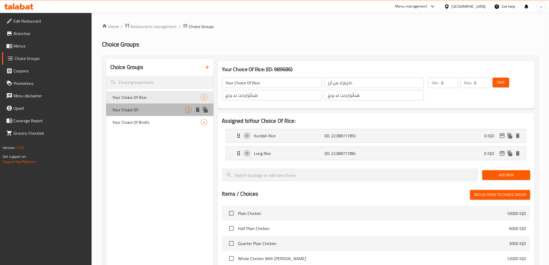
click at [134, 110] on span "Your Choice Of:" at bounding box center [148, 110] width 73 height 6
type input "Your Choice Of:"
type input "إختيارك من:"
type input "هەڵبژاردنت لە:"
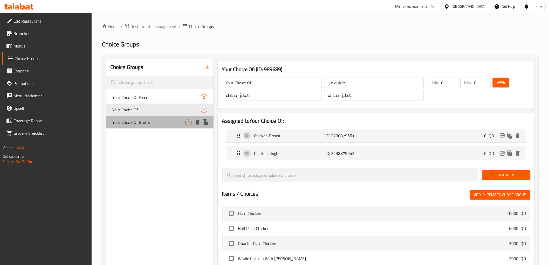
click at [122, 121] on span "Your Choice Of Broth:" at bounding box center [148, 122] width 73 height 6
type input "Your Choice Of Broth:"
type input "إختيارك من مرق:"
type input "هەڵبژاردنت لە شلە:"
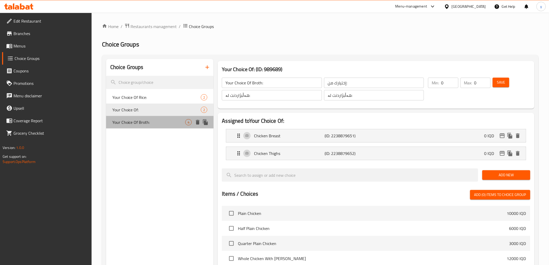
type input "2"
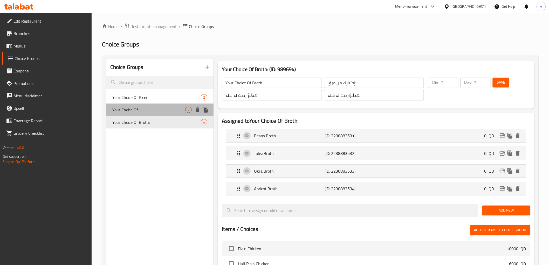
click at [139, 110] on span "Your Choice Of:" at bounding box center [148, 110] width 73 height 6
type input "Your Choice Of:"
type input "إختيارك من:"
type input "هەڵبژاردنت لە:"
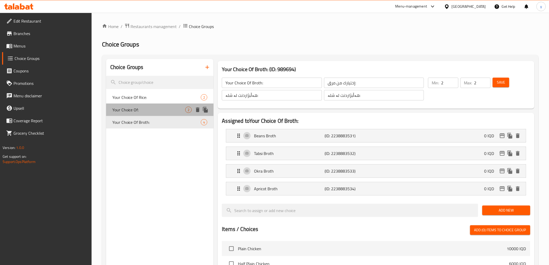
type input "0"
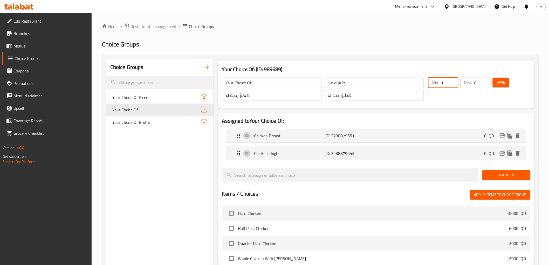
type input "1"
click at [451, 79] on input "1" at bounding box center [449, 83] width 17 height 10
type input "1"
click at [487, 79] on input "1" at bounding box center [482, 83] width 16 height 10
click at [495, 80] on button "Save" at bounding box center [501, 83] width 17 height 10
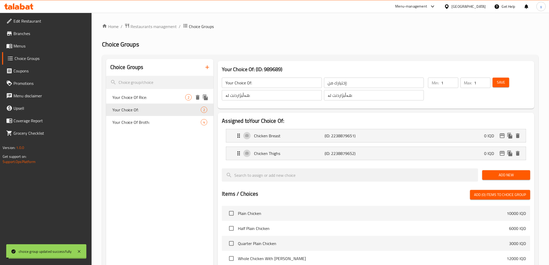
click at [153, 95] on span "Your Choice Of Rice:" at bounding box center [148, 97] width 73 height 6
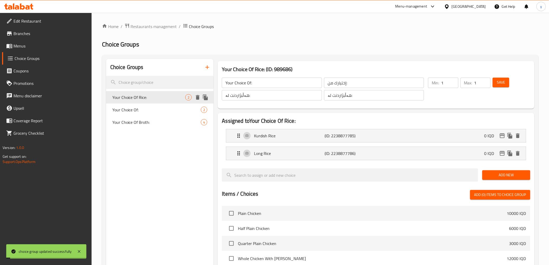
type input "Your Choice Of Rice:"
type input "اختيارك من أرز:"
type input "هەڵبژاردنت لە برنج:"
type input "0"
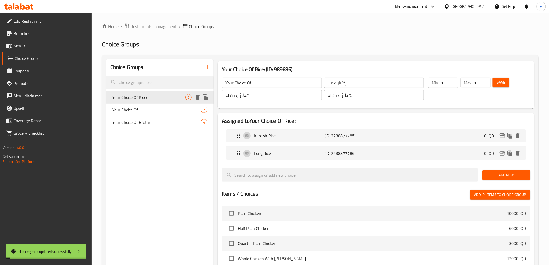
type input "0"
click at [452, 81] on input "1" at bounding box center [449, 83] width 17 height 10
click at [455, 85] on input "1" at bounding box center [449, 83] width 17 height 10
click at [456, 85] on input "1" at bounding box center [449, 83] width 17 height 10
type input "0"
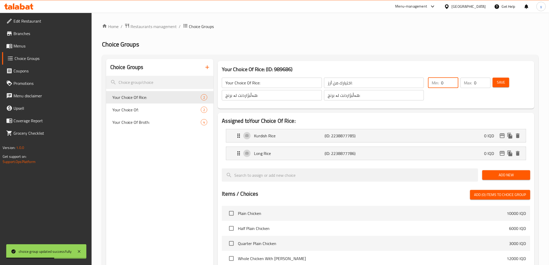
click at [455, 86] on input "0" at bounding box center [449, 83] width 17 height 10
click at [497, 81] on button "Save" at bounding box center [501, 83] width 17 height 10
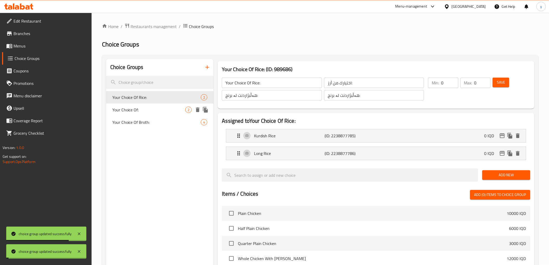
click at [179, 113] on span "Your Choice Of:" at bounding box center [148, 110] width 73 height 6
type input "Your Choice Of:"
type input "إختيارك من:"
type input "هەڵبژاردنت لە:"
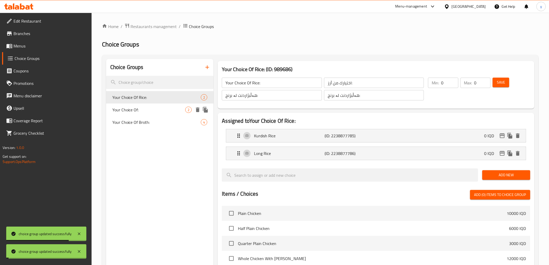
type input "1"
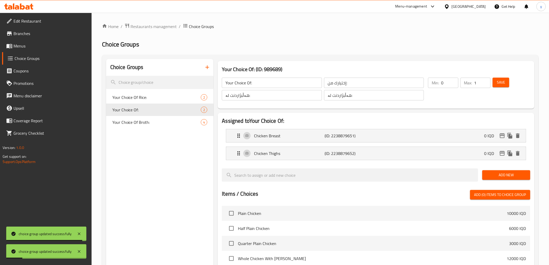
type input "0"
click at [452, 84] on input "0" at bounding box center [449, 83] width 17 height 10
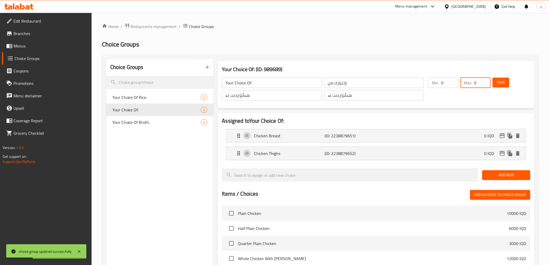
type input "0"
click at [484, 84] on input "0" at bounding box center [482, 83] width 16 height 10
click at [496, 83] on button "Save" at bounding box center [501, 83] width 17 height 10
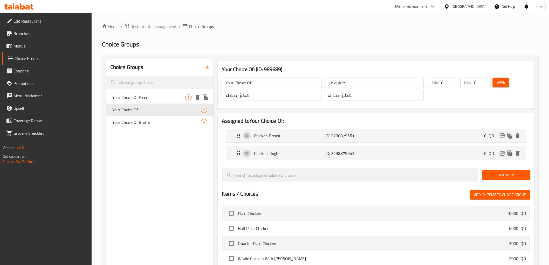
click at [176, 96] on span "Your Choice Of Rice:" at bounding box center [148, 97] width 73 height 6
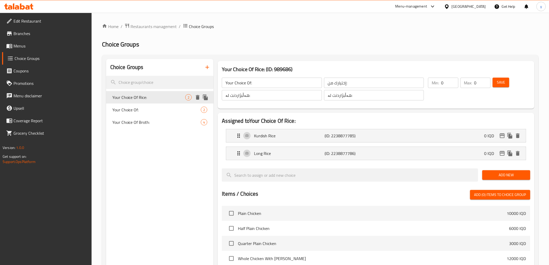
type input "Your Choice Of Rice:"
type input "اختيارك من أرز:"
type input "هەڵبژاردنت لە برنج:"
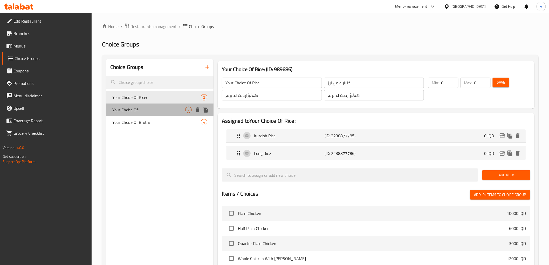
click at [128, 114] on div "Your Choice Of: 2" at bounding box center [160, 110] width 108 height 12
type input "Your Choice Of:"
type input "إختيارك من:"
type input "هەڵبژاردنت لە:"
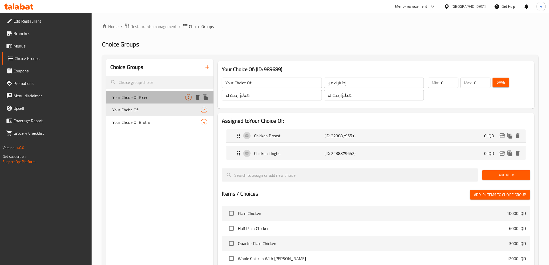
click at [141, 99] on span "Your Choice Of Rice:" at bounding box center [148, 97] width 73 height 6
type input "Your Choice Of Rice:"
type input "اختيارك من أرز:"
type input "هەڵبژاردنت لە برنج:"
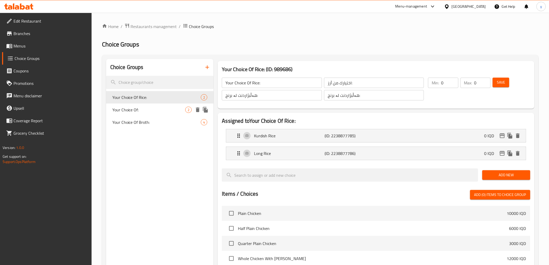
click at [143, 107] on span "Your Choice Of:" at bounding box center [148, 110] width 73 height 6
type input "Your Choice Of:"
type input "إختيارك من:"
type input "هەڵبژاردنت لە:"
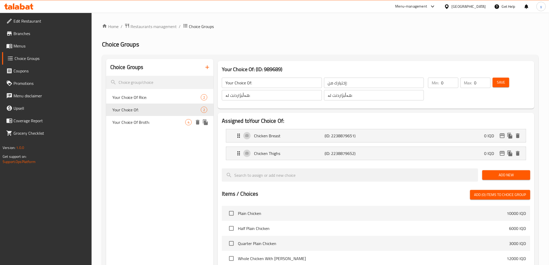
click at [142, 121] on span "Your Choice Of Broth:" at bounding box center [148, 122] width 73 height 6
type input "Your Choice Of Broth:"
type input "إختيارك من مرق:"
type input "هەڵبژاردنت لە شلە:"
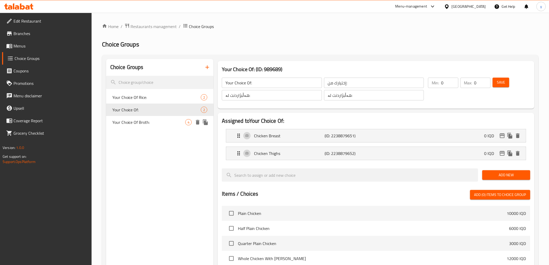
type input "2"
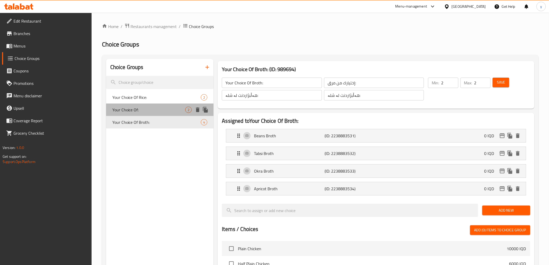
click at [144, 111] on span "Your Choice Of:" at bounding box center [148, 110] width 73 height 6
type input "Your Choice Of:"
type input "إختيارك من:"
type input "هەڵبژاردنت لە:"
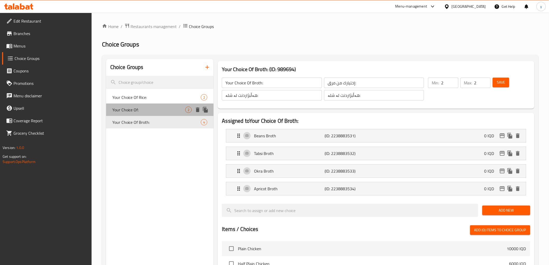
type input "0"
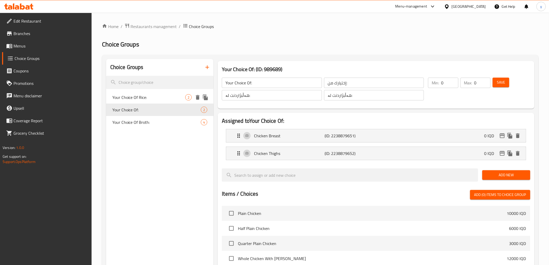
click at [148, 94] on span "Your Choice Of Rice:" at bounding box center [148, 97] width 73 height 6
type input "Your Choice Of Rice:"
type input "اختيارك من أرز:"
type input "هەڵبژاردنت لە برنج:"
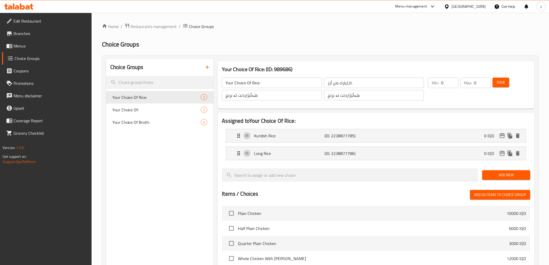
click at [45, 46] on span "Menus" at bounding box center [50, 46] width 74 height 6
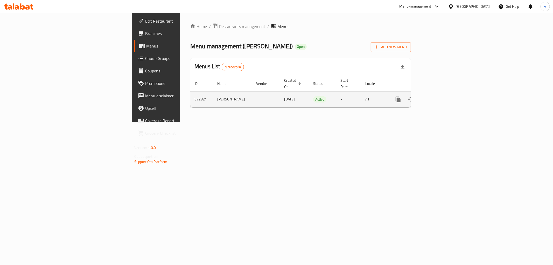
click at [442, 98] on div "enhanced table" at bounding box center [417, 99] width 50 height 12
click at [442, 98] on link "enhanced table" at bounding box center [436, 99] width 12 height 12
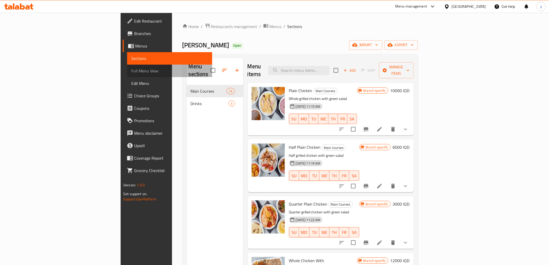
click at [131, 68] on span "Full Menu View" at bounding box center [169, 71] width 77 height 6
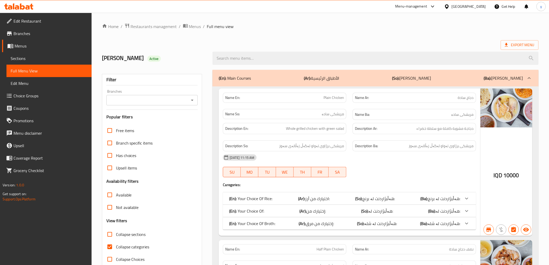
click at [191, 102] on icon "Open" at bounding box center [192, 100] width 6 height 6
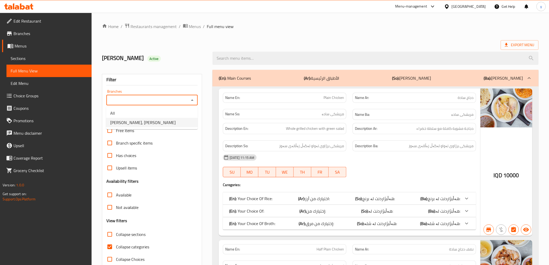
click at [151, 123] on span "Kaiwani Haji Hussein, Sabonkaran" at bounding box center [142, 122] width 65 height 6
type input "Kaiwani Haji Hussein, Sabonkaran"
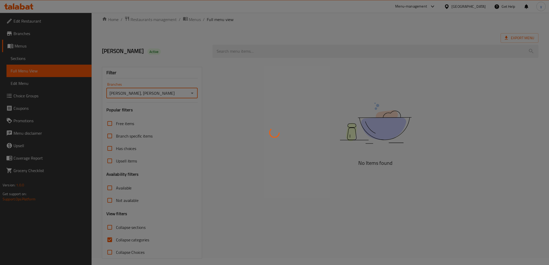
scroll to position [11, 0]
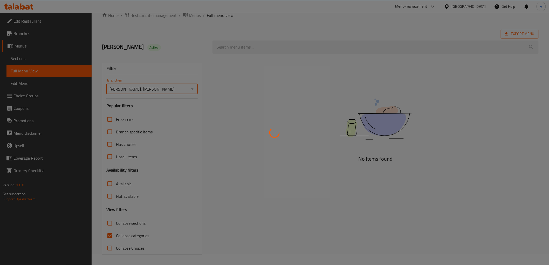
click at [114, 234] on div at bounding box center [274, 132] width 549 height 265
click at [112, 235] on div at bounding box center [274, 132] width 549 height 265
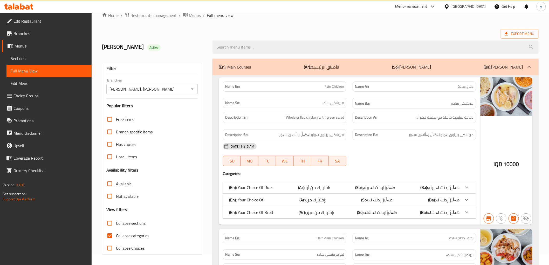
click at [112, 235] on input "Collapse categories" at bounding box center [110, 235] width 12 height 12
checkbox input "false"
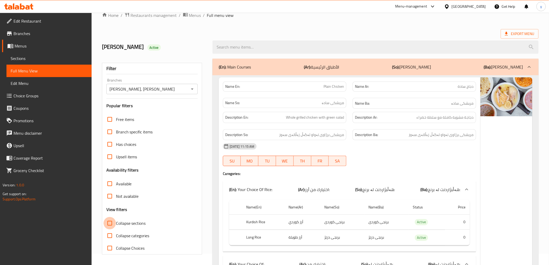
click at [110, 228] on input "Collapse sections" at bounding box center [110, 223] width 12 height 12
checkbox input "true"
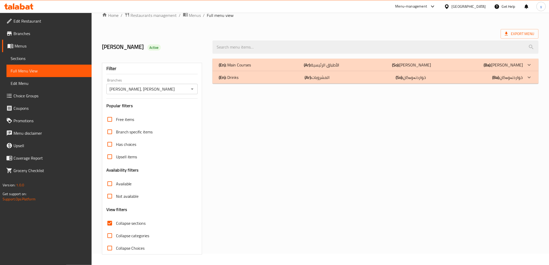
click at [314, 65] on p "(Ar): الأطباق الرئيسية" at bounding box center [321, 65] width 35 height 6
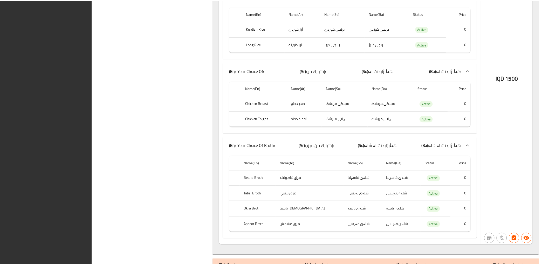
scroll to position [4904, 0]
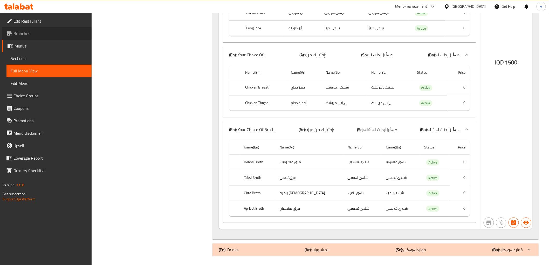
click at [25, 28] on link "Branches" at bounding box center [47, 33] width 90 height 12
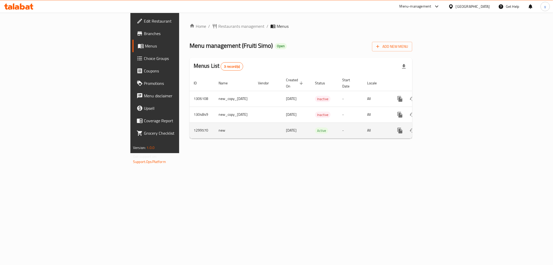
click at [444, 128] on div "enhanced table" at bounding box center [419, 130] width 50 height 12
click at [444, 125] on link "enhanced table" at bounding box center [438, 130] width 12 height 12
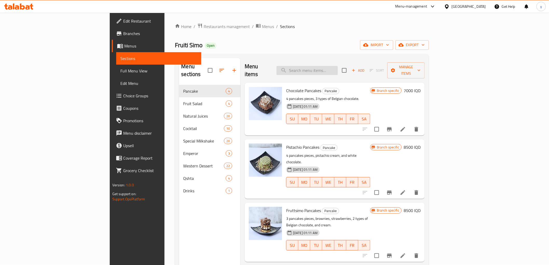
click at [338, 66] on input "search" at bounding box center [307, 70] width 61 height 9
paste input "White Chocolate Steak Waffle"
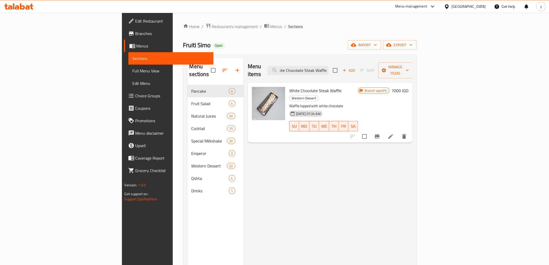
type input "White Chocolate Steak Waffle"
click at [408, 87] on h6 "7000 IQD" at bounding box center [400, 90] width 17 height 7
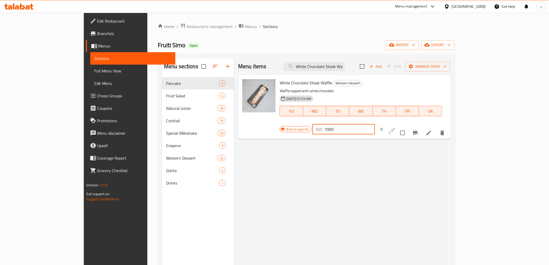
drag, startPoint x: 475, startPoint y: 87, endPoint x: 446, endPoint y: 87, distance: 28.5
click at [375, 124] on div "IQD 7000 ​" at bounding box center [343, 129] width 63 height 10
paste input "95"
type input "9500"
click at [399, 124] on button "ok" at bounding box center [392, 129] width 11 height 11
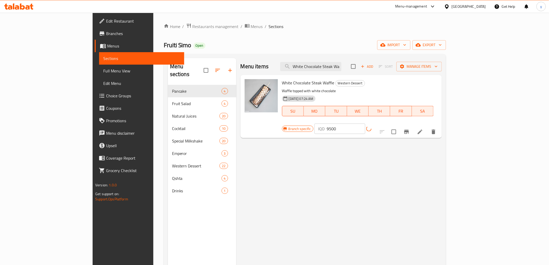
click at [410, 129] on icon "Branch-specific-item" at bounding box center [406, 132] width 6 height 6
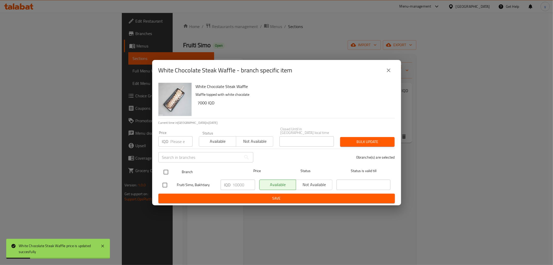
click at [166, 172] on input "checkbox" at bounding box center [166, 172] width 11 height 11
checkbox input "true"
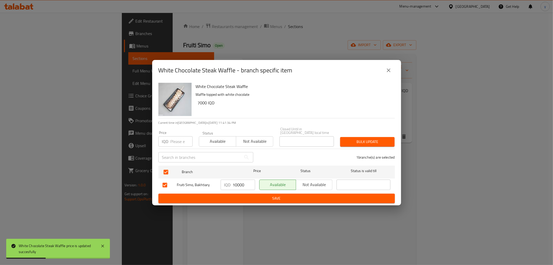
click at [243, 183] on input "10000" at bounding box center [244, 185] width 22 height 10
click at [235, 183] on input "10000" at bounding box center [244, 185] width 22 height 10
drag, startPoint x: 235, startPoint y: 183, endPoint x: 239, endPoint y: 193, distance: 10.9
click at [235, 186] on input "10000" at bounding box center [244, 185] width 22 height 10
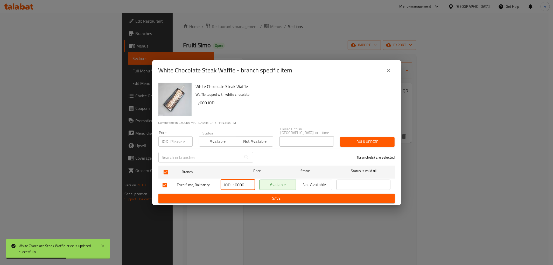
paste input "95"
type input "9500"
click at [241, 198] on span "Save" at bounding box center [277, 198] width 228 height 6
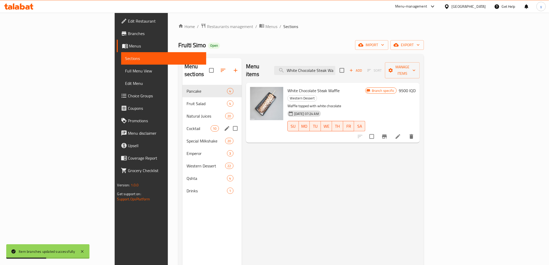
click at [187, 125] on span "Cocktail" at bounding box center [199, 128] width 24 height 6
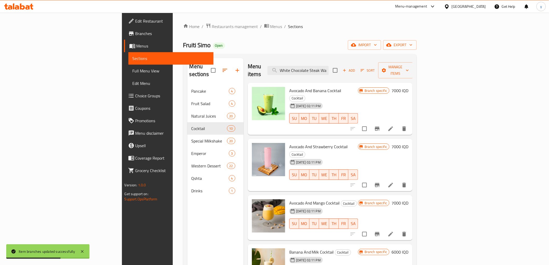
click at [413, 71] on div "Add Sort Manage items" at bounding box center [373, 70] width 80 height 16
click at [357, 70] on button "Add" at bounding box center [349, 70] width 17 height 8
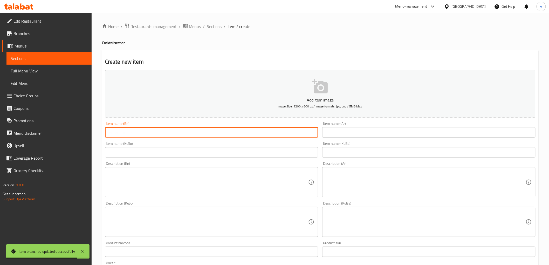
drag, startPoint x: 253, startPoint y: 133, endPoint x: 239, endPoint y: 136, distance: 14.7
click at [253, 133] on input "text" at bounding box center [211, 132] width 213 height 10
paste input "كوكتيل"
type input "كوكتيل"
click at [135, 134] on input "كوكتيل" at bounding box center [211, 132] width 213 height 10
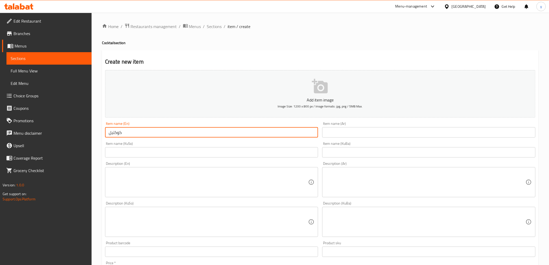
click at [135, 134] on input "كوكتيل" at bounding box center [211, 132] width 213 height 10
drag, startPoint x: 350, startPoint y: 134, endPoint x: 338, endPoint y: 140, distance: 12.4
click at [350, 134] on input "text" at bounding box center [428, 132] width 213 height 10
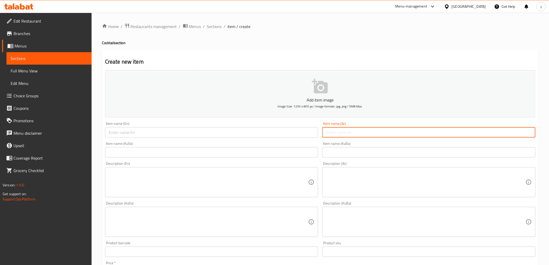
paste input "كوكتيل"
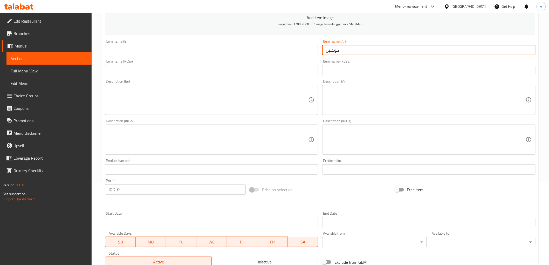
scroll to position [86, 0]
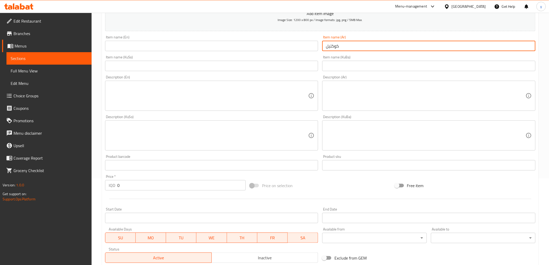
type input "كوكتيل"
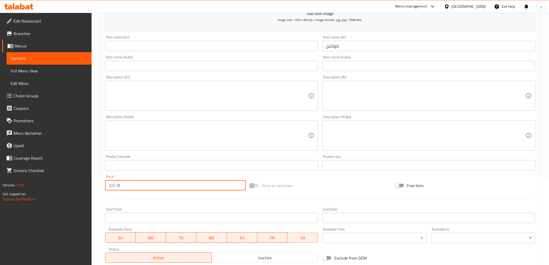
drag, startPoint x: 123, startPoint y: 185, endPoint x: 99, endPoint y: 190, distance: 24.6
click at [99, 190] on div "Home / Restaurants management / Menus / Sections / item / create Cocktail secti…" at bounding box center [320, 133] width 457 height 414
paste input "1050"
type input "10500"
click at [254, 132] on textarea at bounding box center [209, 135] width 200 height 25
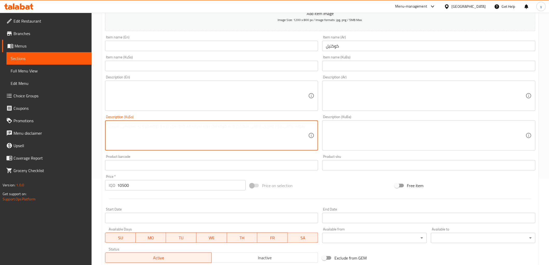
paste textarea "مۆز، شیر. فەراولە و چوکولاتە"
type textarea "مۆز، شیر. فەراولە و چوکولاتە"
click at [358, 103] on textarea at bounding box center [426, 96] width 200 height 25
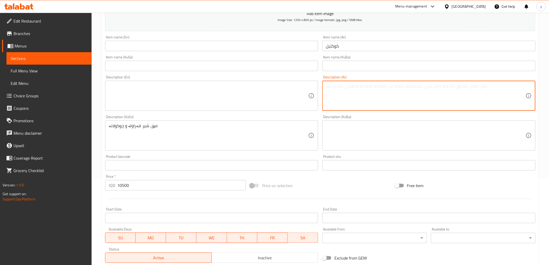
paste textarea "موز، حليب، فراولة وشوكولا"
type textarea "موز، حليب، فراولة وشوكولا"
click at [273, 106] on textarea at bounding box center [209, 96] width 200 height 25
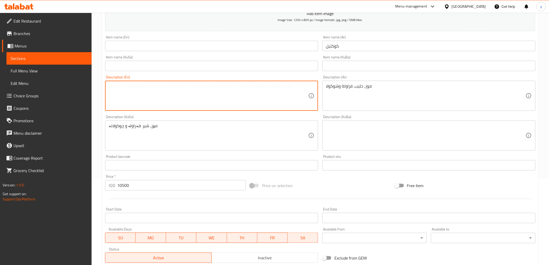
paste textarea "banana, milk, strawberry and chocolate"
type textarea "banana, milk, strawberry and chocolate"
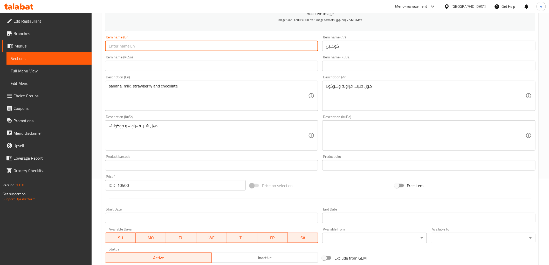
click at [226, 45] on input "text" at bounding box center [211, 46] width 213 height 10
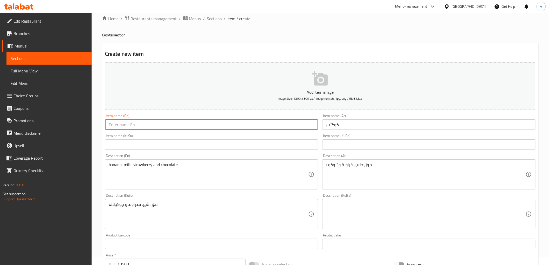
scroll to position [0, 0]
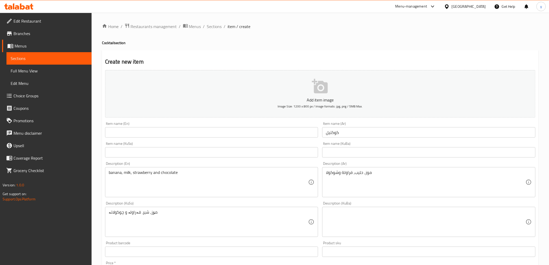
click at [110, 44] on h4 "Cocktail section" at bounding box center [320, 42] width 437 height 5
copy h4 "Cocktail"
click at [140, 129] on input "text" at bounding box center [211, 132] width 213 height 10
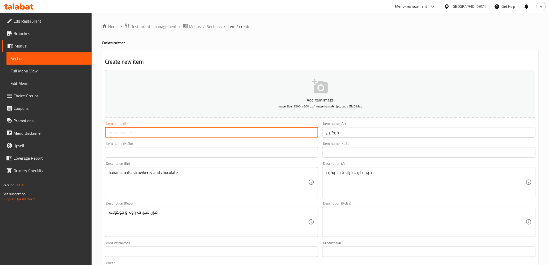
paste input "Cocktail"
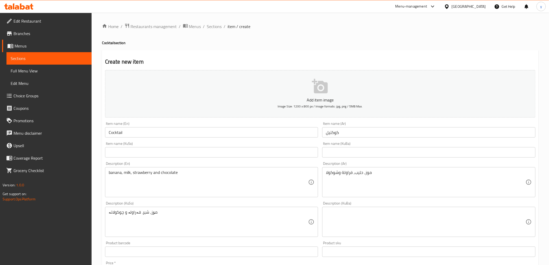
click at [132, 146] on div "Item name (KuSo) Item name (KuSo)" at bounding box center [211, 150] width 213 height 16
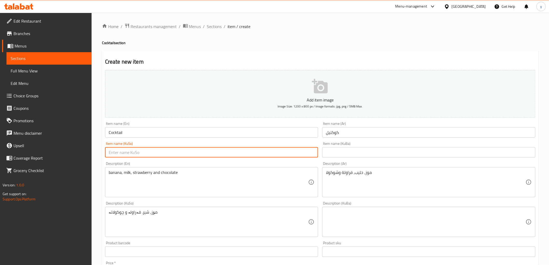
click at [136, 152] on input "text" at bounding box center [211, 152] width 213 height 10
click at [132, 133] on input "Cocktail" at bounding box center [211, 132] width 213 height 10
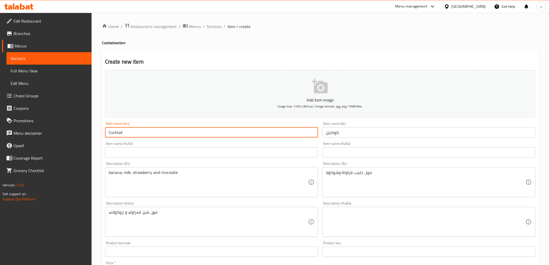
type input "Cocktail"
click at [154, 155] on input "text" at bounding box center [211, 152] width 213 height 10
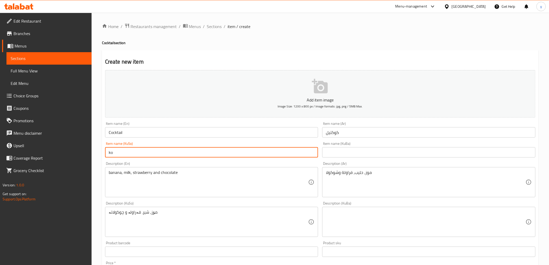
type input "k"
type input "ج"
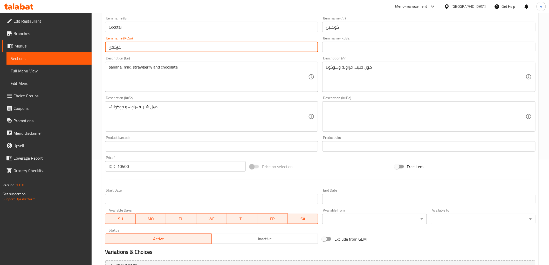
scroll to position [160, 0]
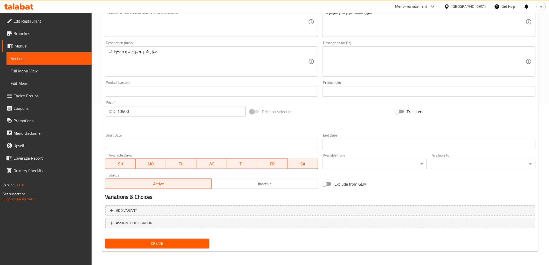
type input "کۆکتێل"
click at [167, 241] on span "Create" at bounding box center [157, 243] width 96 height 6
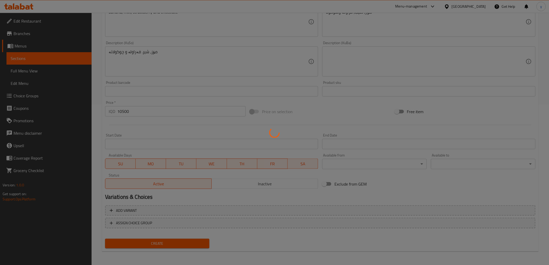
type input "0"
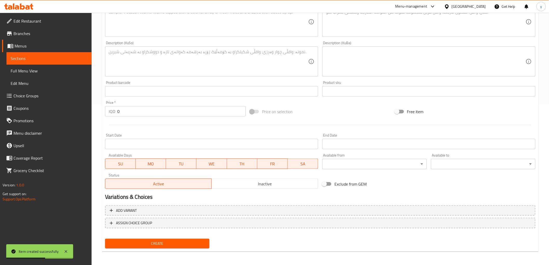
scroll to position [0, 0]
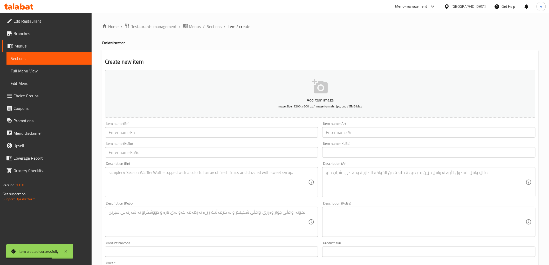
click at [357, 138] on div "Item name (Ar) Item name (Ar)" at bounding box center [428, 130] width 217 height 20
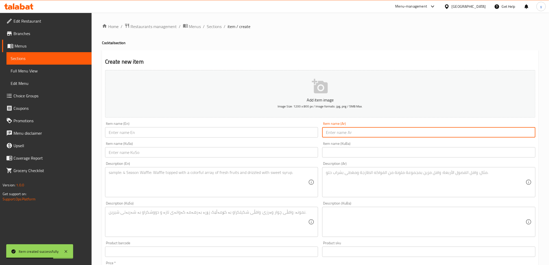
click at [356, 136] on input "text" at bounding box center [428, 132] width 213 height 10
paste input "كوكتيل فريز وحليب"
type input "كوكتيل فريز وحليب"
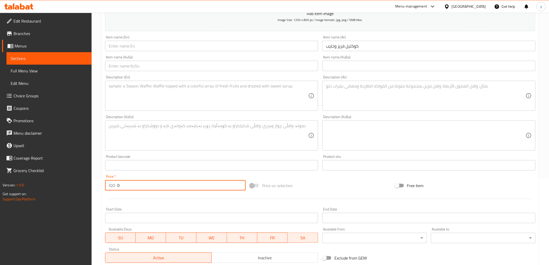
drag, startPoint x: 127, startPoint y: 186, endPoint x: 92, endPoint y: 193, distance: 35.3
click at [92, 193] on div "Home / Restaurants management / Menus / Sections / item / create Cocktail secti…" at bounding box center [320, 133] width 457 height 414
paste input "875"
type input "8750"
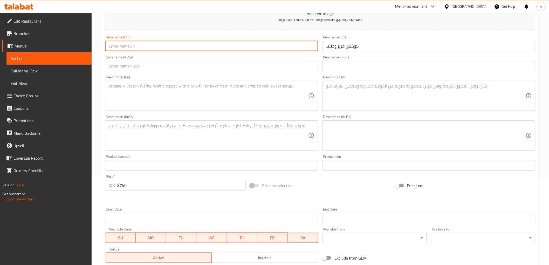
click at [167, 50] on input "text" at bounding box center [211, 46] width 213 height 10
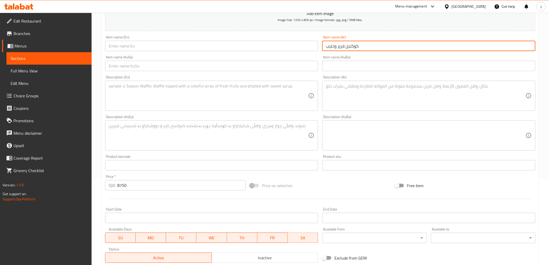
click at [353, 47] on input "كوكتيل فريز وحليب" at bounding box center [428, 46] width 213 height 10
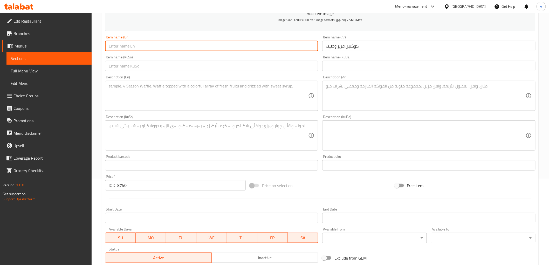
click at [149, 48] on input "text" at bounding box center [211, 46] width 213 height 10
paste input "Freeze and Milk Cocktail"
type input "Freeze and Milk Cocktail"
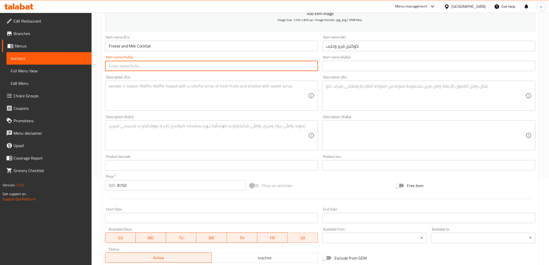
click at [191, 66] on input "text" at bounding box center [211, 66] width 213 height 10
type input "کۆکتێل فرێز و شیر"
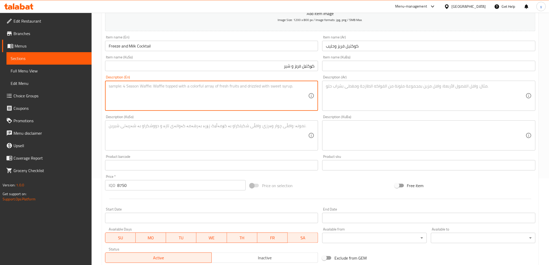
click at [194, 85] on textarea at bounding box center [209, 96] width 200 height 25
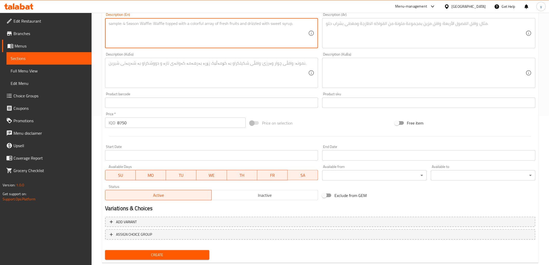
scroll to position [160, 0]
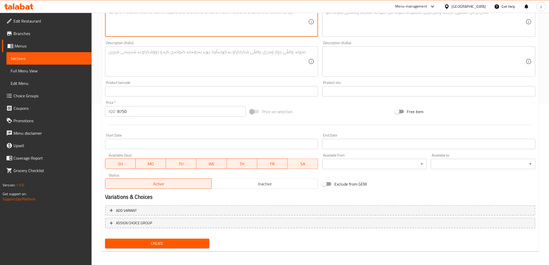
click at [156, 241] on span "Create" at bounding box center [157, 243] width 96 height 6
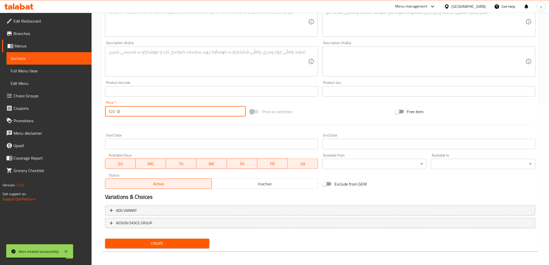
drag, startPoint x: 121, startPoint y: 108, endPoint x: 117, endPoint y: 110, distance: 4.6
click at [114, 111] on div "IQD 0 Price *" at bounding box center [175, 111] width 141 height 10
paste input "1000"
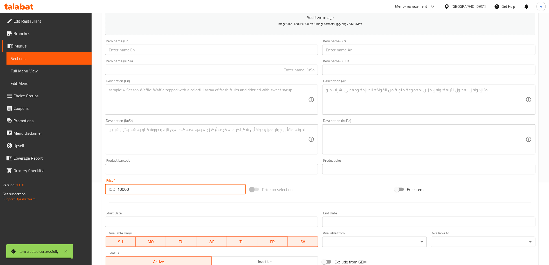
scroll to position [74, 0]
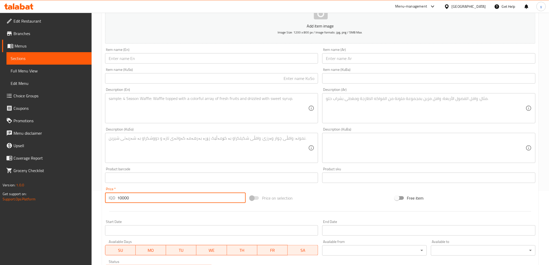
type input "10000"
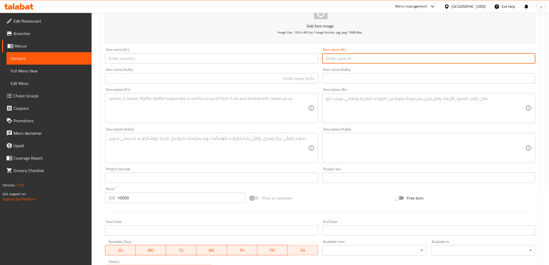
click at [353, 58] on input "text" at bounding box center [428, 58] width 213 height 10
paste input "كوكتيل افوكادو وموز"
type input "كوكتيل افوكادو وموز"
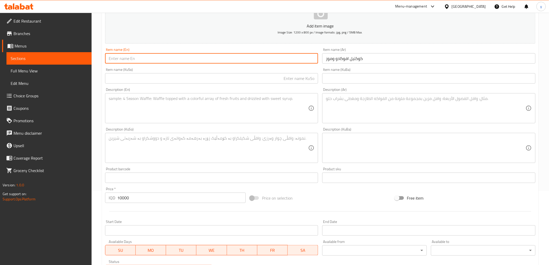
click at [278, 56] on input "text" at bounding box center [211, 58] width 213 height 10
click at [351, 64] on div "Item name (Ar) كوكتيل افوكادو وموز Item name (Ar)" at bounding box center [428, 56] width 217 height 20
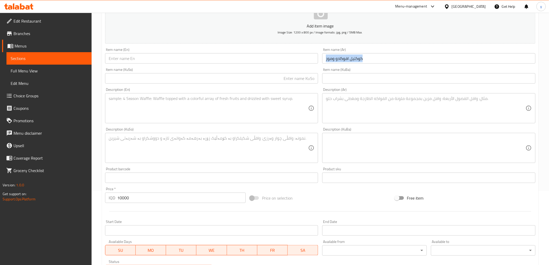
click at [351, 64] on div "Item name (Ar) كوكتيل افوكادو وموز Item name (Ar)" at bounding box center [428, 56] width 217 height 20
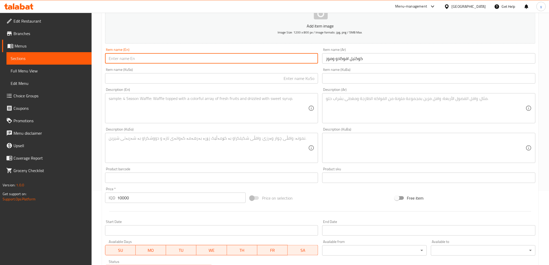
click at [292, 60] on input "text" at bounding box center [211, 58] width 213 height 10
paste input "Avocado and Banana Cocktail"
type input "Avocado and Banana Cocktail"
click at [199, 81] on input "text" at bounding box center [211, 78] width 213 height 10
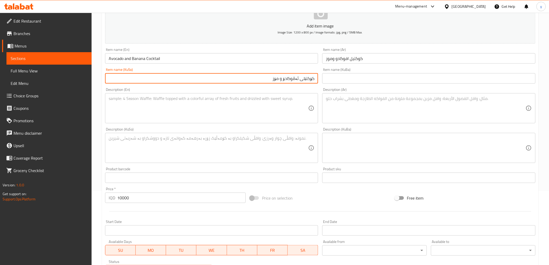
type input "کۆکتێلی ئەڤوکادۆ و مۆز"
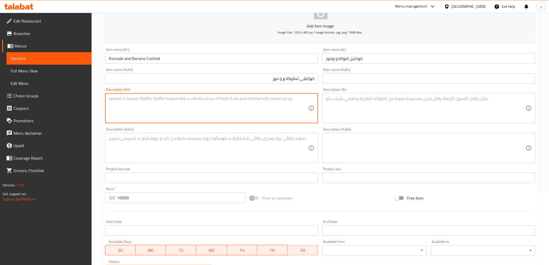
drag, startPoint x: 124, startPoint y: 102, endPoint x: 149, endPoint y: 150, distance: 53.3
drag, startPoint x: 149, startPoint y: 150, endPoint x: 138, endPoint y: 164, distance: 18.0
click at [138, 164] on div "Description (KuSo) Description (KuSo)" at bounding box center [211, 145] width 217 height 40
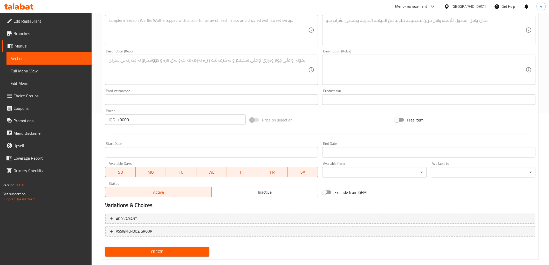
scroll to position [160, 0]
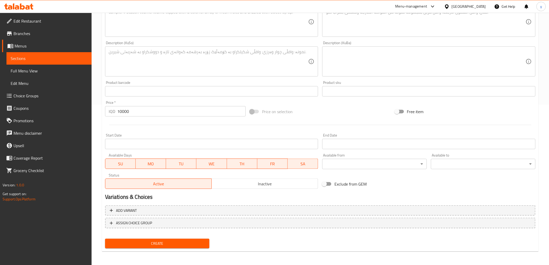
click at [146, 243] on span "Create" at bounding box center [157, 243] width 96 height 6
drag, startPoint x: 124, startPoint y: 116, endPoint x: 116, endPoint y: 115, distance: 7.8
click at [116, 115] on div "Price   * IQD 0 Price *" at bounding box center [175, 109] width 145 height 20
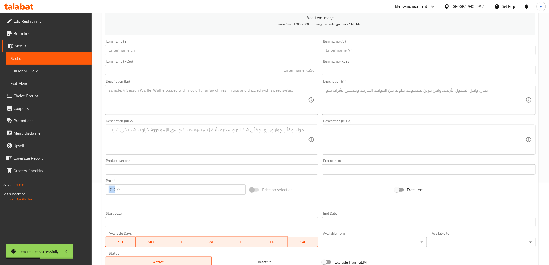
scroll to position [74, 0]
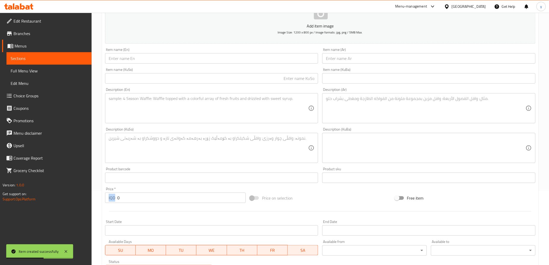
click at [134, 193] on input "0" at bounding box center [181, 198] width 128 height 10
click at [134, 199] on input "0" at bounding box center [181, 198] width 128 height 10
paste input "875"
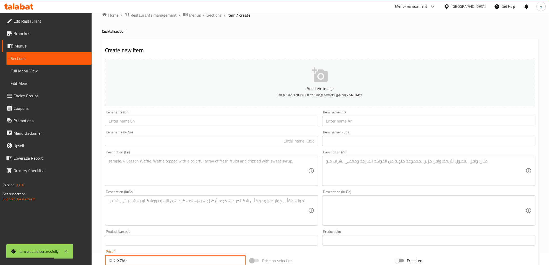
scroll to position [0, 0]
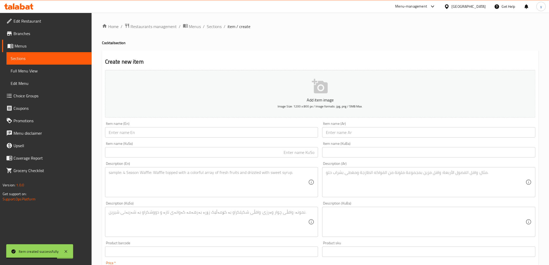
type input "8750"
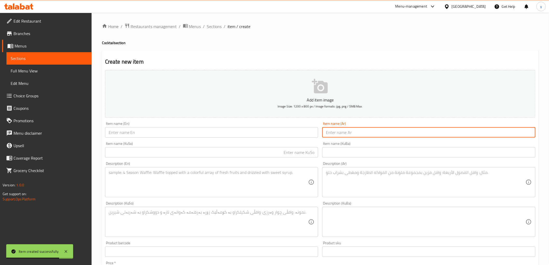
click at [353, 134] on input "text" at bounding box center [428, 132] width 213 height 10
paste input "كوكتيل موز وحليب مع تمر"
type input "كوكتيل موز وحليب مع تمر"
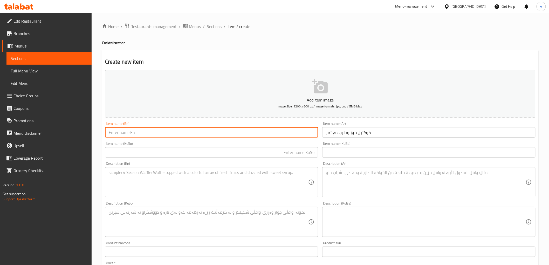
drag, startPoint x: 297, startPoint y: 136, endPoint x: 290, endPoint y: 138, distance: 7.9
click at [297, 136] on input "text" at bounding box center [211, 132] width 213 height 10
paste input "Banana and Milk Cocktail with Dates"
type input "Banana and Milk Cocktail with Dates"
click at [160, 155] on input "text" at bounding box center [211, 152] width 213 height 10
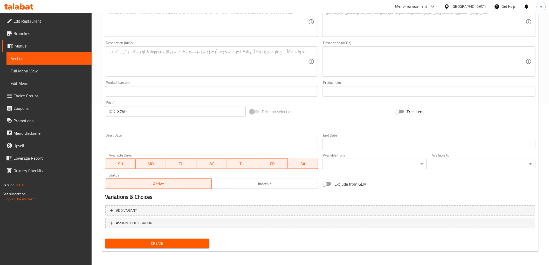
type input "کۆکتێلی مۆز و شیر لەگەڵ خورما"
click at [161, 240] on span "Create" at bounding box center [157, 243] width 96 height 6
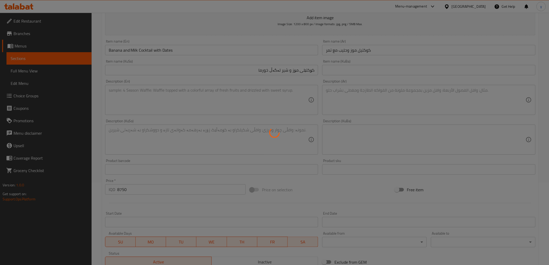
scroll to position [74, 0]
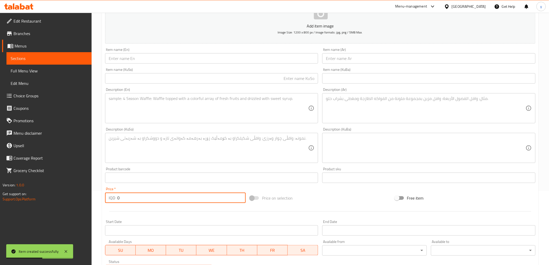
drag, startPoint x: 119, startPoint y: 202, endPoint x: 110, endPoint y: 203, distance: 9.2
click at [108, 203] on div "Price   * IQD 0 Price *" at bounding box center [175, 195] width 145 height 20
paste input "1050"
type input "10500"
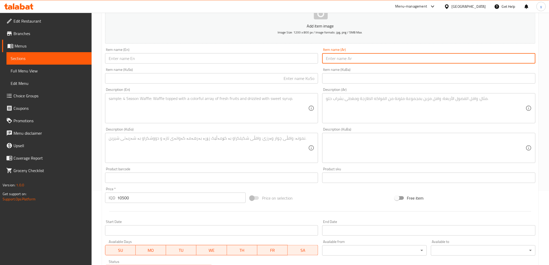
click at [325, 58] on input "text" at bounding box center [428, 58] width 213 height 10
paste input "كوكتيل كالاكسي"
type input "كوكتيل كالاكسي"
click at [286, 59] on input "text" at bounding box center [211, 58] width 213 height 10
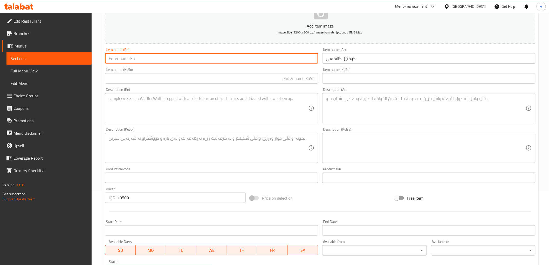
paste input "Galaxy Cocktail"
type input "Galaxy Cocktail"
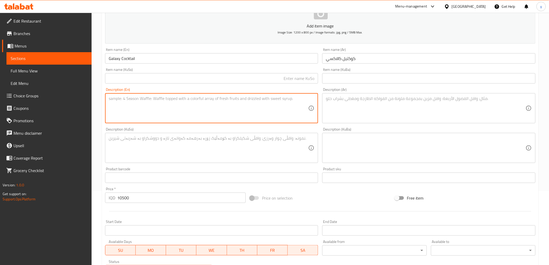
click at [166, 99] on textarea at bounding box center [209, 108] width 200 height 25
paste textarea "Banana, milk and chocolate"
type textarea "Banana, milk and chocolate"
click at [377, 100] on textarea at bounding box center [426, 108] width 200 height 25
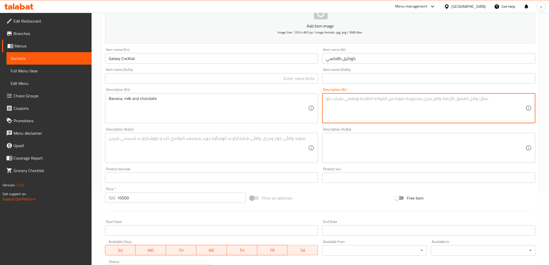
paste textarea "موز، حليب وشوكولا"
type textarea "موز، حليب وشوكولا"
click at [286, 142] on textarea at bounding box center [209, 148] width 200 height 25
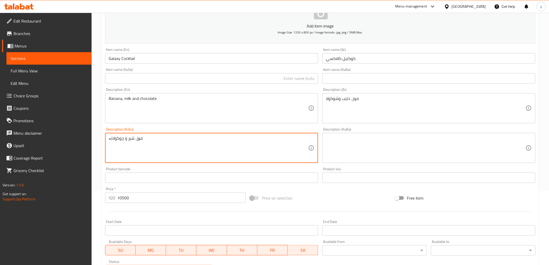
type textarea "مۆز، شیر و چوکولاتە"
click at [229, 78] on input "text" at bounding box center [211, 78] width 213 height 10
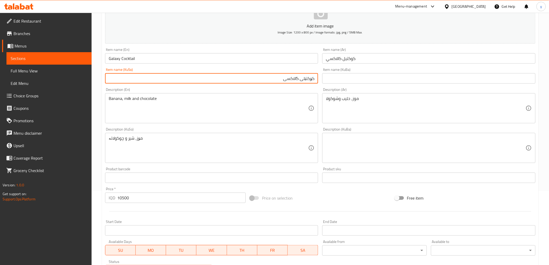
type input "کۆکتێلی گالاکسی"
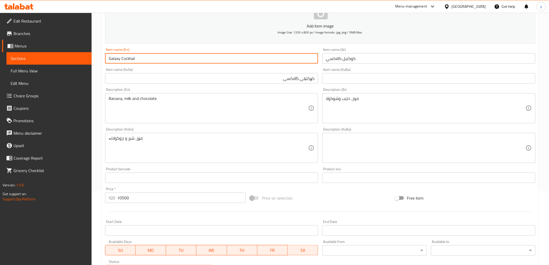
click at [110, 57] on input "Galaxy Cocktail" at bounding box center [211, 58] width 213 height 10
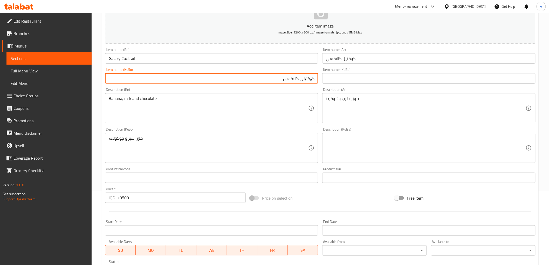
drag, startPoint x: 304, startPoint y: 79, endPoint x: 324, endPoint y: 80, distance: 20.3
click at [324, 80] on div "Add item image Image Size: 1200 x 800 px / Image formats: jpg, png / 5MB Max. I…" at bounding box center [320, 135] width 435 height 283
click at [291, 80] on input "کۆکتێلی گالاکسی" at bounding box center [211, 78] width 213 height 10
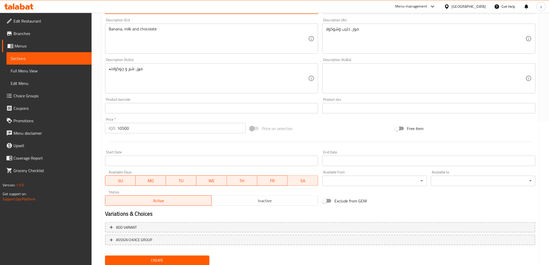
scroll to position [160, 0]
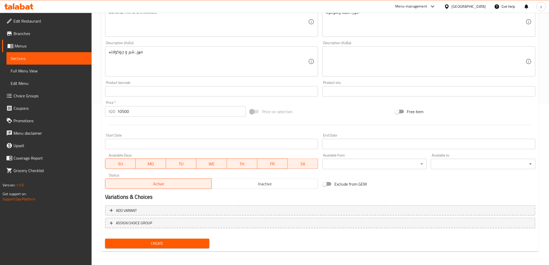
click at [183, 235] on div "Add variant ASSIGN CHOICE GROUP" at bounding box center [320, 220] width 435 height 34
drag, startPoint x: 183, startPoint y: 239, endPoint x: 167, endPoint y: 239, distance: 16.1
click at [182, 240] on span "Create" at bounding box center [157, 243] width 96 height 6
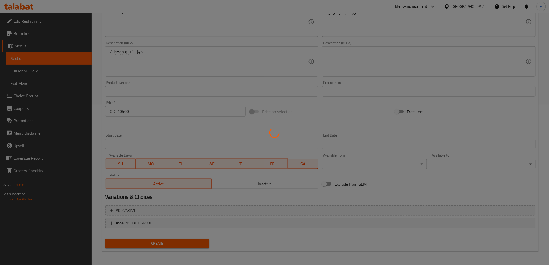
type input "0"
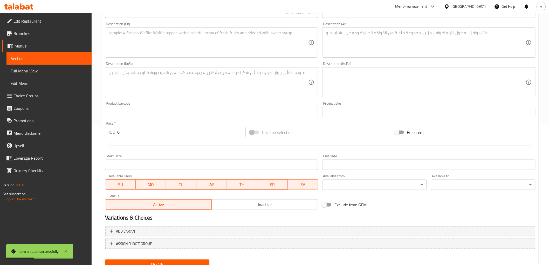
scroll to position [0, 0]
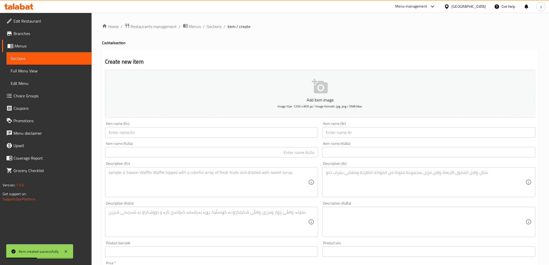
click at [214, 22] on div "Home / Restaurants management / Menus / Sections / item / create Cocktail secti…" at bounding box center [320, 220] width 457 height 414
click at [215, 28] on span "Sections" at bounding box center [214, 26] width 15 height 6
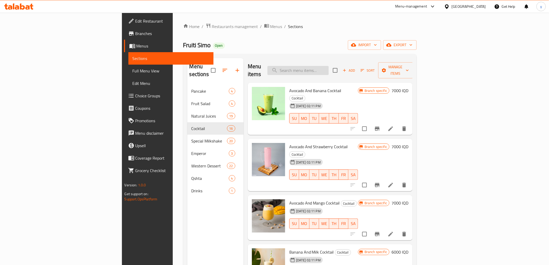
click at [329, 66] on input "search" at bounding box center [298, 70] width 61 height 9
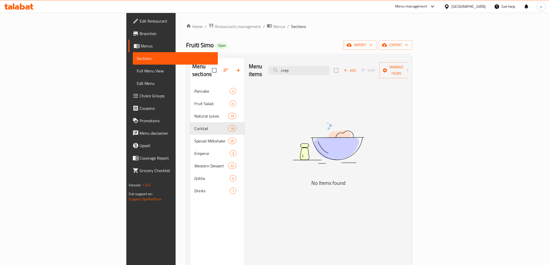
type input "crepe"
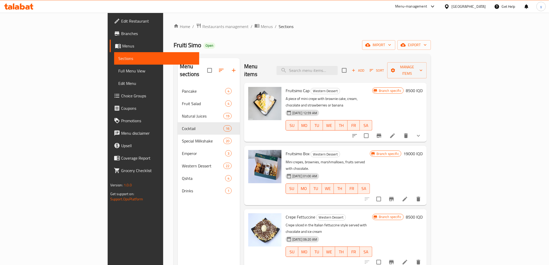
drag, startPoint x: 338, startPoint y: 69, endPoint x: 309, endPoint y: 72, distance: 29.0
click at [309, 72] on div "Menu items Add Sort Manage items" at bounding box center [335, 70] width 183 height 25
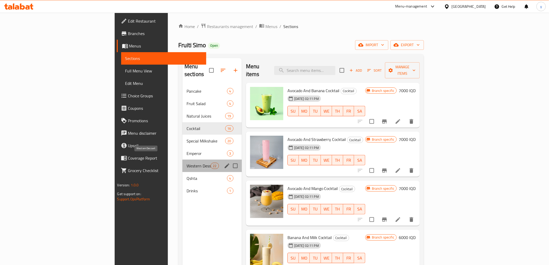
click at [187, 163] on span "Western Dessert" at bounding box center [199, 166] width 24 height 6
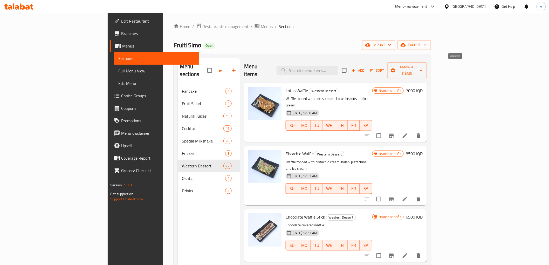
click at [365, 69] on span "Add" at bounding box center [358, 70] width 14 height 6
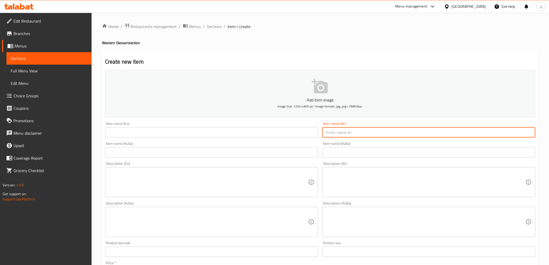
click at [375, 138] on input "text" at bounding box center [428, 132] width 213 height 10
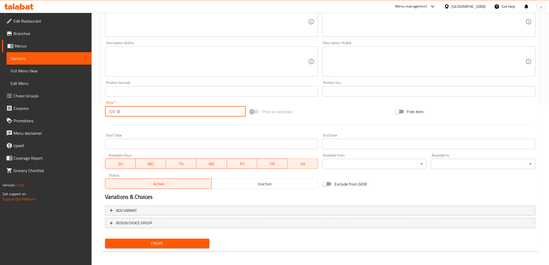
drag, startPoint x: 126, startPoint y: 115, endPoint x: 117, endPoint y: 115, distance: 9.1
click at [117, 115] on div "IQD 0 Price *" at bounding box center [175, 111] width 141 height 10
paste input "1125"
type input "11250"
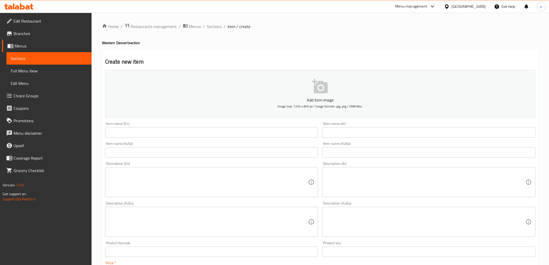
click at [285, 181] on textarea at bounding box center [209, 182] width 200 height 25
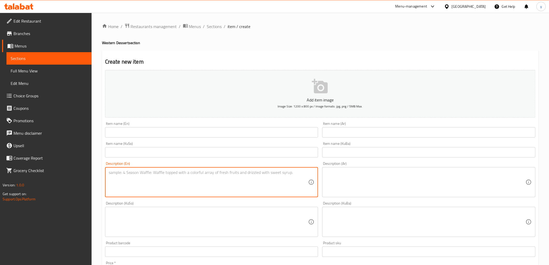
click at [352, 178] on textarea at bounding box center [426, 182] width 200 height 25
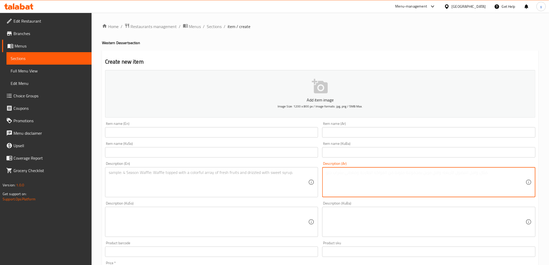
paste textarea "كريب مقرمش محشو بالآيس كريم ورايز مغطى بالشوكولا"
type textarea "كريب مقرمش محشو بالآيس كريم ورايز مغطى بالشوكولا"
drag, startPoint x: 346, startPoint y: 130, endPoint x: 344, endPoint y: 138, distance: 8.4
click at [346, 130] on input "text" at bounding box center [428, 132] width 213 height 10
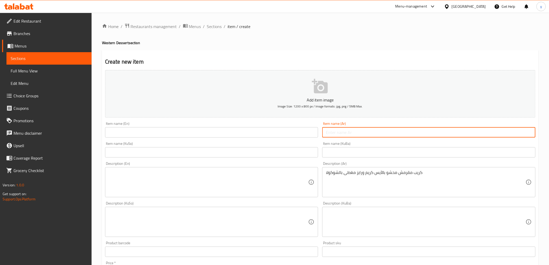
paste input "كريب مقرمش محشو بالآيس كريم ورايز مغطى بالشوكولا"
click at [373, 128] on input "كريب مقرمش محشو بالآيس كريم ورايز مغطى بالشوكولا" at bounding box center [428, 132] width 213 height 10
paste input "بي كريب"
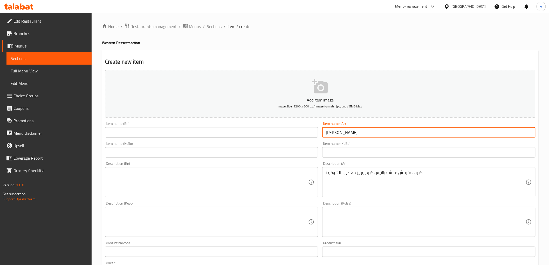
type input "[PERSON_NAME]"
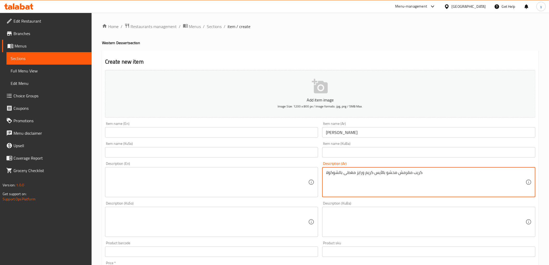
type textarea "كريب مقرمش محشو بالآيس كريم ورايز مغطى بالشوكولا"
click at [272, 127] on div "Item name (En) Item name (En)" at bounding box center [211, 130] width 213 height 16
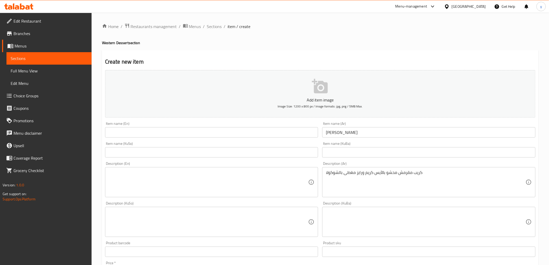
click at [272, 133] on input "text" at bounding box center [211, 132] width 213 height 10
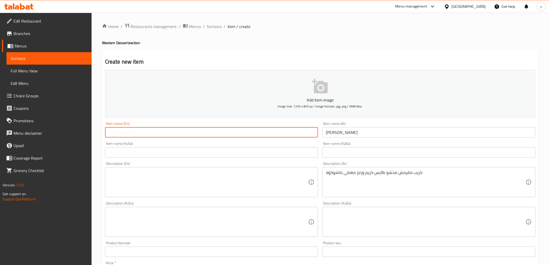
paste input "Crispy Crepe"
type input "Crispy Crepe"
click at [183, 182] on textarea at bounding box center [209, 182] width 200 height 25
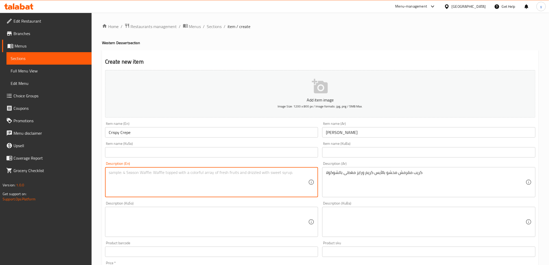
paste textarea "Crispy crepe stuffed with ice cream and rice topped with chocolate"
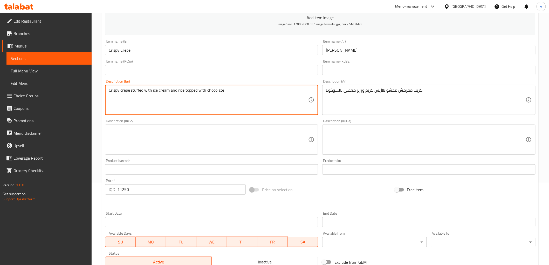
scroll to position [86, 0]
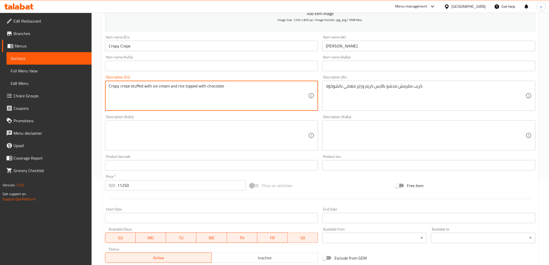
type textarea "Crispy crepe stuffed with ice cream and rice topped with chocolate"
click at [258, 129] on textarea at bounding box center [209, 135] width 200 height 25
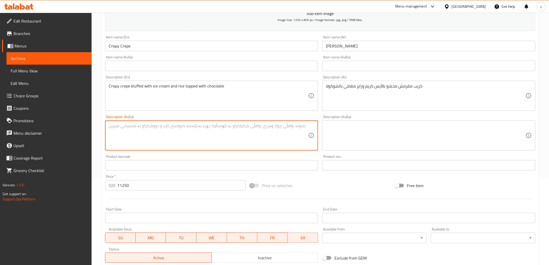
click at [272, 63] on input "text" at bounding box center [211, 66] width 213 height 10
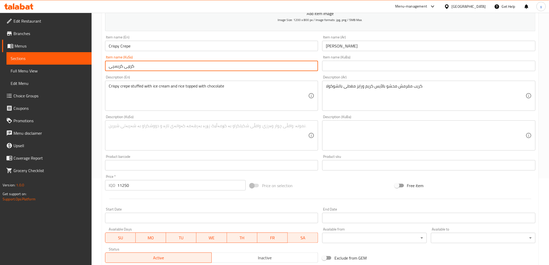
type input "کرێپی کریسپی"
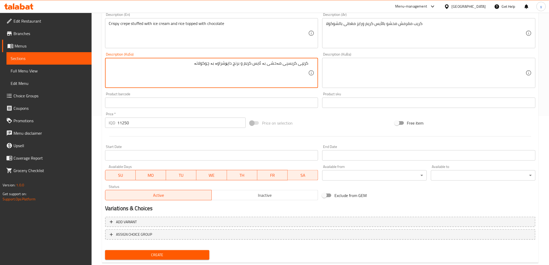
scroll to position [160, 0]
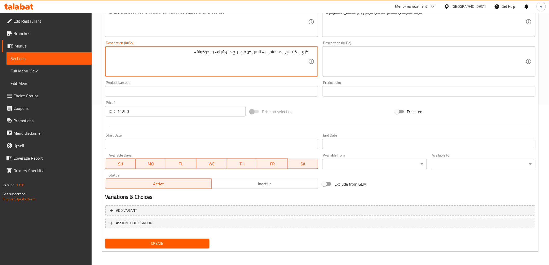
type textarea "کرێپی کریسپی مەحشی بە ئایس کرێم و برنج داپۆشراوە بە چوکولاتە"
click at [163, 242] on span "Create" at bounding box center [157, 243] width 96 height 6
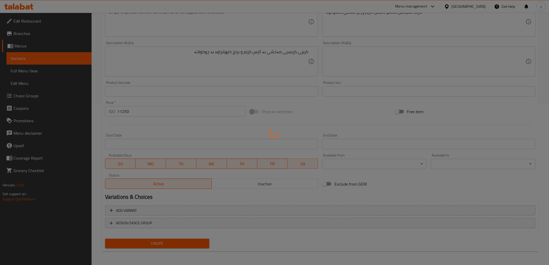
type input "0"
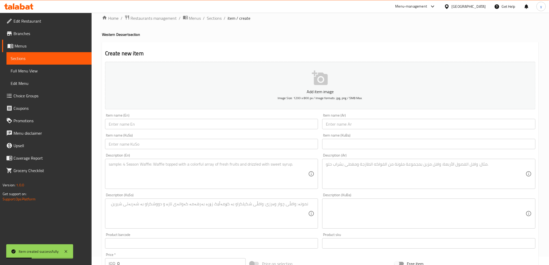
scroll to position [0, 0]
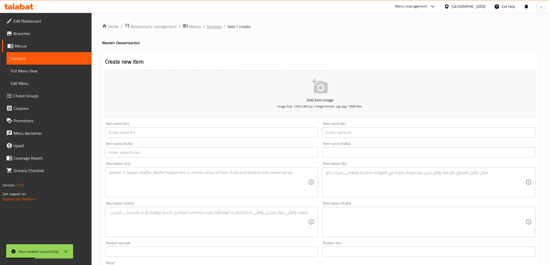
click at [214, 29] on span "Sections" at bounding box center [214, 26] width 15 height 6
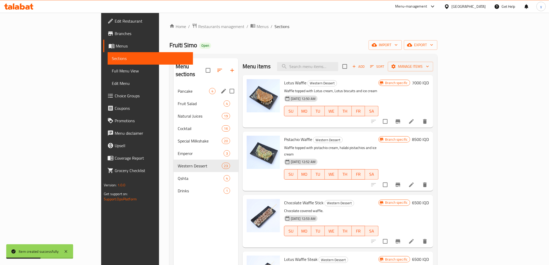
click at [174, 85] on div "Pancake 4" at bounding box center [206, 91] width 65 height 12
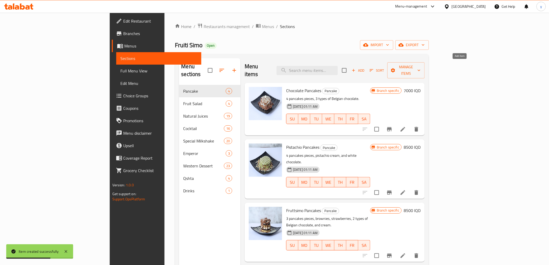
click at [365, 67] on span "Add" at bounding box center [358, 70] width 14 height 6
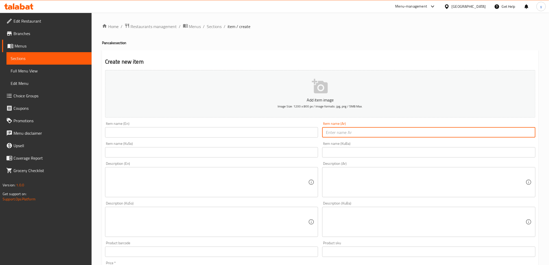
click at [350, 129] on input "text" at bounding box center [428, 132] width 213 height 10
paste input "كلاسيك بان كيك"
type input "كلاسيك بان كيك"
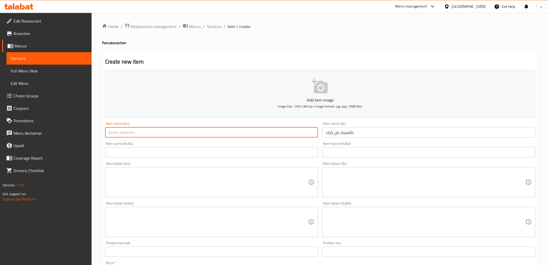
click at [272, 131] on input "text" at bounding box center [211, 132] width 213 height 10
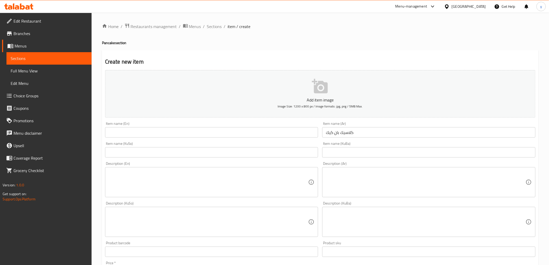
click at [105, 40] on h4 "Pancake section" at bounding box center [320, 42] width 437 height 5
copy h4 "Pancake"
click at [154, 132] on input "text" at bounding box center [211, 132] width 213 height 10
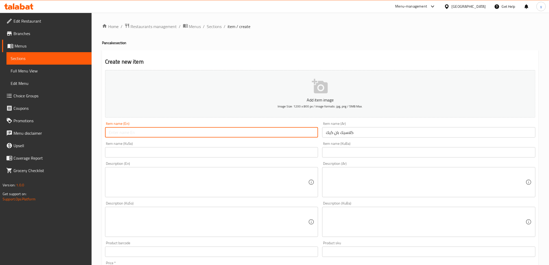
paste input "Pancake"
type input "Classic Pancake"
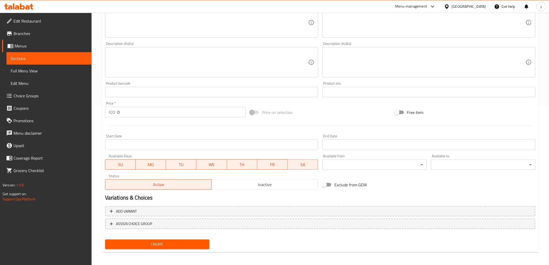
scroll to position [160, 0]
type input "پان کێکی کلاسیک"
drag, startPoint x: 122, startPoint y: 112, endPoint x: 108, endPoint y: 113, distance: 14.3
click at [108, 113] on div "IQD 0 Price *" at bounding box center [175, 111] width 141 height 10
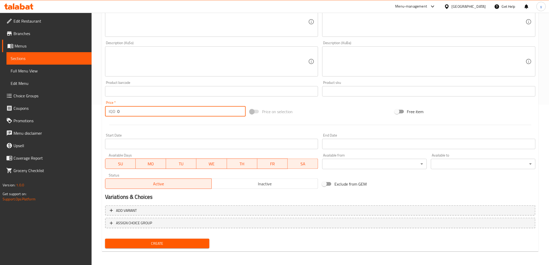
paste input "1000"
type input "10000"
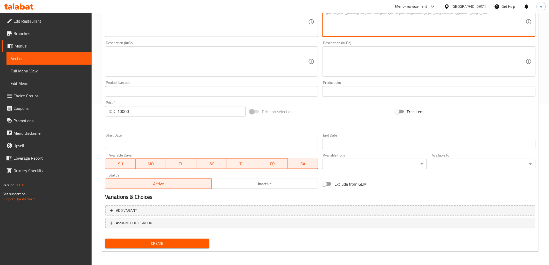
click at [343, 22] on textarea at bounding box center [426, 22] width 200 height 25
paste textarea "4 قطع بان كيك، زبدة وعسل"
type textarea "4 قطع بان كيك، زبدة وعسل"
click at [265, 23] on textarea at bounding box center [209, 22] width 200 height 25
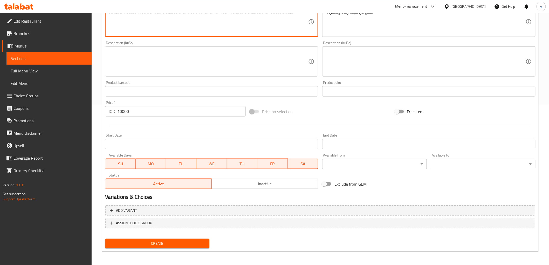
paste textarea "4 Pancake pieces, butter and honey"
type textarea "4 Pancake pieces, butter and honey"
click at [225, 42] on div "Description (KuSo) Description (KuSo)" at bounding box center [211, 59] width 213 height 36
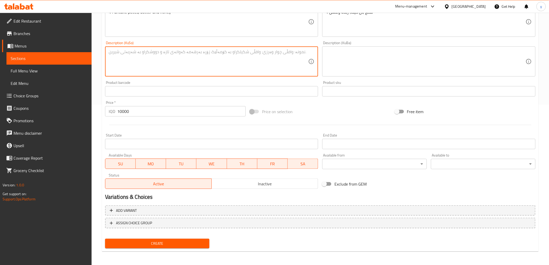
click at [240, 52] on textarea at bounding box center [209, 61] width 200 height 25
type textarea "4 پارچە پان کێک، کەرە و هەنگوین"
click at [176, 234] on div "Add variant ASSIGN CHOICE GROUP" at bounding box center [320, 220] width 435 height 34
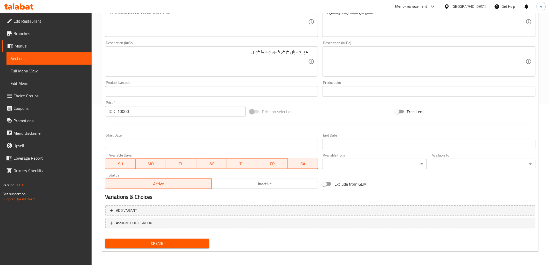
click at [175, 240] on span "Create" at bounding box center [157, 243] width 96 height 6
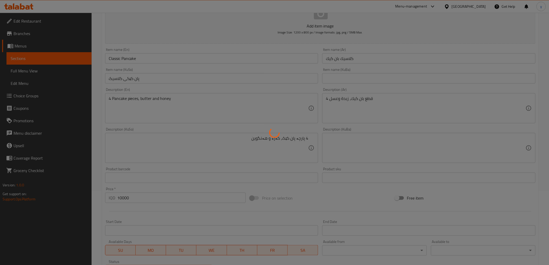
scroll to position [0, 0]
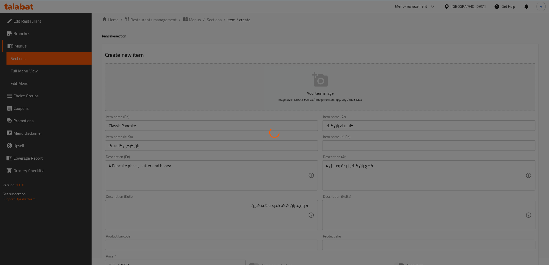
type input "0"
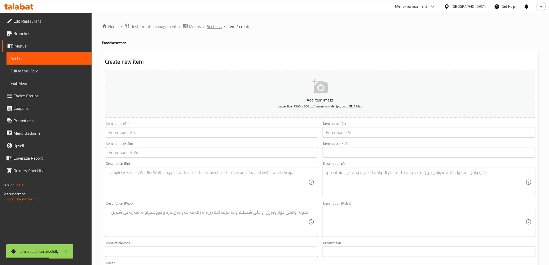
click at [217, 29] on span "Sections" at bounding box center [214, 26] width 15 height 6
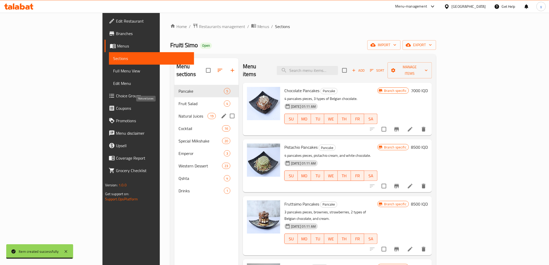
click at [179, 113] on span "Natural Juices" at bounding box center [193, 116] width 29 height 6
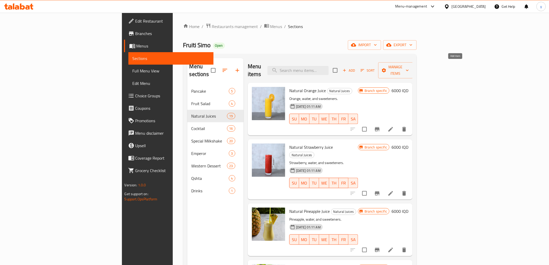
click at [356, 67] on span "Add" at bounding box center [349, 70] width 14 height 6
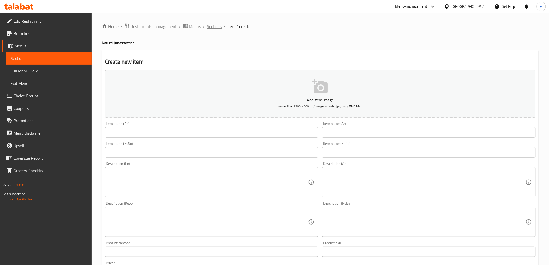
click at [214, 25] on span "Sections" at bounding box center [214, 26] width 15 height 6
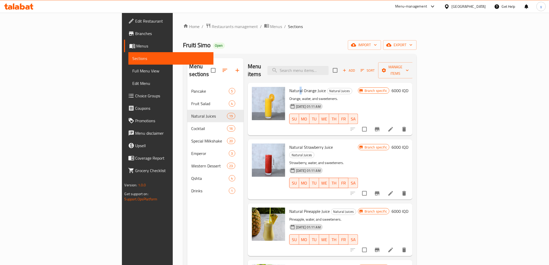
click at [289, 87] on span "Natural Orange Juice" at bounding box center [307, 91] width 37 height 8
copy span "Orange"
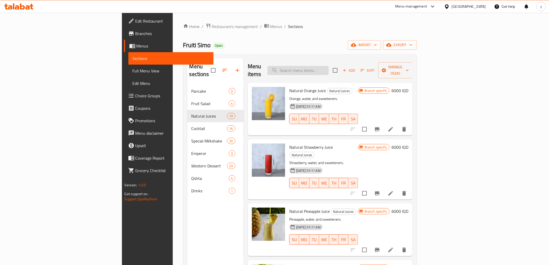
click at [329, 70] on input "search" at bounding box center [298, 70] width 61 height 9
paste input "Orange"
type input "Orange"
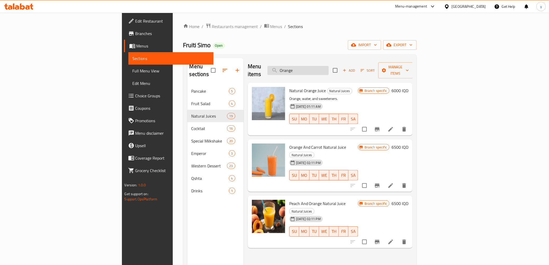
drag, startPoint x: 337, startPoint y: 67, endPoint x: 323, endPoint y: 68, distance: 14.8
click at [323, 68] on input "Orange" at bounding box center [298, 70] width 61 height 9
click at [329, 66] on input "Orange" at bounding box center [298, 70] width 61 height 9
click at [356, 67] on span "Add" at bounding box center [349, 70] width 14 height 6
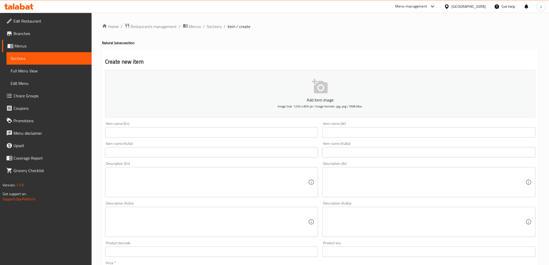
click at [192, 126] on div "Item name (En) Item name (En)" at bounding box center [211, 130] width 213 height 16
click at [348, 127] on div "Item name (Ar) Item name (Ar)" at bounding box center [428, 130] width 213 height 16
click at [352, 130] on input "text" at bounding box center [428, 132] width 213 height 10
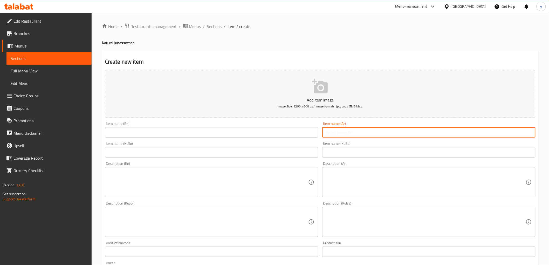
paste input "عصير برتقال + ليمون"
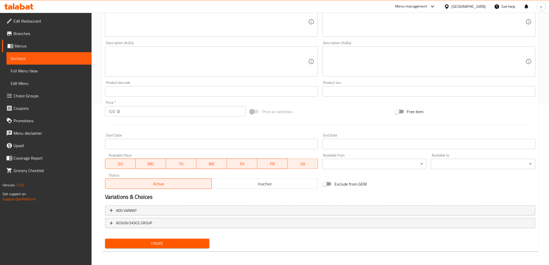
type input "عصير برتقال + ليمون"
click at [120, 99] on div "Price   * IQD 0 Price *" at bounding box center [175, 109] width 145 height 20
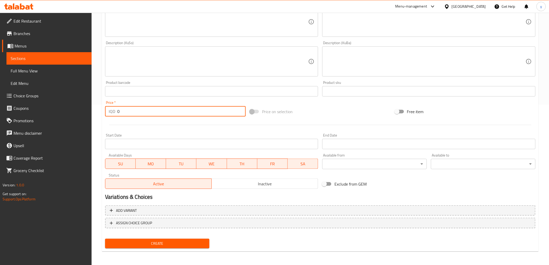
drag, startPoint x: 122, startPoint y: 109, endPoint x: 109, endPoint y: 115, distance: 14.5
click at [109, 115] on div "IQD 0 Price *" at bounding box center [175, 111] width 141 height 10
paste input "625"
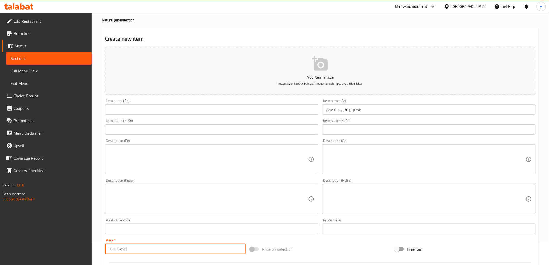
scroll to position [0, 0]
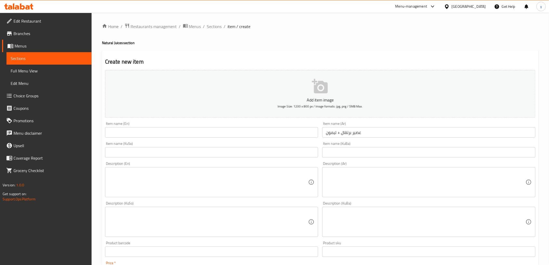
type input "6250"
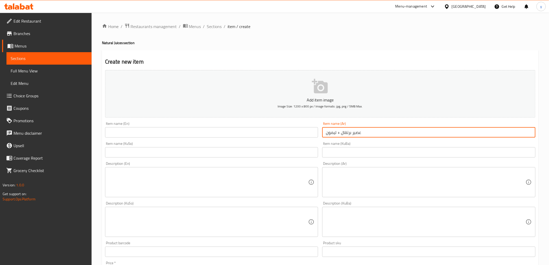
click at [350, 136] on input "عصير برتقال + ليمون" at bounding box center [428, 132] width 213 height 10
paste input "و"
type input "عصير برتقال وليمون"
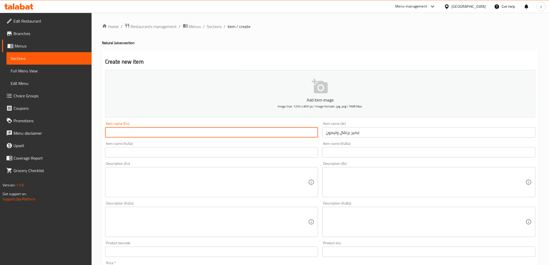
click at [281, 130] on input "text" at bounding box center [211, 132] width 213 height 10
paste input "Orange and Lemon Juice"
type input "Orange and Lemon Juice"
click at [231, 152] on input "text" at bounding box center [211, 152] width 213 height 10
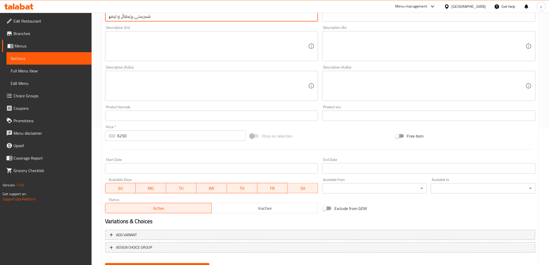
scroll to position [160, 0]
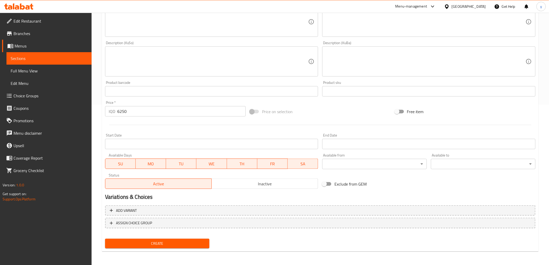
type input "شەربەتی پرتەقاڵ و لیمۆ"
click at [165, 240] on span "Create" at bounding box center [157, 243] width 96 height 6
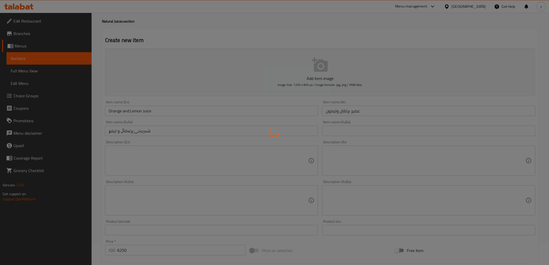
scroll to position [0, 0]
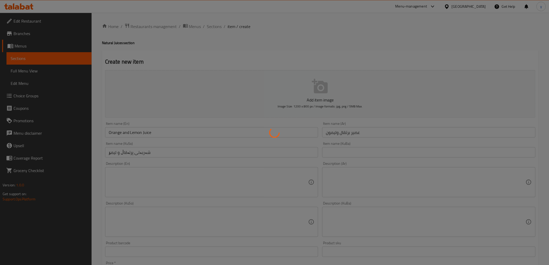
type input "0"
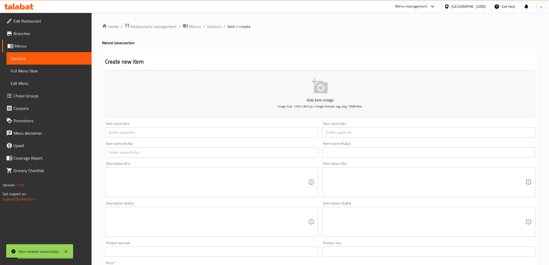
click at [354, 129] on input "text" at bounding box center [428, 132] width 213 height 10
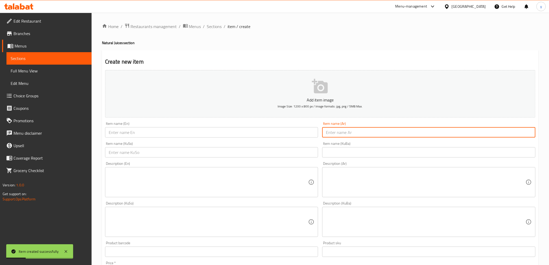
paste input "عصير ليمون + فريز"
type input "عصير ليمون + فريز"
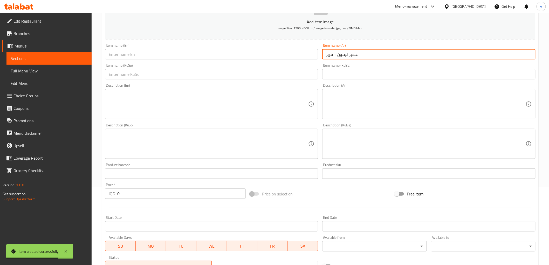
scroll to position [86, 0]
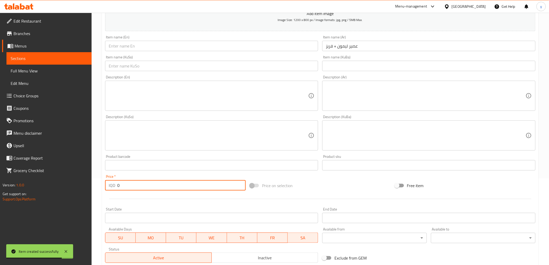
drag, startPoint x: 119, startPoint y: 185, endPoint x: 111, endPoint y: 185, distance: 8.8
click at [111, 185] on div "IQD 0 Price *" at bounding box center [175, 185] width 141 height 10
paste input "750"
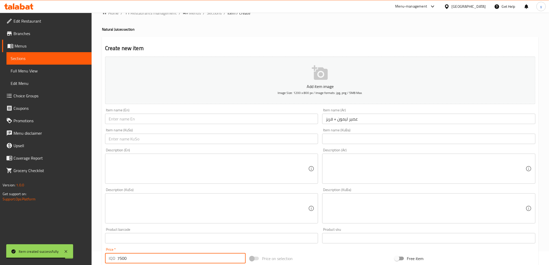
scroll to position [0, 0]
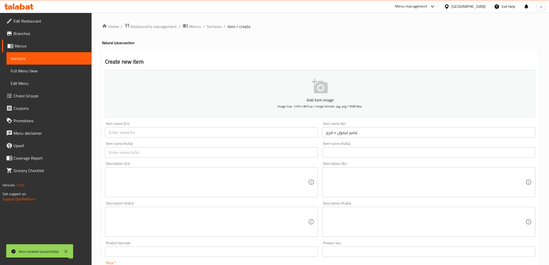
type input "7500"
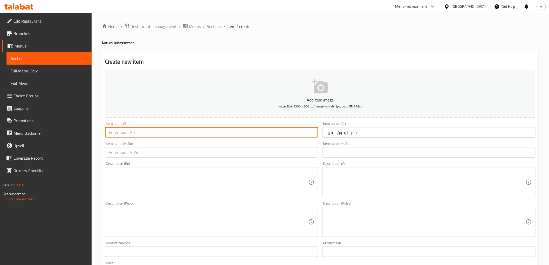
drag, startPoint x: 223, startPoint y: 135, endPoint x: 221, endPoint y: 138, distance: 3.5
click at [223, 135] on input "text" at bounding box center [211, 132] width 213 height 10
paste input "عصير ليمون وفريز"
type input "عصير ليمون وفريز"
click at [333, 133] on input "عصير ليمون + فريز" at bounding box center [428, 132] width 213 height 10
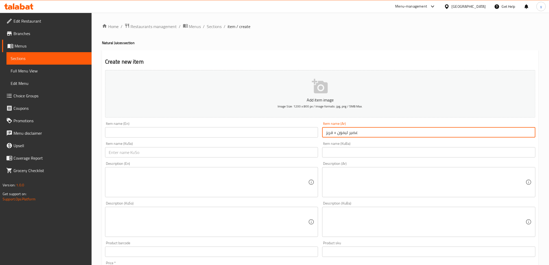
click at [333, 133] on input "عصير ليمون + فريز" at bounding box center [428, 132] width 213 height 10
paste input "و"
type input "عصير ليمون وفريز"
click at [275, 131] on input "text" at bounding box center [211, 132] width 213 height 10
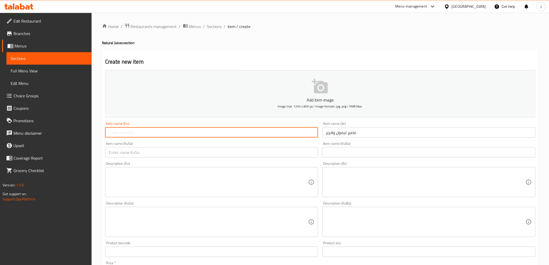
paste input "Lemon and Freeze juice"
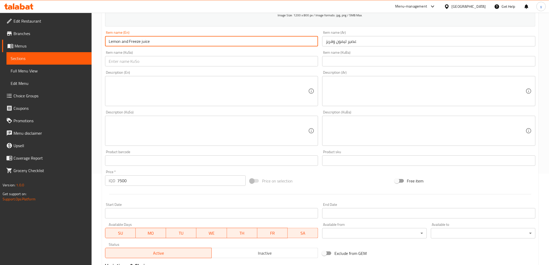
scroll to position [74, 0]
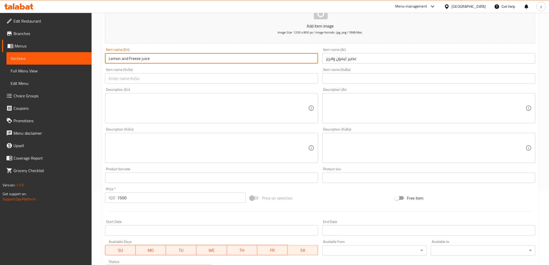
type input "Lemon and Freeze juice"
click at [199, 82] on input "text" at bounding box center [211, 78] width 213 height 10
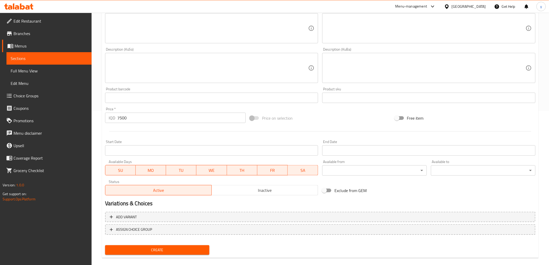
scroll to position [160, 0]
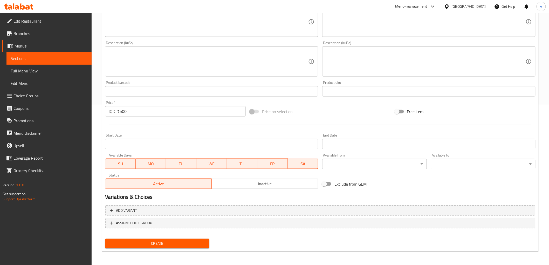
type input "شەربەتی لیمۆ و فریز"
click at [169, 243] on span "Create" at bounding box center [157, 243] width 96 height 6
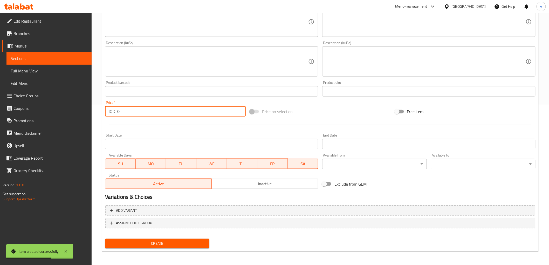
drag, startPoint x: 120, startPoint y: 108, endPoint x: 117, endPoint y: 110, distance: 3.9
click at [113, 110] on div "IQD 0 Price *" at bounding box center [175, 111] width 141 height 10
paste input "750"
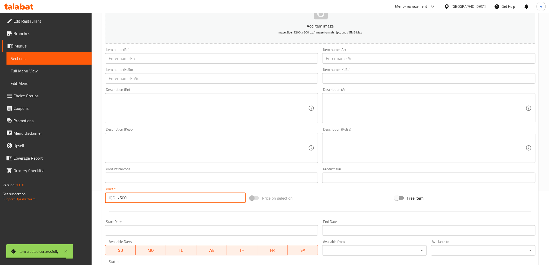
type input "7500"
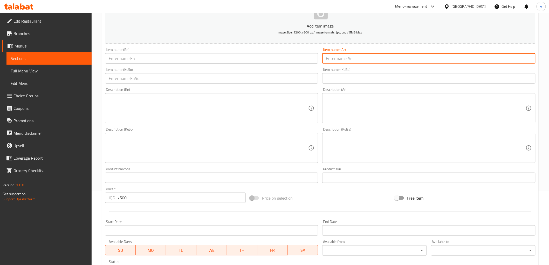
click at [369, 54] on input "text" at bounding box center [428, 58] width 213 height 10
paste input "عصير فريز ومانغو"
type input "عصير فريز ومانغو"
click at [287, 56] on input "text" at bounding box center [211, 58] width 213 height 10
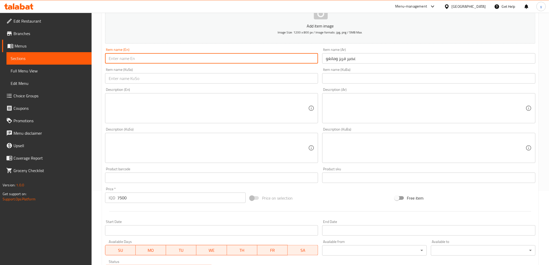
paste input "Freeze and Mango Juice"
type input "Freeze and Mango Juice"
click at [242, 76] on input "text" at bounding box center [211, 78] width 213 height 10
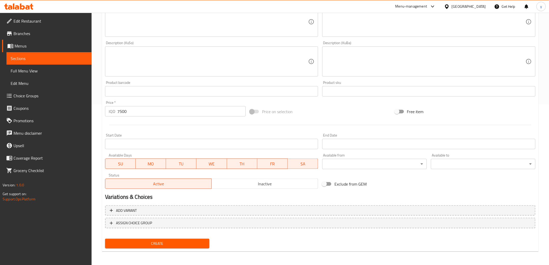
type input "شەربەتی فریز و مانگۆ"
click at [144, 242] on span "Create" at bounding box center [157, 243] width 96 height 6
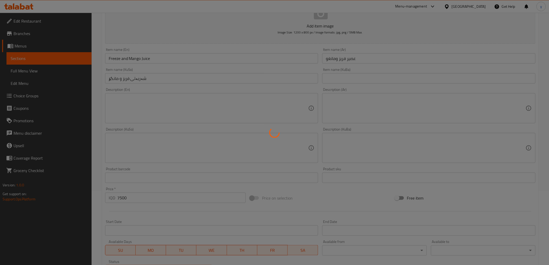
type input "0"
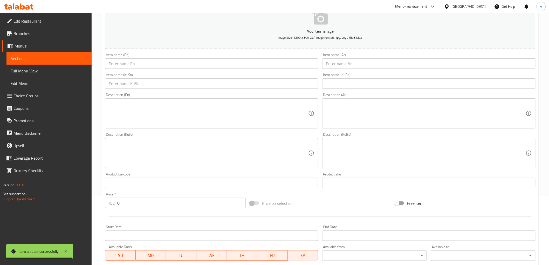
scroll to position [0, 0]
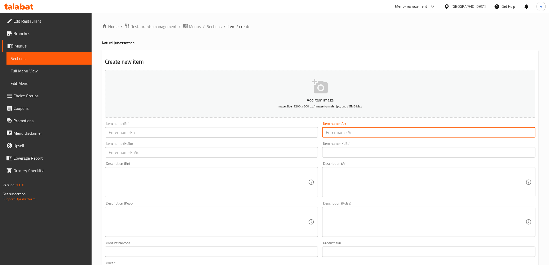
click at [340, 131] on input "text" at bounding box center [428, 132] width 213 height 10
paste input "قشاطي كلاكسي"
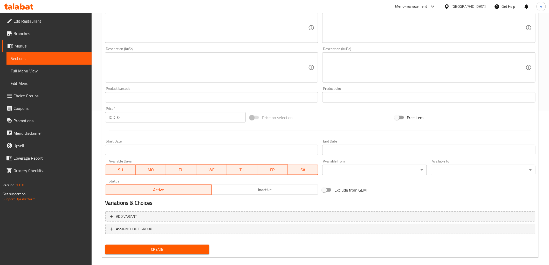
scroll to position [160, 0]
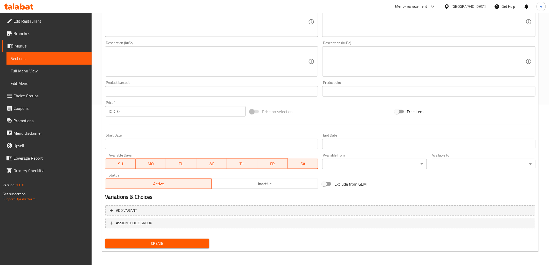
type input "قشاطي كلاكسي"
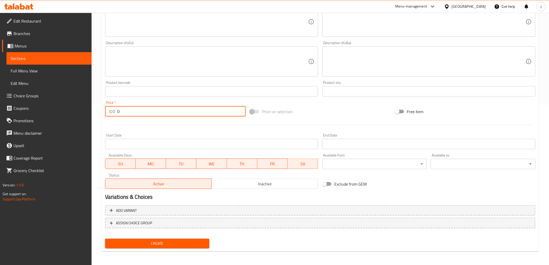
drag, startPoint x: 129, startPoint y: 113, endPoint x: 112, endPoint y: 115, distance: 17.0
click at [112, 115] on div "IQD 0 Price *" at bounding box center [175, 111] width 141 height 10
paste input "1500"
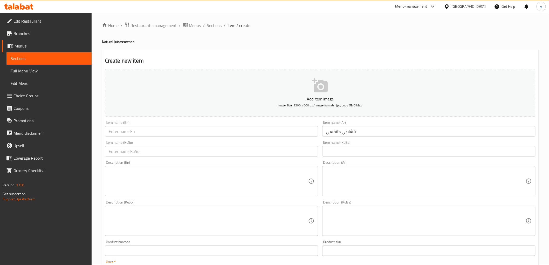
scroll to position [0, 0]
type input "15000"
click at [287, 175] on textarea at bounding box center [209, 182] width 200 height 25
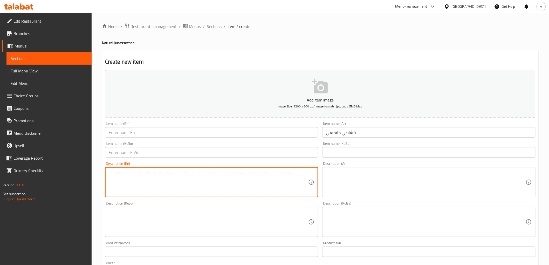
paste textarea "كلاكسي قشطة، عسل، مكسرات وكريمة"
type textarea "كلاكسي قشطة، عسل، مكسرات وكريمة"
click at [349, 176] on textarea at bounding box center [426, 182] width 200 height 25
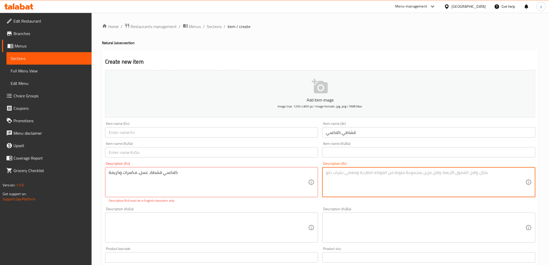
click at [341, 177] on textarea at bounding box center [426, 182] width 200 height 25
paste textarea "كلاكسي قشطة، عسل، مكسرات وكريمة"
type textarea "كلاكسي قشطة، عسل، مكسرات وكريمة"
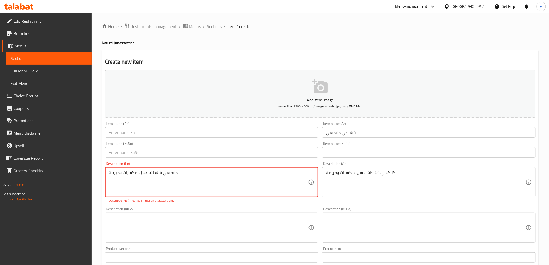
click at [249, 175] on textarea "كلاكسي قشطة، عسل، مكسرات وكريمة" at bounding box center [209, 182] width 200 height 25
paste textarea "Galaxy cream, honey, nuts and cream"
type textarea "Galaxy cream, honey, nuts and cream"
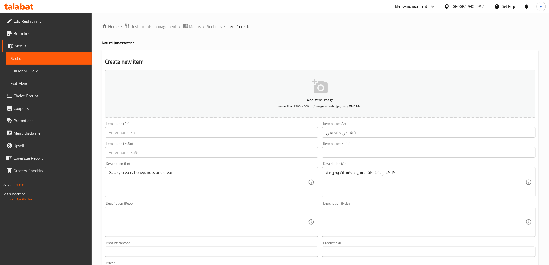
click at [150, 127] on div "Item name (En) Item name (En)" at bounding box center [211, 130] width 213 height 16
click at [336, 135] on input "قشاطي كلاكسي" at bounding box center [428, 132] width 213 height 10
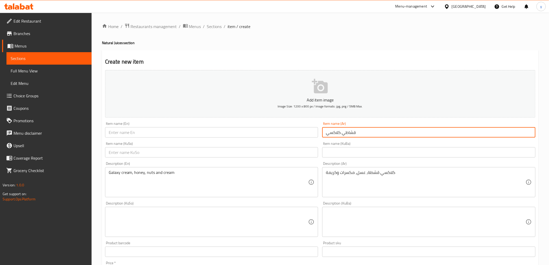
click at [336, 135] on input "قشاطي كلاكسي" at bounding box center [428, 132] width 213 height 10
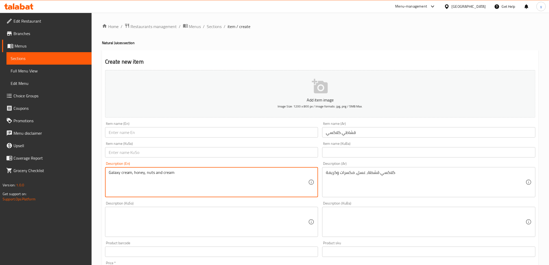
click at [175, 179] on textarea "Galaxy cream, honey, nuts and cream" at bounding box center [209, 182] width 200 height 25
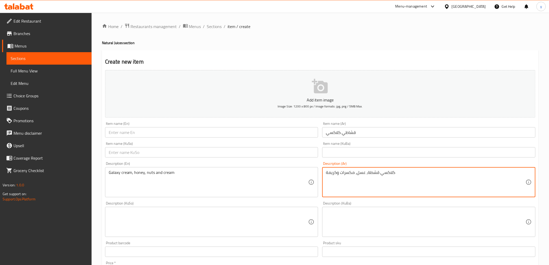
click at [330, 175] on textarea "كلاكسي قشطة، عسل، مكسرات وكريمة" at bounding box center [426, 182] width 200 height 25
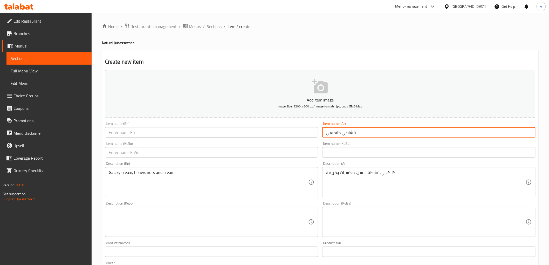
click at [334, 136] on input "قشاطي كلاكسي" at bounding box center [428, 132] width 213 height 10
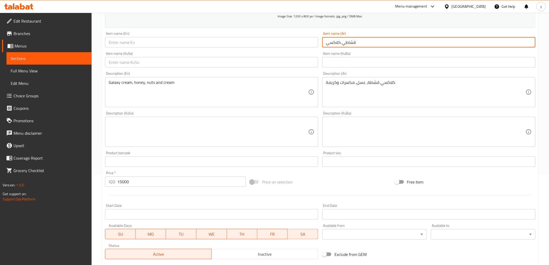
scroll to position [160, 0]
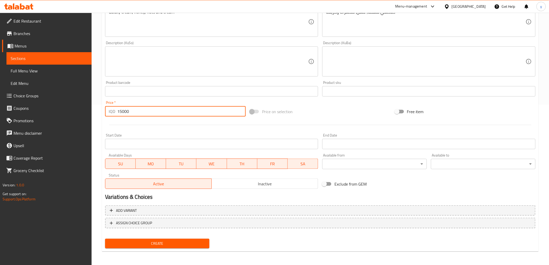
click at [122, 111] on input "15000" at bounding box center [181, 111] width 128 height 10
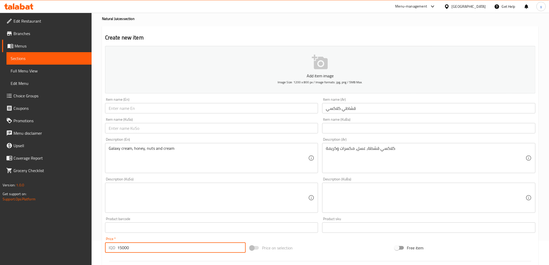
scroll to position [0, 0]
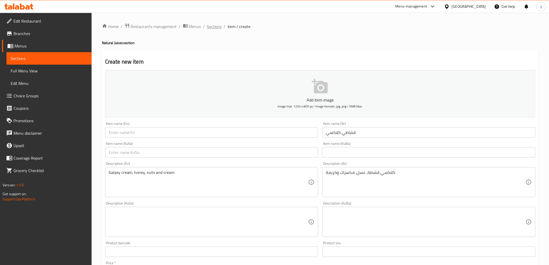
click at [211, 27] on span "Sections" at bounding box center [214, 26] width 15 height 6
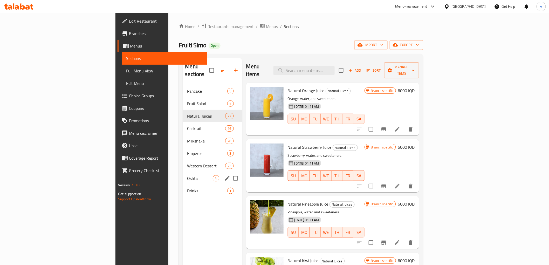
click at [183, 174] on div "Qshta 4" at bounding box center [212, 178] width 59 height 12
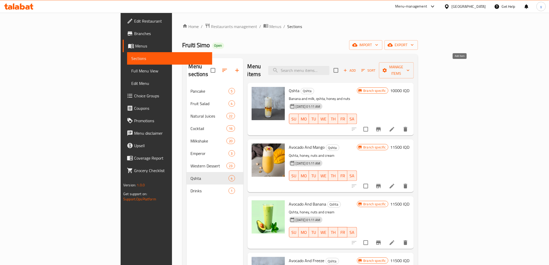
click at [358, 70] on button "Add" at bounding box center [349, 70] width 17 height 8
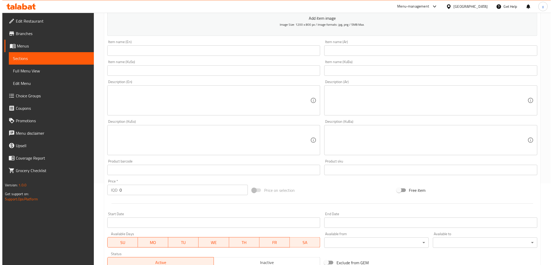
scroll to position [86, 0]
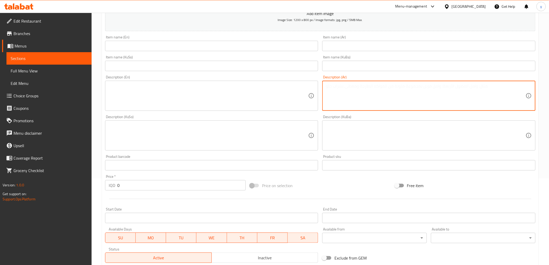
click at [364, 96] on textarea at bounding box center [426, 96] width 200 height 25
click at [359, 26] on button "Add item image Image Size: 1200 x 800 px / Image formats: jpg, png / 5MB Max." at bounding box center [320, 7] width 430 height 47
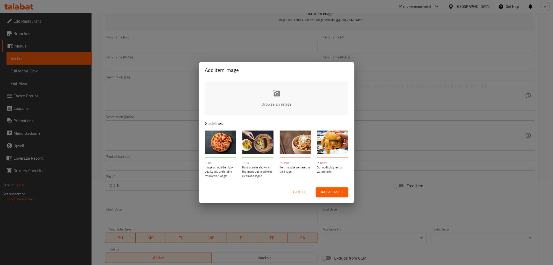
click at [300, 188] on button "Cancel" at bounding box center [300, 192] width 17 height 10
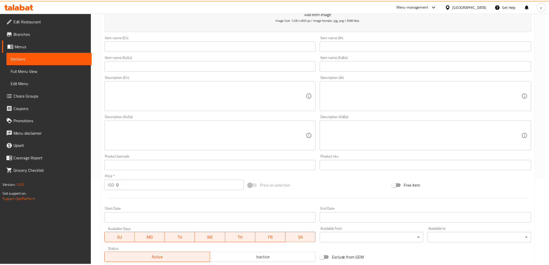
scroll to position [70, 0]
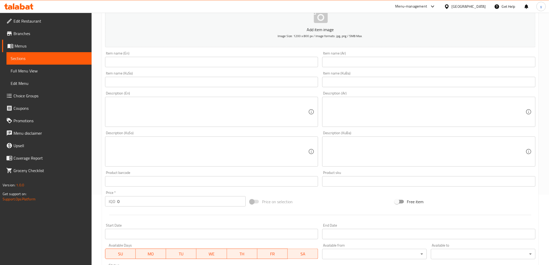
drag, startPoint x: 347, startPoint y: 66, endPoint x: 342, endPoint y: 74, distance: 10.0
click at [347, 66] on input "text" at bounding box center [428, 62] width 213 height 10
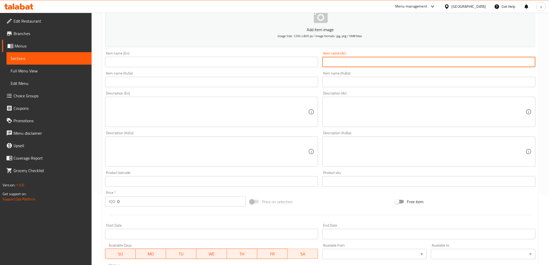
paste input "قشاطي كلاكسي"
type input "قشاطي كلاكسي"
click at [357, 108] on textarea at bounding box center [426, 112] width 200 height 25
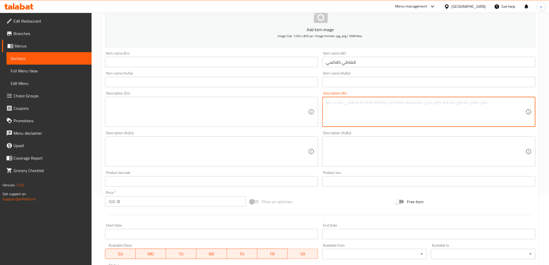
paste textarea "كلاكسي قشطة، عسل، مكسرات وكريمة"
type textarea "كلاكسي قشطة، عسل، مكسرات وكريمة"
click at [280, 125] on div "Description (En)" at bounding box center [211, 112] width 213 height 30
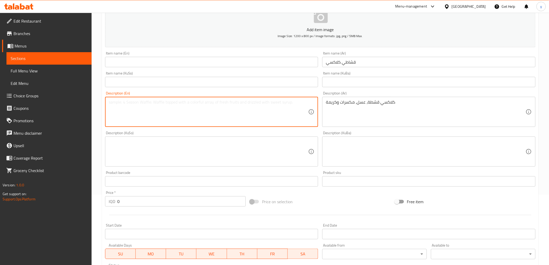
paste textarea "Galaxy cream, honey, nuts and cream"
type textarea "Galaxy cream, honey, nuts and cream"
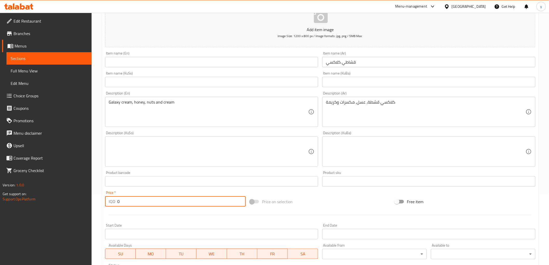
drag, startPoint x: 122, startPoint y: 202, endPoint x: 114, endPoint y: 203, distance: 8.6
click at [114, 203] on div "IQD 0 Price *" at bounding box center [175, 201] width 141 height 10
paste input "1500"
type input "15000"
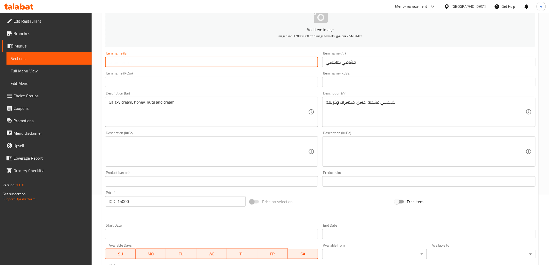
click at [180, 65] on input "text" at bounding box center [211, 62] width 213 height 10
type input "A"
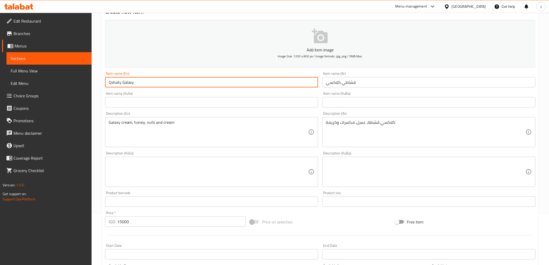
scroll to position [0, 0]
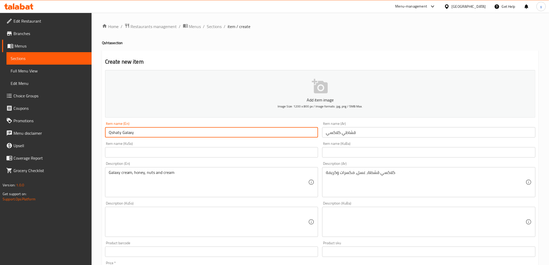
click at [121, 133] on input "Qshaty Galaxy" at bounding box center [211, 132] width 213 height 10
drag, startPoint x: 123, startPoint y: 133, endPoint x: 147, endPoint y: 133, distance: 24.4
click at [147, 133] on input "Qshaty Galaxy" at bounding box center [211, 132] width 213 height 10
click at [108, 134] on input "Qshaty" at bounding box center [211, 132] width 213 height 10
paste input "Galaxy"
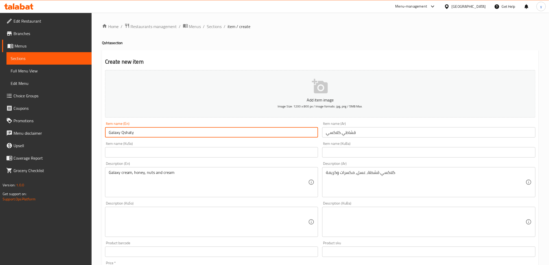
click at [109, 134] on input "Galaxy Qshaty" at bounding box center [211, 132] width 213 height 10
click at [122, 134] on input "Galaxy Qshaty" at bounding box center [211, 132] width 213 height 10
click at [139, 133] on input "Galaxy Qshaty" at bounding box center [211, 132] width 213 height 10
type input "Galaxy Qshaty"
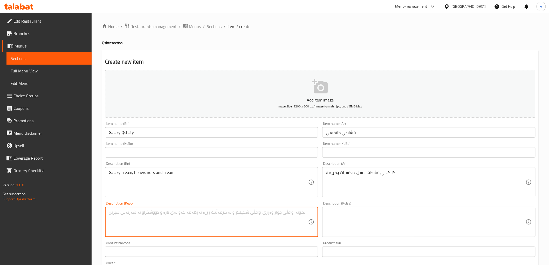
click at [254, 215] on textarea at bounding box center [209, 222] width 200 height 25
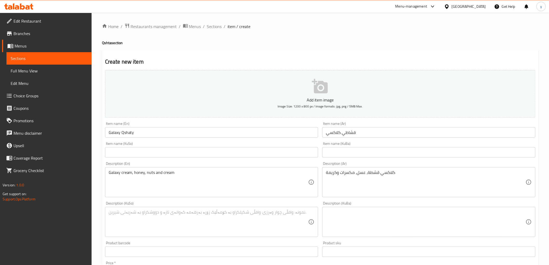
click at [278, 162] on div "Description (En) Galaxy cream, honey, nuts and cream Description (En)" at bounding box center [211, 180] width 213 height 36
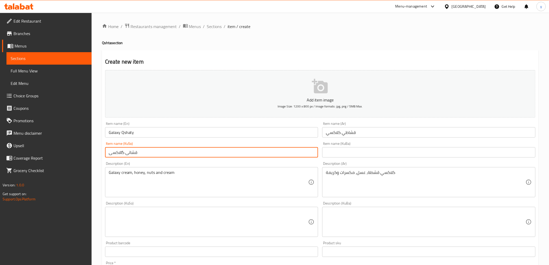
type input "قشاتی گالاکسی"
click at [251, 217] on textarea at bounding box center [209, 222] width 200 height 25
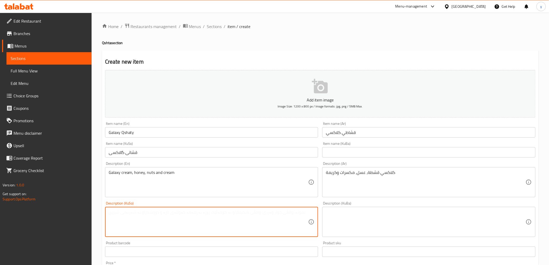
type textarea "گ"
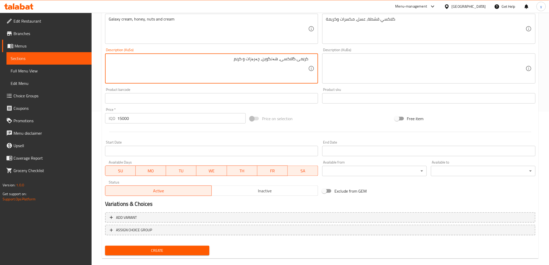
scroll to position [160, 0]
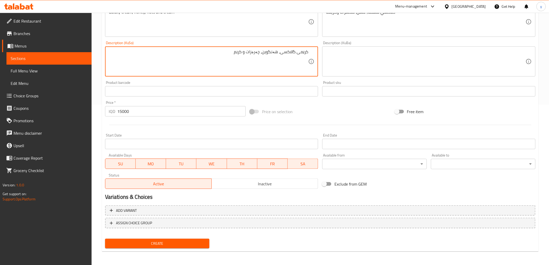
type textarea "کرێمی گالاکسی، هەنگوین، چەرەزات و کرێم"
click at [179, 233] on nav at bounding box center [320, 232] width 430 height 4
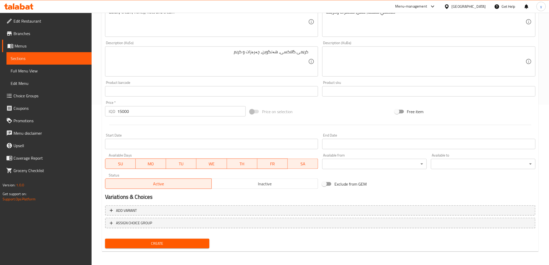
click at [180, 239] on button "Create" at bounding box center [157, 244] width 105 height 10
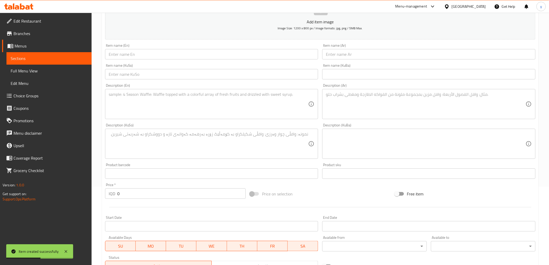
scroll to position [86, 0]
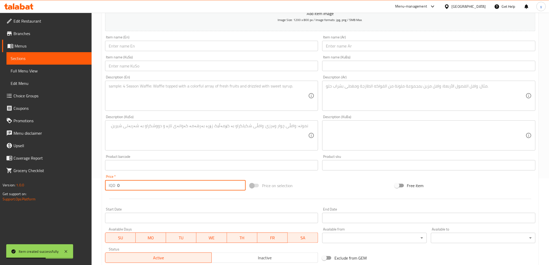
drag, startPoint x: 121, startPoint y: 183, endPoint x: 110, endPoint y: 185, distance: 10.5
click at [110, 185] on div "IQD 0 Price *" at bounding box center [175, 185] width 141 height 10
paste input "1375"
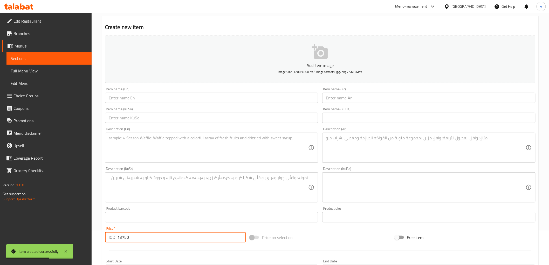
scroll to position [0, 0]
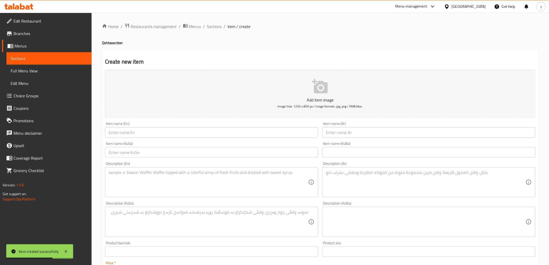
type input "13750"
click at [348, 135] on input "text" at bounding box center [428, 132] width 213 height 10
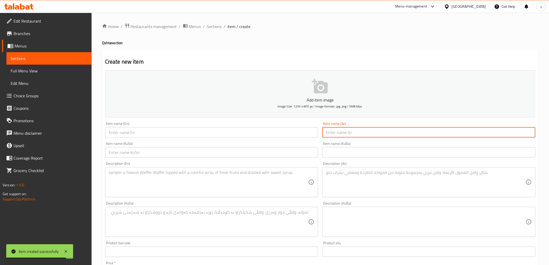
paste input "فواكه مشكلة موسمية"
type input "فواكه مشكلة موسمية"
click at [252, 131] on input "text" at bounding box center [211, 132] width 213 height 10
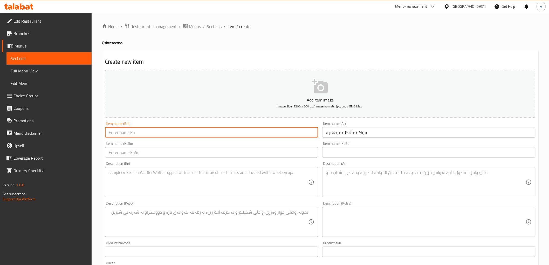
type input "S"
type input "Seasonal Mixed Fruit"
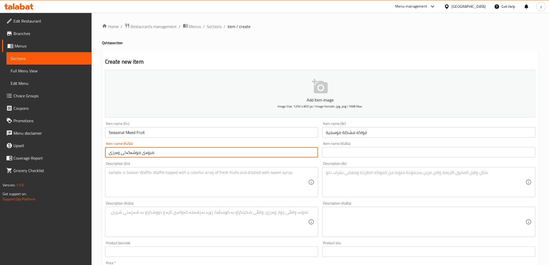
type input "میوەی موشەکەلی وەرزی"
click at [241, 173] on textarea at bounding box center [209, 182] width 200 height 25
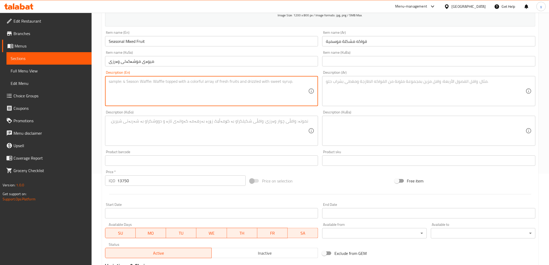
scroll to position [74, 0]
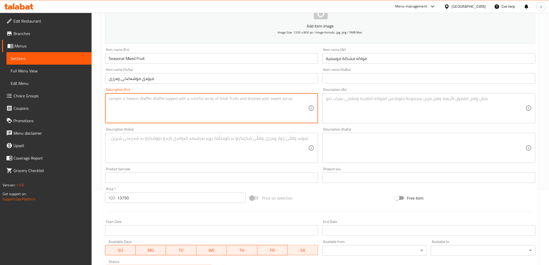
click at [348, 92] on div "Description (Ar) Description (Ar)" at bounding box center [428, 106] width 213 height 36
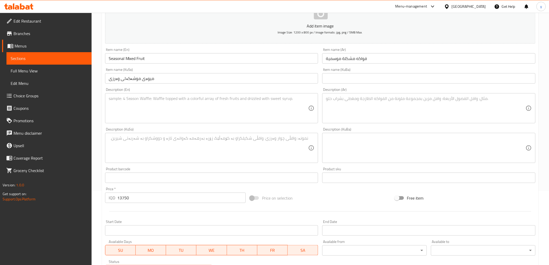
click at [347, 97] on textarea at bounding box center [426, 108] width 200 height 25
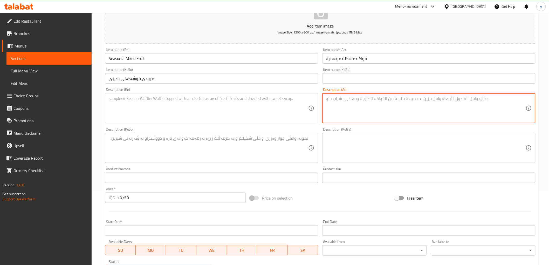
paste textarea "كوكتيل قطع، قشطة، عسل ومكسرات"
type textarea "كوكتيل قطع، قشطة، عسل ومكسرات"
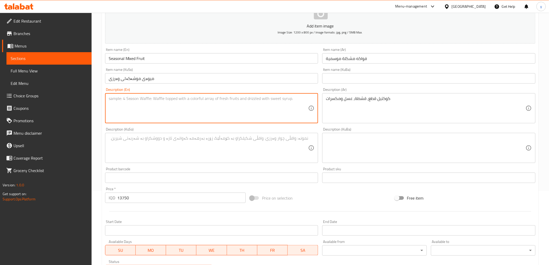
click at [264, 113] on textarea at bounding box center [209, 108] width 200 height 25
paste textarea "Cocktail pieces, cream, honey and nuts"
type textarea "Cocktail pieces, cream, honey and nuts"
click at [211, 143] on textarea at bounding box center [209, 148] width 200 height 25
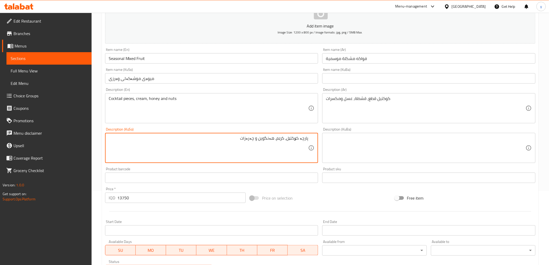
type textarea "پارچە کۆکتێل، کرێم، هەنگوین و چەرەزات"
click at [171, 76] on input "میوەی موشەکەلی وەرزی" at bounding box center [211, 78] width 213 height 10
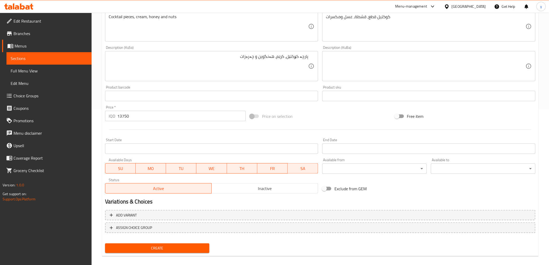
scroll to position [160, 0]
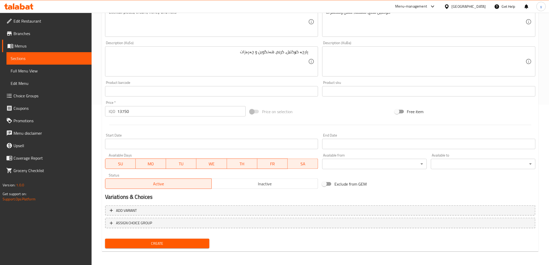
click at [167, 243] on span "Create" at bounding box center [157, 243] width 96 height 6
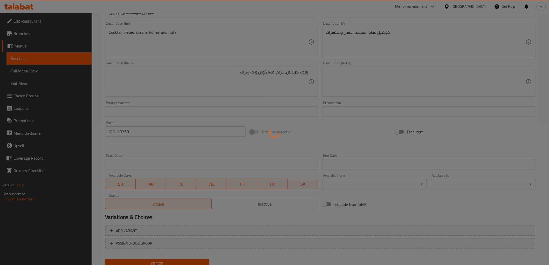
scroll to position [0, 0]
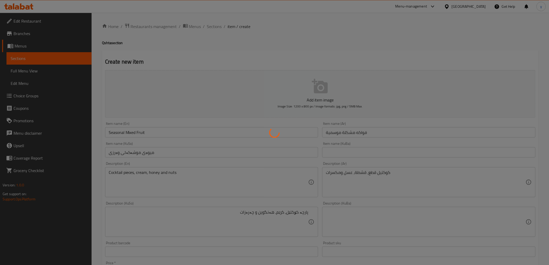
type input "0"
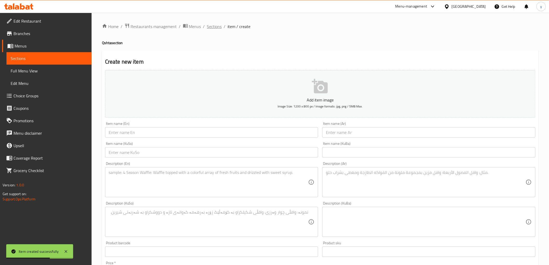
click at [211, 27] on span "Sections" at bounding box center [214, 26] width 15 height 6
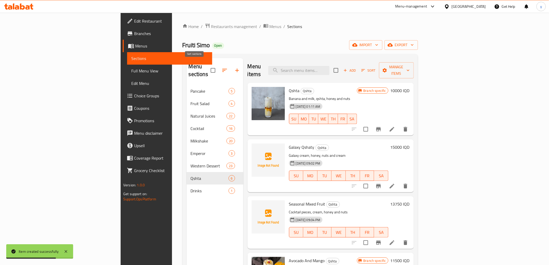
click at [234, 67] on icon "button" at bounding box center [237, 70] width 6 height 6
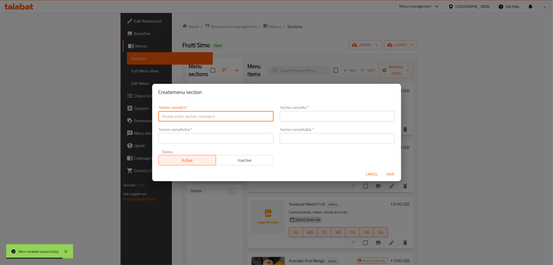
click at [208, 115] on input "text" at bounding box center [216, 116] width 115 height 10
paste input "إضافة حسب الطلب"
type input "إضافة حسب الطلب"
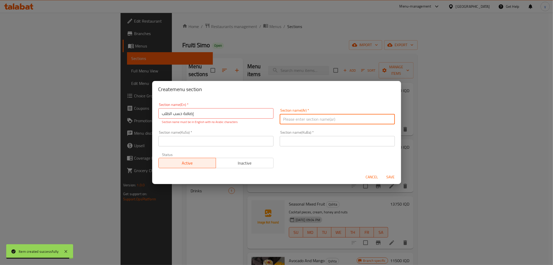
click at [288, 117] on input "text" at bounding box center [337, 119] width 115 height 10
paste input "إضافة حسب الطلب"
type input "إضافة حسب الطلب"
click at [240, 112] on input "إضافة حسب الطلب" at bounding box center [216, 113] width 115 height 10
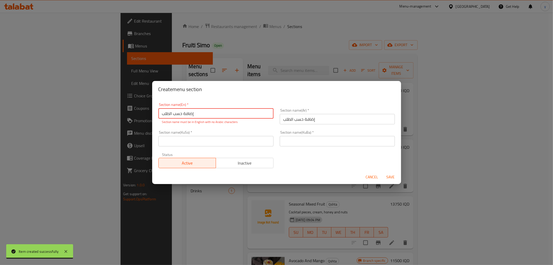
click at [240, 112] on input "إضافة حسب الطلب" at bounding box center [216, 113] width 115 height 10
click at [252, 115] on input "إضافة حسب الطلب" at bounding box center [216, 113] width 115 height 10
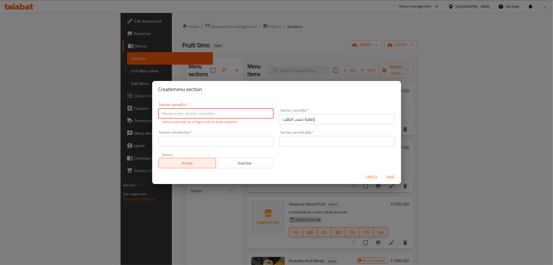
click at [313, 117] on input "إضافة حسب الطلب" at bounding box center [337, 119] width 115 height 10
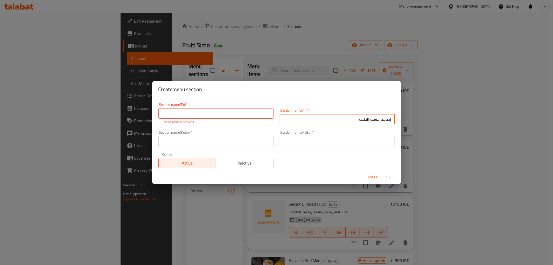
drag, startPoint x: 385, startPoint y: 120, endPoint x: 389, endPoint y: 119, distance: 4.7
click at [389, 119] on input "إضافة حسب الطلب" at bounding box center [337, 119] width 115 height 10
type input "الإضافة حسب الطلب"
click at [254, 116] on input "text" at bounding box center [216, 113] width 115 height 10
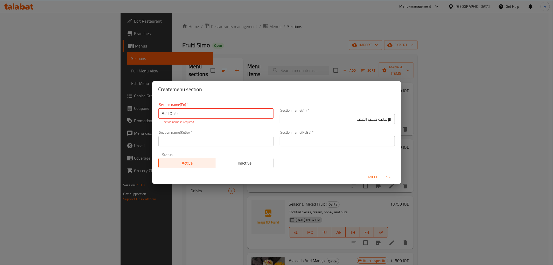
click at [177, 116] on input "Add On's:" at bounding box center [216, 113] width 115 height 10
type input "Add On's As Per Order"
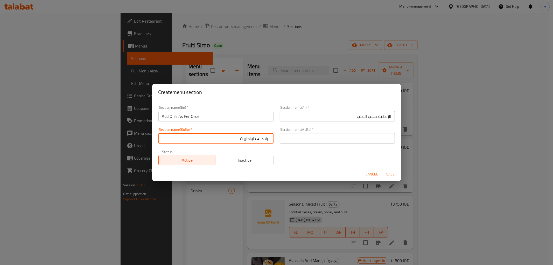
drag, startPoint x: 222, startPoint y: 136, endPoint x: 272, endPoint y: 141, distance: 50.3
click at [272, 141] on div "Section name(KuSo)   * زیادە لە داواکاریت Section name(KuSo) *" at bounding box center [215, 136] width 121 height 22
type input "زیادە لە داواکاریت"
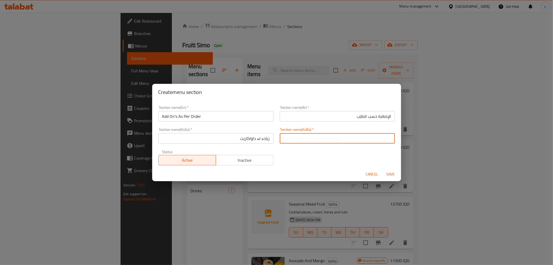
click at [308, 138] on input "text" at bounding box center [337, 138] width 115 height 10
paste input "زیادە لە داواکاریت"
type input "زیادە لە داواکاریت"
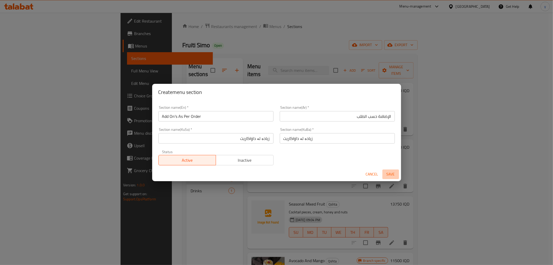
click at [392, 175] on span "Save" at bounding box center [391, 174] width 12 height 6
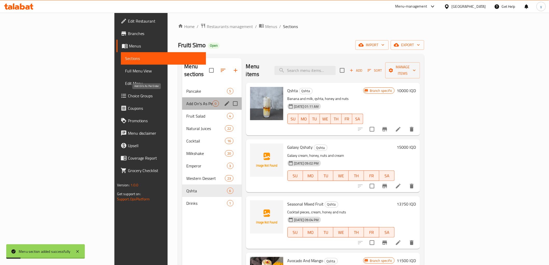
click at [186, 100] on span "Add On's As Per Order" at bounding box center [199, 103] width 26 height 6
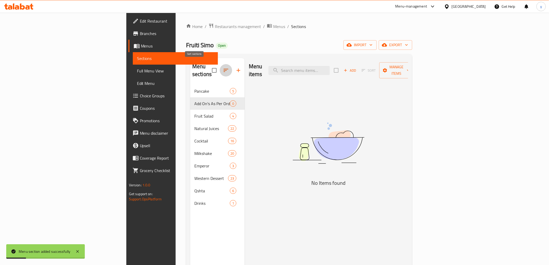
click at [220, 70] on button "button" at bounding box center [226, 70] width 12 height 12
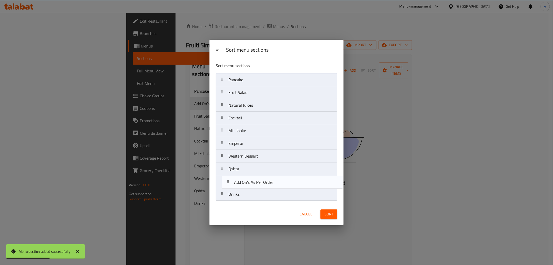
drag, startPoint x: 231, startPoint y: 95, endPoint x: 237, endPoint y: 188, distance: 92.3
click at [237, 188] on nav "Pancake Add On's As Per Order Fruit Salad Natural Juices Cocktail Milkshake Emp…" at bounding box center [277, 137] width 122 height 128
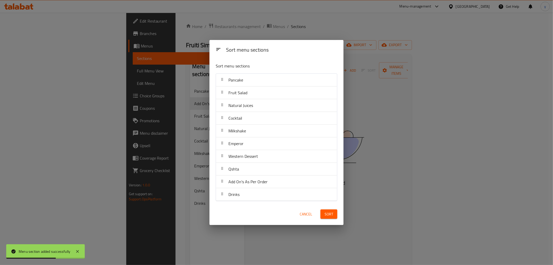
click at [324, 217] on button "Sort" at bounding box center [329, 214] width 17 height 10
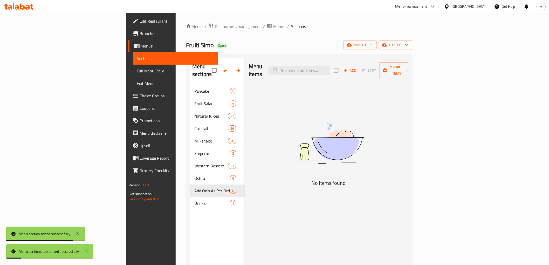
click at [414, 71] on div "Add Sort Manage items" at bounding box center [374, 70] width 80 height 16
click at [357, 67] on span "Add" at bounding box center [350, 70] width 14 height 6
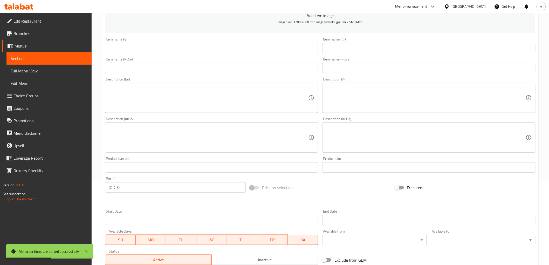
scroll to position [86, 0]
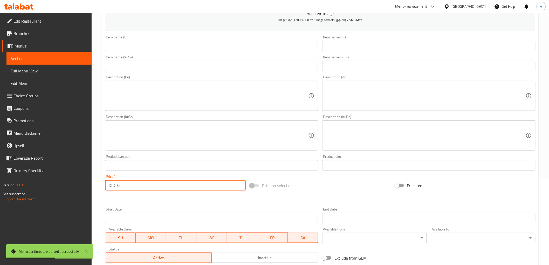
drag, startPoint x: 127, startPoint y: 188, endPoint x: 111, endPoint y: 191, distance: 16.2
click at [111, 191] on div "Price   * IQD 0 Price *" at bounding box center [175, 183] width 145 height 20
paste input "200"
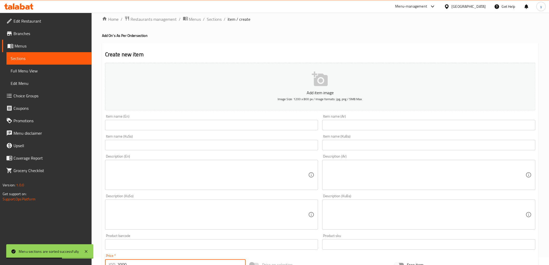
scroll to position [0, 0]
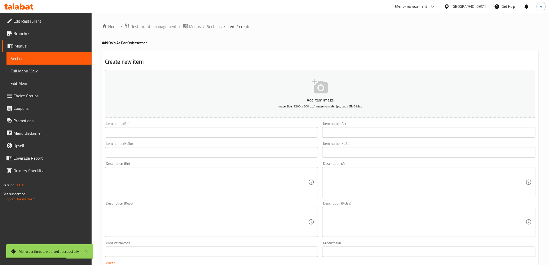
type input "2000"
drag, startPoint x: 346, startPoint y: 137, endPoint x: 335, endPoint y: 144, distance: 13.2
click at [346, 137] on input "text" at bounding box center [428, 132] width 213 height 10
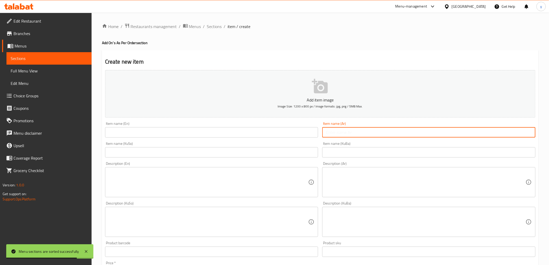
paste input "قشطة دبل"
type input "قشطة دبل"
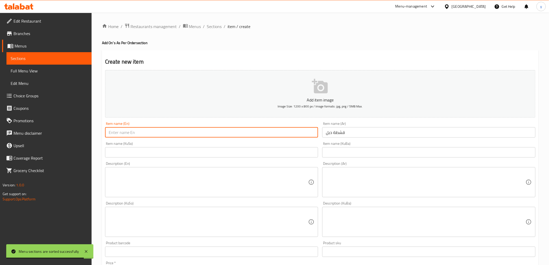
click at [283, 133] on input "text" at bounding box center [211, 132] width 213 height 10
type input "Double Cream"
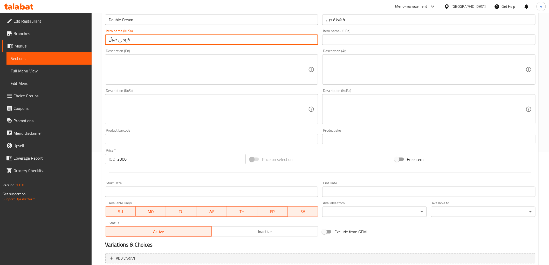
scroll to position [160, 0]
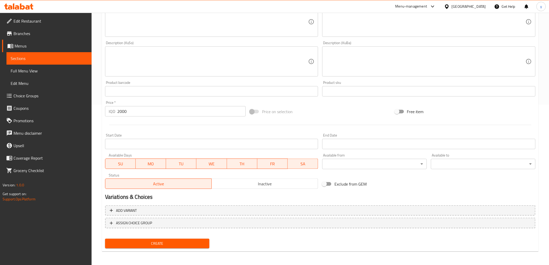
type input "کرێمی دەبڵ"
click at [163, 241] on span "Create" at bounding box center [157, 243] width 96 height 6
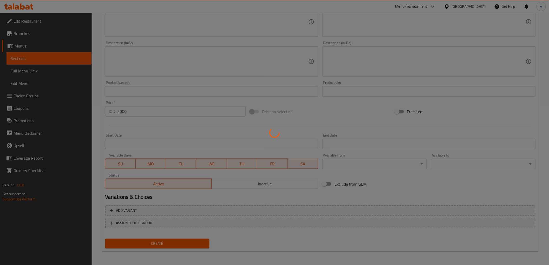
type input "0"
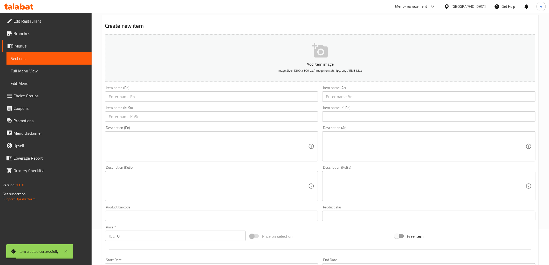
scroll to position [0, 0]
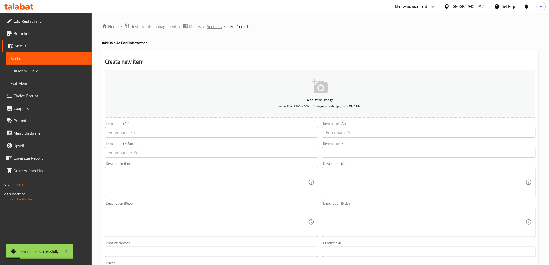
click at [216, 30] on span "Sections" at bounding box center [214, 26] width 15 height 6
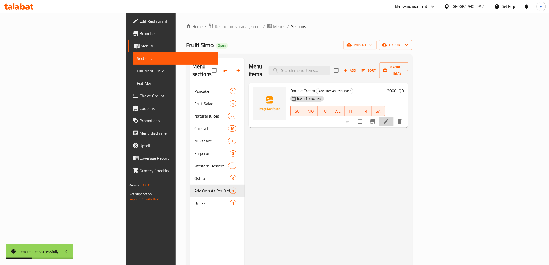
click at [394, 117] on li at bounding box center [386, 121] width 15 height 9
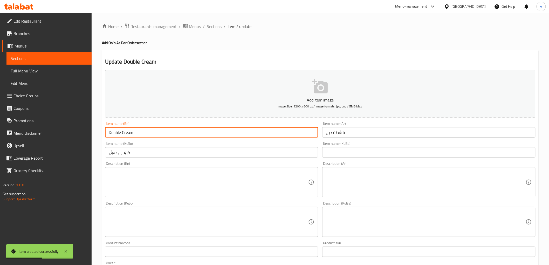
click at [129, 131] on input "Double Cream" at bounding box center [211, 132] width 213 height 10
click at [116, 133] on input "Double Cream" at bounding box center [211, 132] width 213 height 10
click at [128, 131] on input "Double Cream" at bounding box center [211, 132] width 213 height 10
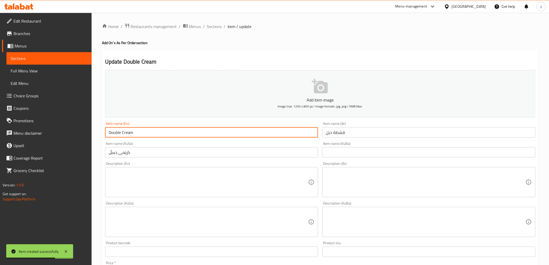
click at [128, 131] on input "Double Cream" at bounding box center [211, 132] width 213 height 10
type input "Double Qshta"
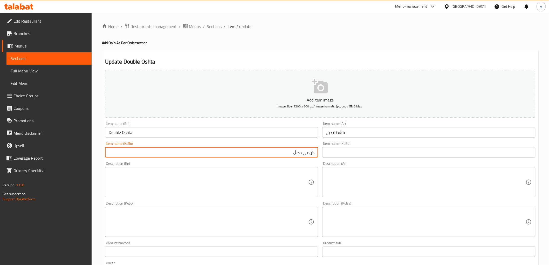
click at [314, 154] on input "کرێمی دەبڵ" at bounding box center [211, 152] width 213 height 10
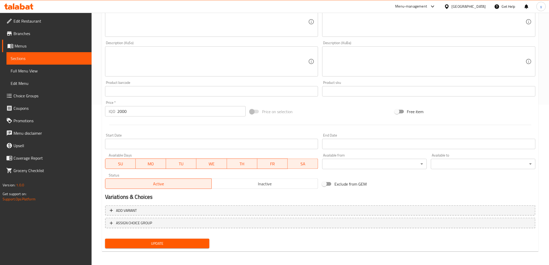
type input "قشتەی دەبڵ"
click at [178, 242] on span "Update" at bounding box center [157, 243] width 96 height 6
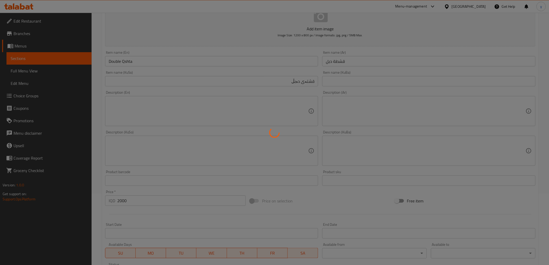
scroll to position [0, 0]
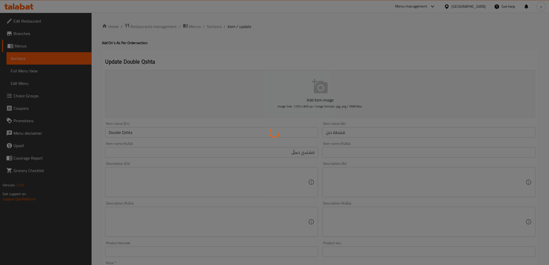
click at [211, 27] on div at bounding box center [274, 132] width 549 height 265
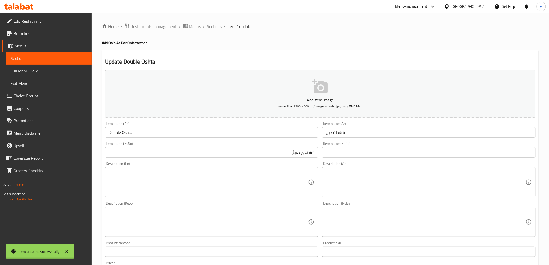
click at [211, 27] on div at bounding box center [274, 132] width 549 height 265
click at [211, 27] on div "Home / Restaurants management / Menus / Sections / item / update Add On's As Pe…" at bounding box center [320, 219] width 437 height 393
click at [211, 27] on span "Sections" at bounding box center [214, 26] width 15 height 6
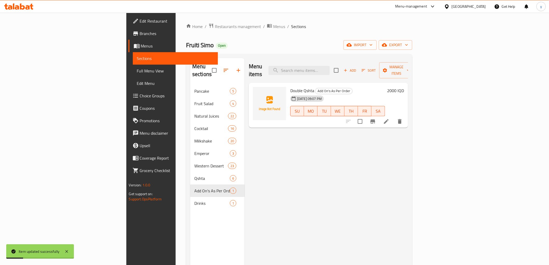
click at [348, 68] on icon "button" at bounding box center [345, 70] width 5 height 5
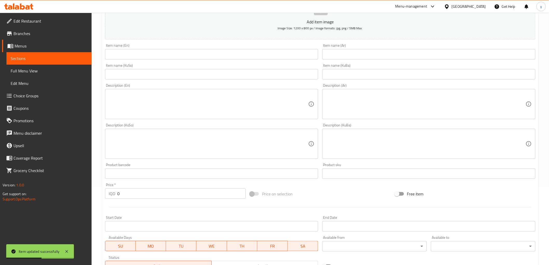
scroll to position [86, 0]
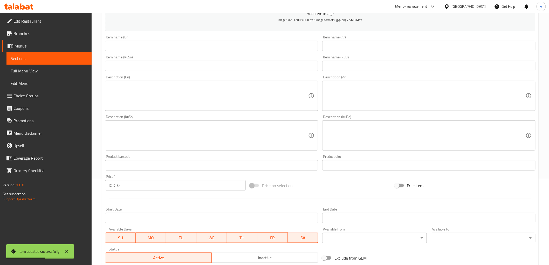
drag, startPoint x: 126, startPoint y: 185, endPoint x: 106, endPoint y: 188, distance: 20.7
click at [106, 188] on div "IQD 0 Price *" at bounding box center [175, 185] width 141 height 10
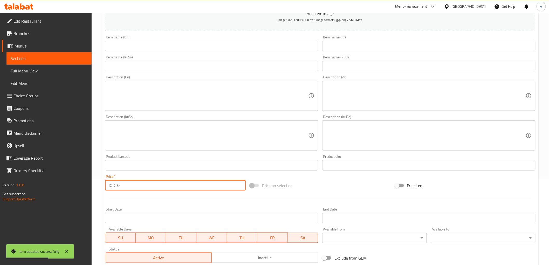
paste input "200"
type input "2000"
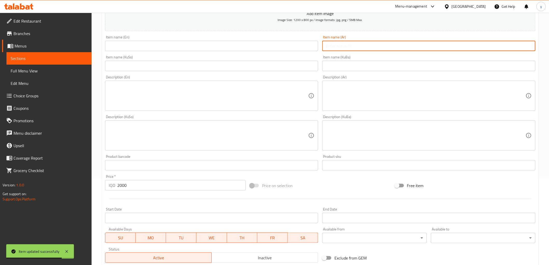
click at [351, 43] on input "text" at bounding box center [428, 46] width 213 height 10
drag, startPoint x: 328, startPoint y: 47, endPoint x: 321, endPoint y: 49, distance: 7.0
click at [321, 49] on div "Item name (Ar) ج Item name (Ar)" at bounding box center [428, 43] width 217 height 20
paste input "كريمة دبل"
type input "كريمة دبل"
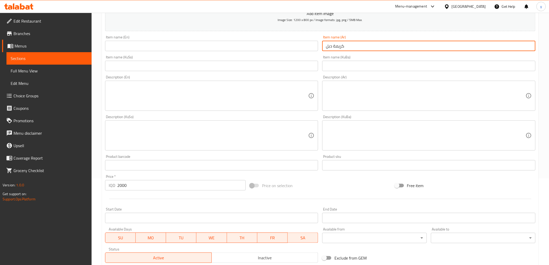
click at [294, 44] on input "text" at bounding box center [211, 46] width 213 height 10
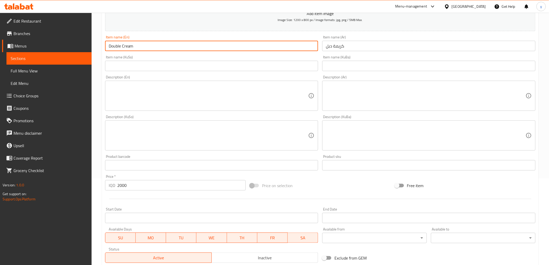
type input "Double Cream"
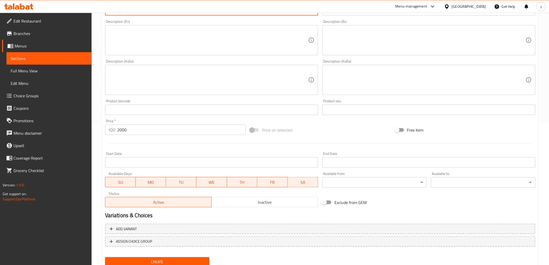
scroll to position [160, 0]
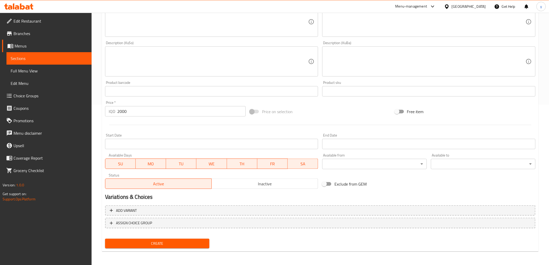
type input "کرێمی دەبڵ"
click at [157, 240] on span "Create" at bounding box center [157, 243] width 96 height 6
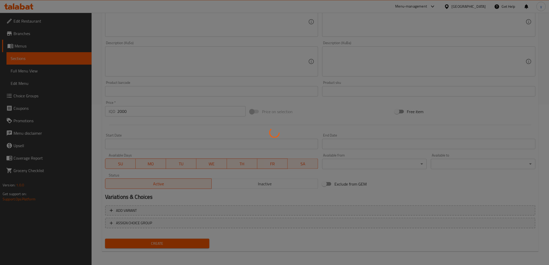
type input "0"
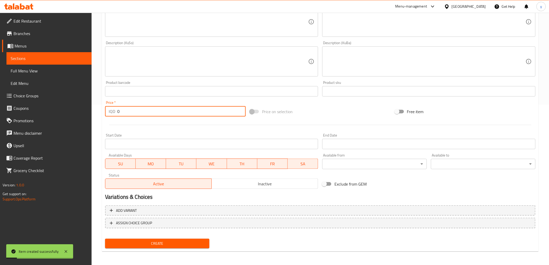
paste input "200"
drag, startPoint x: 141, startPoint y: 113, endPoint x: 110, endPoint y: 115, distance: 31.4
click at [110, 115] on div "IQD 2000 Price *" at bounding box center [175, 111] width 141 height 10
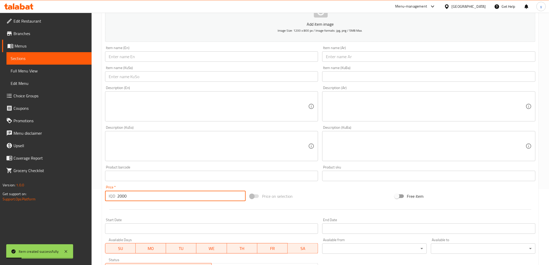
scroll to position [74, 0]
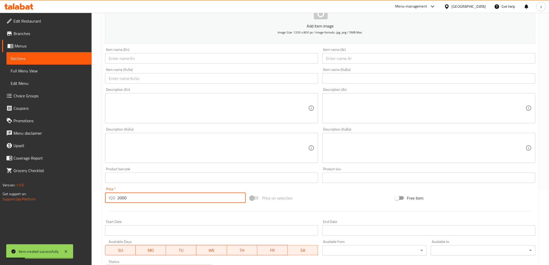
type input "2000"
click at [357, 52] on div "Item name (Ar) Item name (Ar)" at bounding box center [428, 56] width 213 height 16
click at [356, 56] on input "text" at bounding box center [428, 58] width 213 height 10
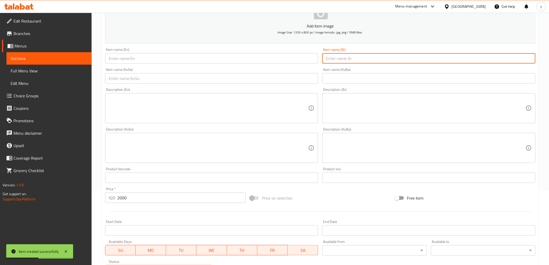
paste input "مكسرات دبل"
type input "مكسرات دبل"
click at [299, 59] on input "text" at bounding box center [211, 58] width 213 height 10
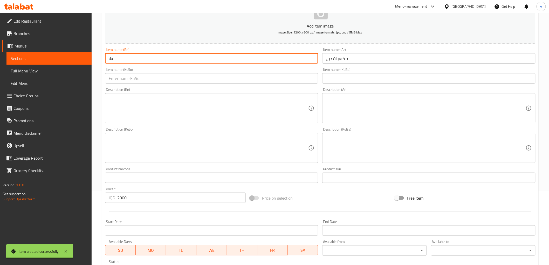
type input "d"
type input "Double Nuts"
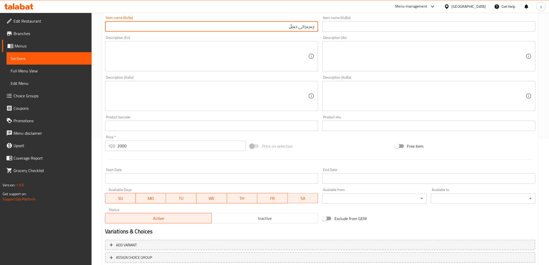
scroll to position [160, 0]
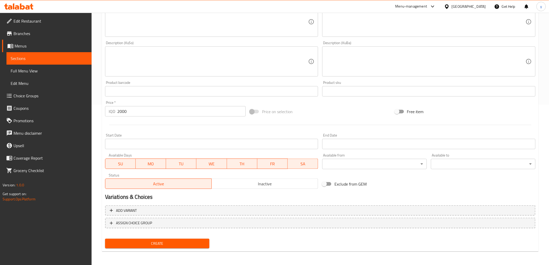
type input "چەرەزاتی دەبڵ"
click at [168, 248] on div "Create" at bounding box center [157, 244] width 109 height 14
click at [170, 243] on span "Create" at bounding box center [157, 243] width 96 height 6
drag, startPoint x: 121, startPoint y: 115, endPoint x: 115, endPoint y: 117, distance: 6.5
click at [113, 117] on div "Price   * IQD 0 Price *" at bounding box center [175, 109] width 145 height 20
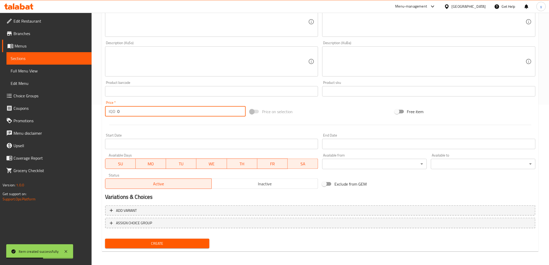
paste input "200"
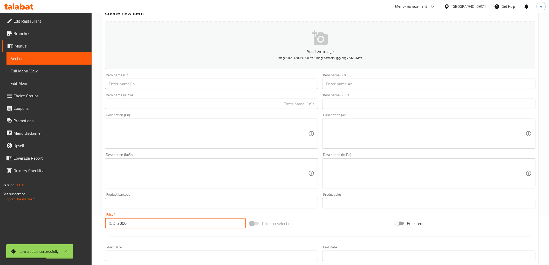
scroll to position [0, 0]
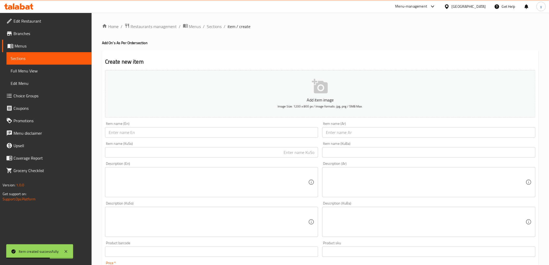
type input "2000"
click at [344, 130] on input "text" at bounding box center [428, 132] width 213 height 10
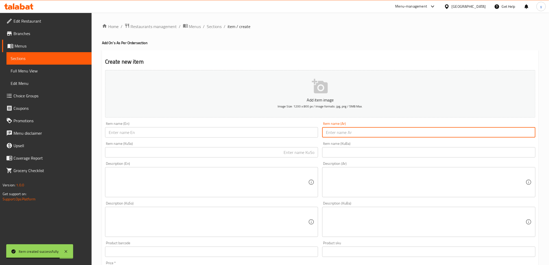
paste input "شوكولا دبل"
type input "شوكولا دبل"
click at [296, 133] on input "text" at bounding box center [211, 132] width 213 height 10
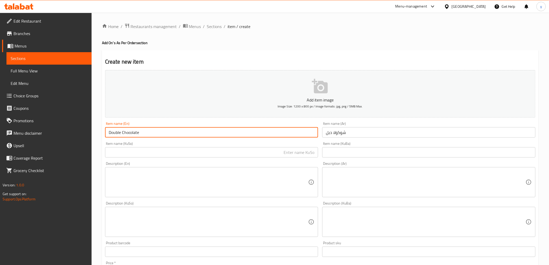
type input "Double Chocolate"
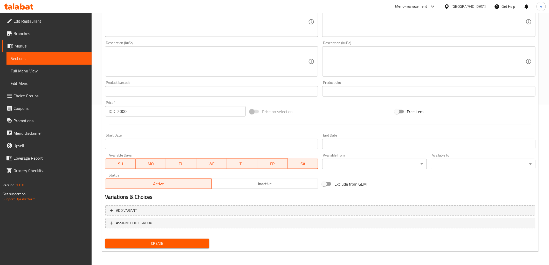
type input "چوکولاتەی دەبڵ"
click at [162, 242] on span "Create" at bounding box center [157, 243] width 96 height 6
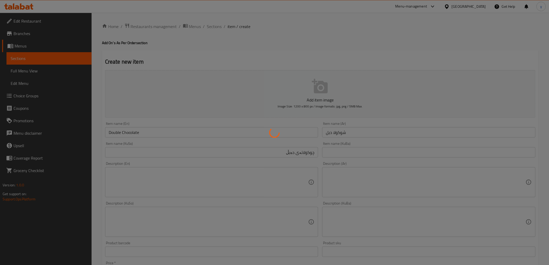
type input "0"
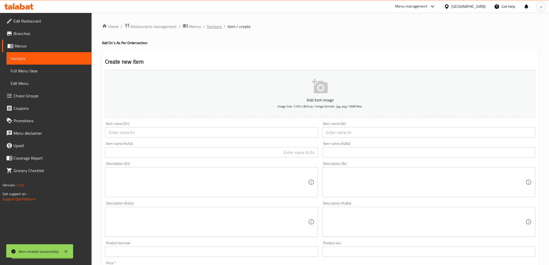
click at [219, 24] on span "Sections" at bounding box center [214, 26] width 15 height 6
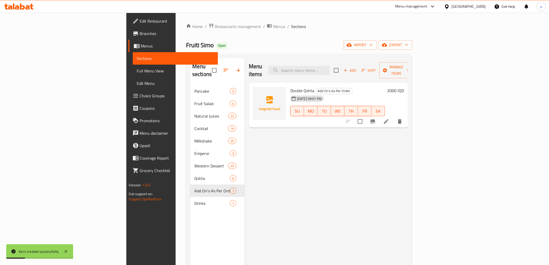
click at [133, 75] on link "Full Menu View" at bounding box center [175, 71] width 85 height 12
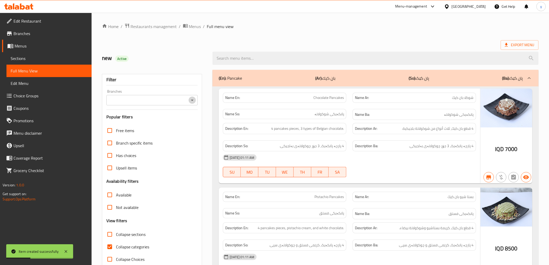
click at [195, 98] on icon "Open" at bounding box center [192, 100] width 6 height 6
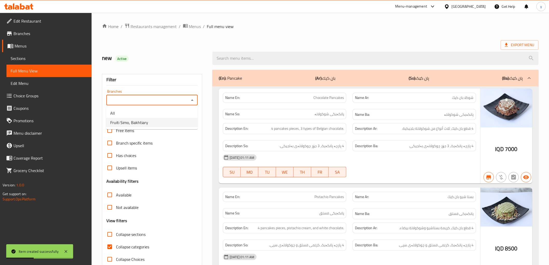
click at [161, 122] on li "Fruiti Simo, Bakhtiary" at bounding box center [152, 122] width 92 height 9
type input "Fruiti Simo, Bakhtiary"
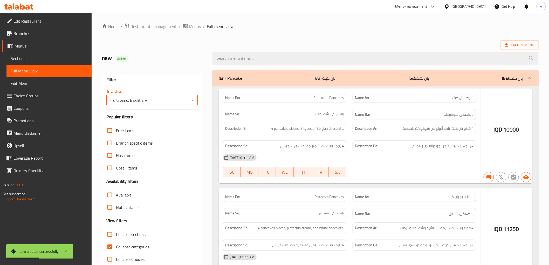
click at [107, 247] on div at bounding box center [274, 132] width 549 height 265
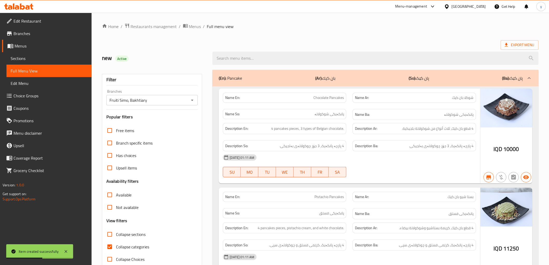
click at [112, 245] on input "Collapse categories" at bounding box center [110, 247] width 12 height 12
checkbox input "false"
click at [108, 227] on div "Free items Branch specific items Has choices Upsell items Availability filters …" at bounding box center [152, 194] width 92 height 141
click at [110, 230] on input "Collapse sections" at bounding box center [110, 234] width 12 height 12
checkbox input "true"
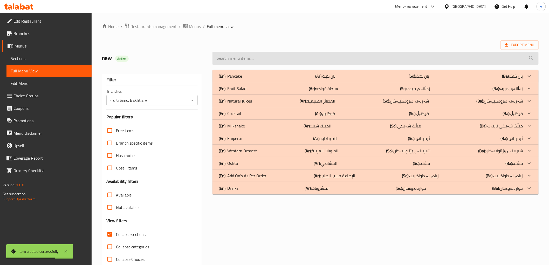
click at [264, 58] on input "search" at bounding box center [376, 58] width 326 height 13
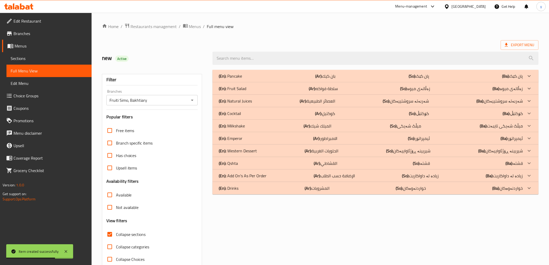
paste input "White Chocolate Steak Waffle"
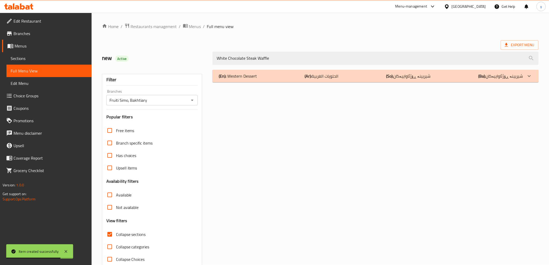
type input "White Chocolate Steak Waffle"
drag, startPoint x: 240, startPoint y: 74, endPoint x: 248, endPoint y: 77, distance: 8.9
click at [243, 75] on p "(En): Western Dessert" at bounding box center [238, 76] width 38 height 6
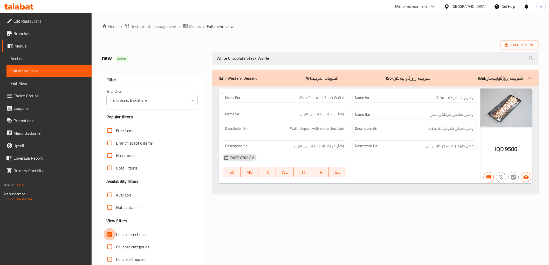
click at [109, 233] on input "Collapse sections" at bounding box center [110, 234] width 12 height 12
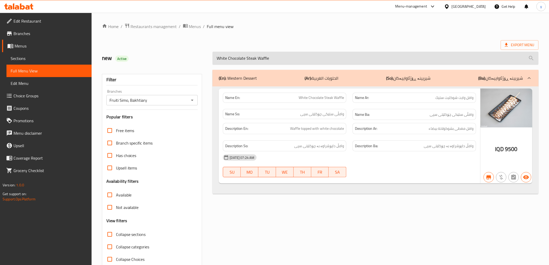
click at [268, 61] on input "White Chocolate Steak Waffle" at bounding box center [376, 58] width 326 height 13
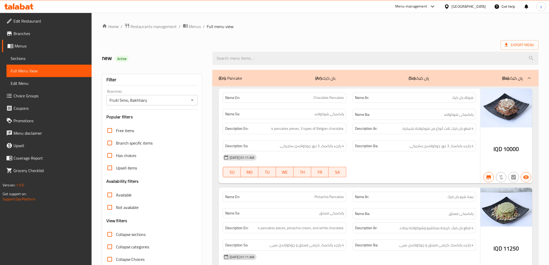
click at [108, 233] on input "Collapse sections" at bounding box center [110, 234] width 12 height 12
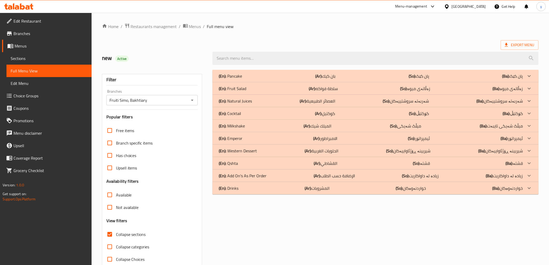
click at [242, 79] on p "(En): Add On's As Per Order" at bounding box center [230, 76] width 23 height 6
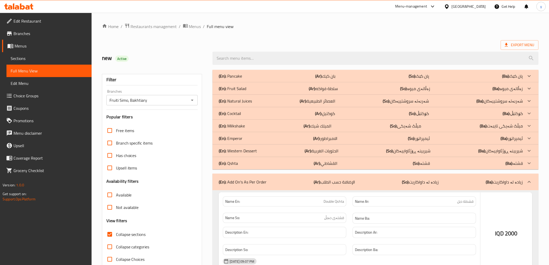
click at [244, 79] on div "(En): Qshta (Ar): القشاطي (So): قشتە (Ba): قشتە" at bounding box center [371, 76] width 304 height 6
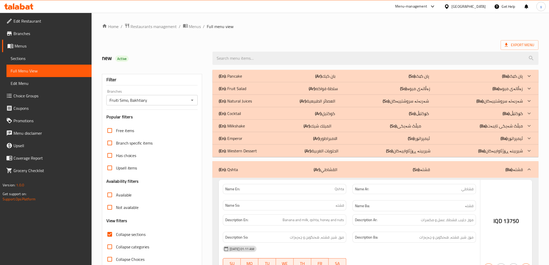
click at [242, 79] on p "(En): Western Dessert" at bounding box center [230, 76] width 23 height 6
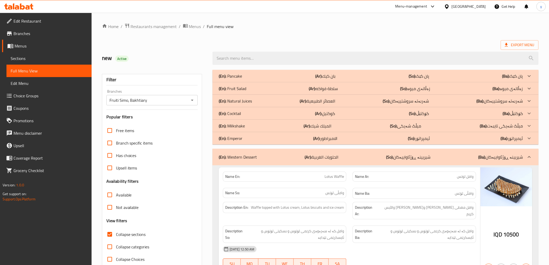
click at [237, 79] on p "(En): Cocktail" at bounding box center [230, 76] width 23 height 6
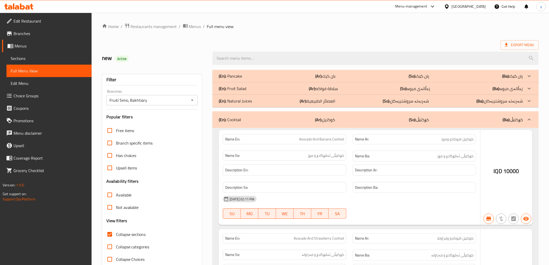
click at [238, 79] on p "(En): Natural Juices" at bounding box center [230, 76] width 23 height 6
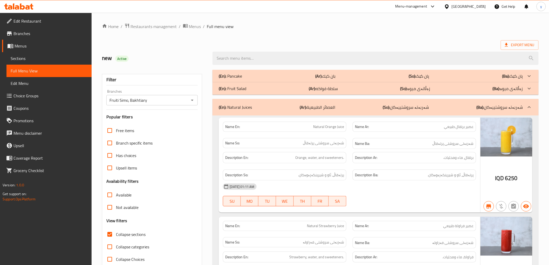
click at [238, 79] on p "(En): Pancake" at bounding box center [230, 76] width 23 height 6
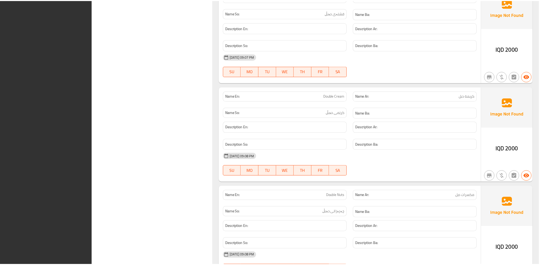
scroll to position [7797, 0]
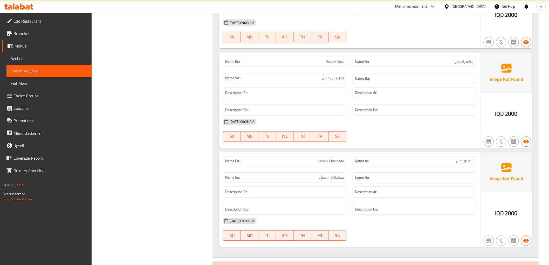
click at [36, 39] on link "Branches" at bounding box center [47, 33] width 90 height 12
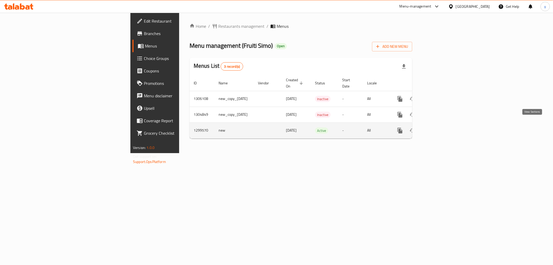
click at [440, 128] on icon "enhanced table" at bounding box center [437, 130] width 5 height 5
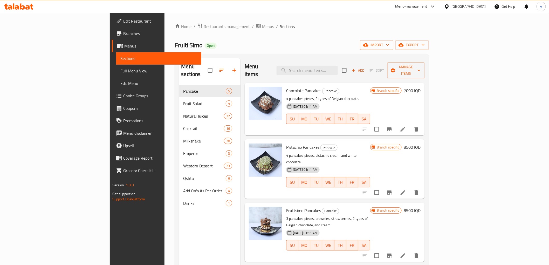
click at [353, 71] on div "Menu items Add Sort Manage items" at bounding box center [335, 70] width 180 height 25
click at [116, 67] on link "Full Menu View" at bounding box center [158, 71] width 85 height 12
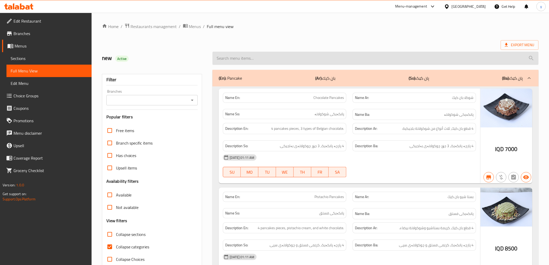
click at [312, 61] on input "search" at bounding box center [376, 58] width 326 height 13
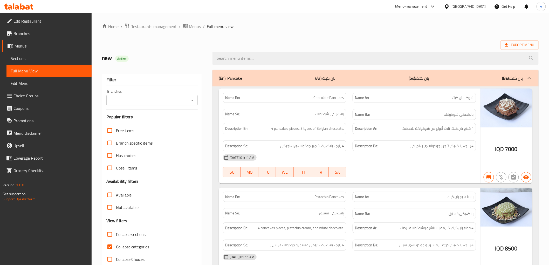
paste input "Banana And Milk With Mango"
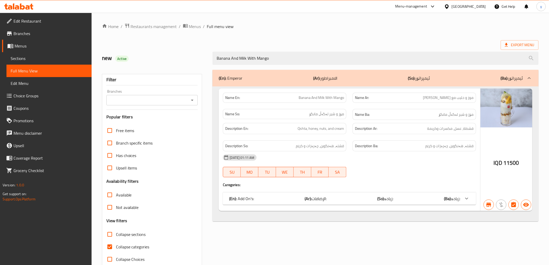
click at [194, 98] on icon "Open" at bounding box center [192, 100] width 6 height 6
type input "Banana And Milk With Mango"
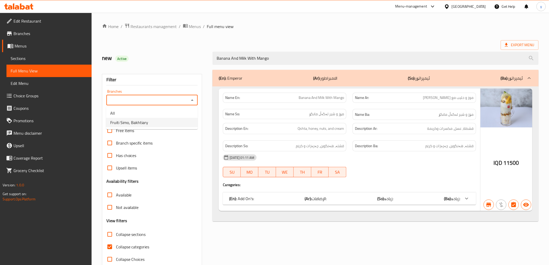
click at [152, 119] on li "Fruiti Simo, Bakhtiary" at bounding box center [152, 122] width 92 height 9
type input "Fruiti Simo, Bakhtiary"
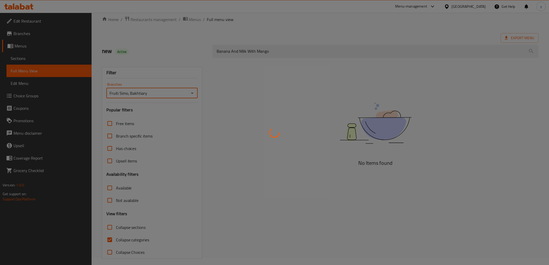
scroll to position [11, 0]
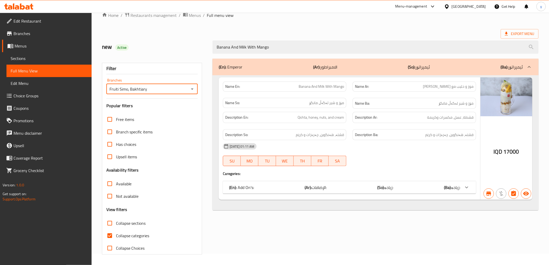
click at [113, 234] on input "Collapse categories" at bounding box center [110, 235] width 12 height 12
checkbox input "false"
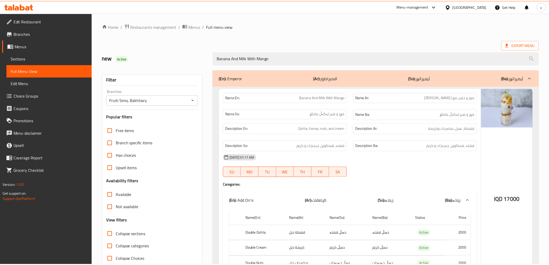
scroll to position [40, 0]
